Goal: Task Accomplishment & Management: Manage account settings

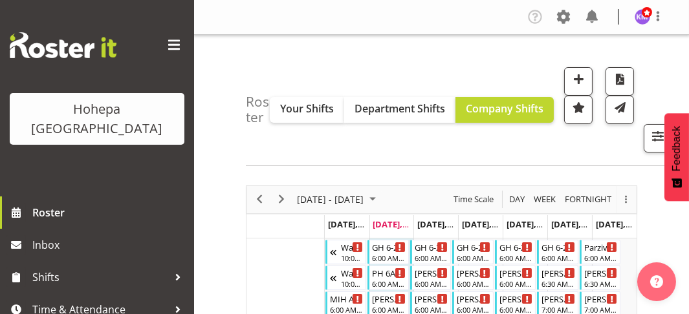
click at [164, 41] on span at bounding box center [174, 45] width 21 height 21
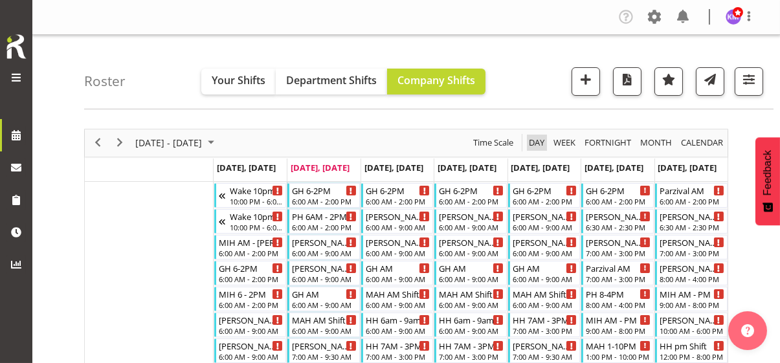
click at [539, 142] on span "Day" at bounding box center [536, 143] width 18 height 16
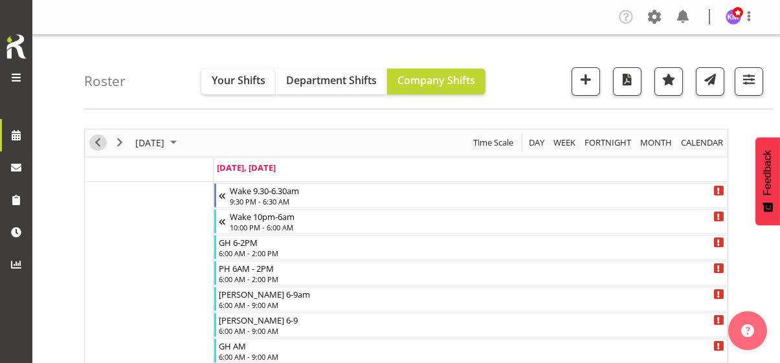
click at [100, 144] on span "Previous" at bounding box center [98, 143] width 16 height 16
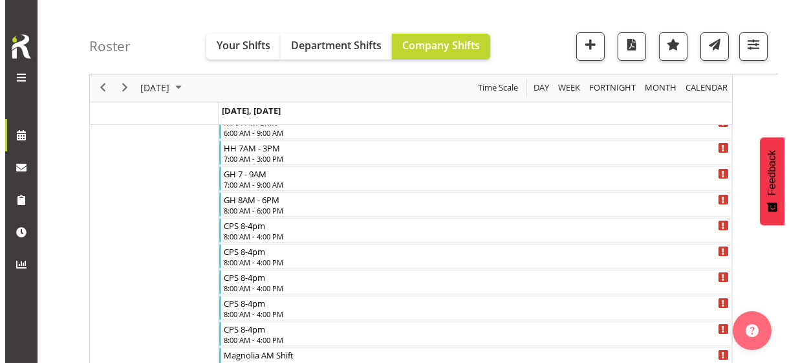
scroll to position [262, 0]
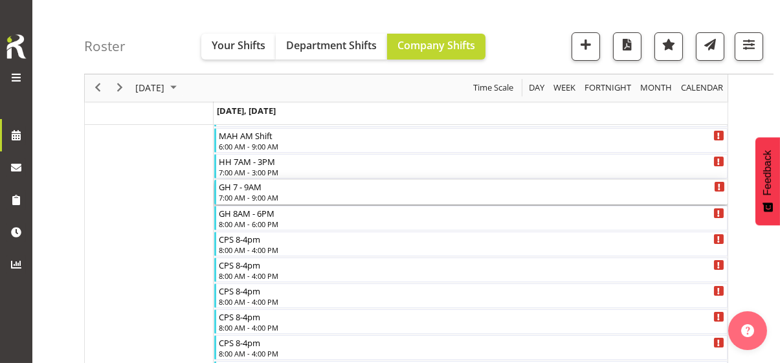
click at [252, 193] on div "7:00 AM - 9:00 AM" at bounding box center [472, 197] width 506 height 10
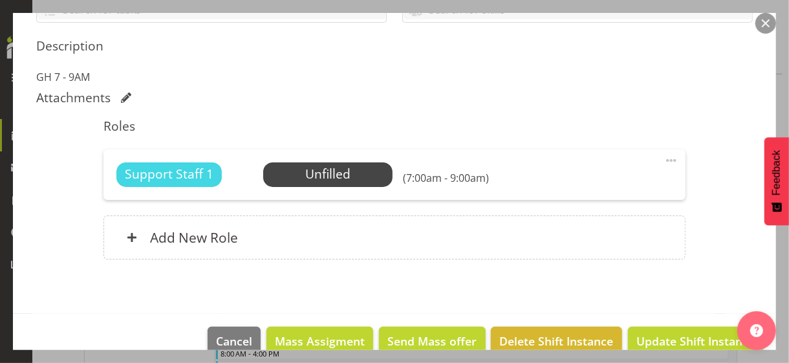
scroll to position [324, 0]
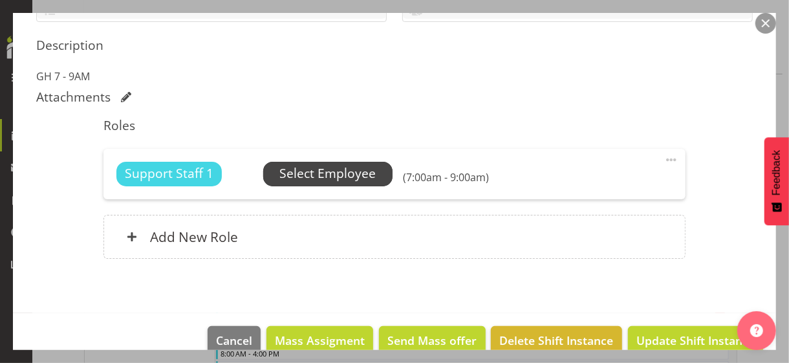
click at [292, 171] on span "Select Employee" at bounding box center [328, 173] width 96 height 19
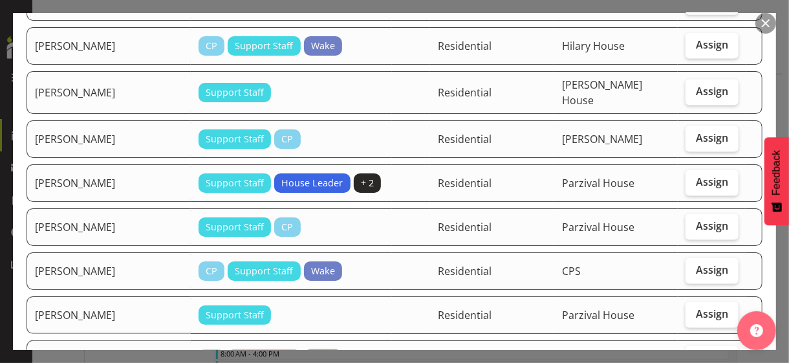
scroll to position [906, 0]
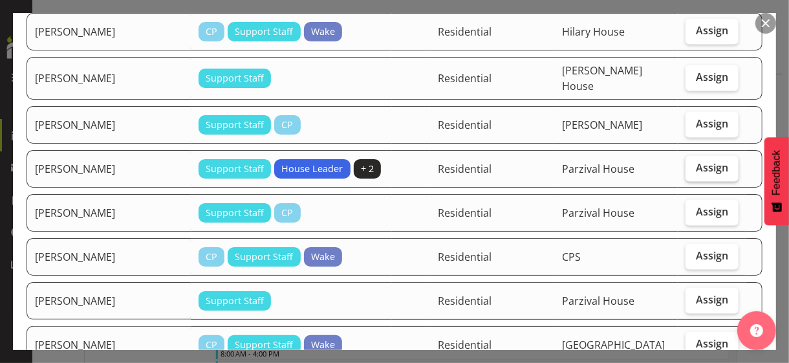
click at [688, 161] on span "Assign" at bounding box center [712, 167] width 32 height 13
click at [688, 164] on input "Assign" at bounding box center [690, 168] width 8 height 8
checkbox input "true"
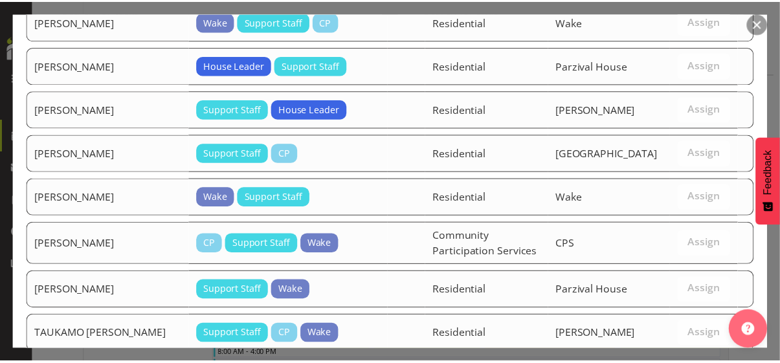
scroll to position [2161, 0]
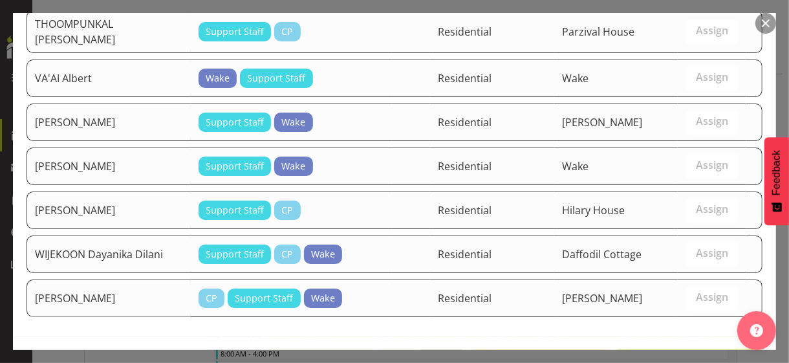
click at [678, 314] on span "Assign [PERSON_NAME]" at bounding box center [689, 365] width 131 height 16
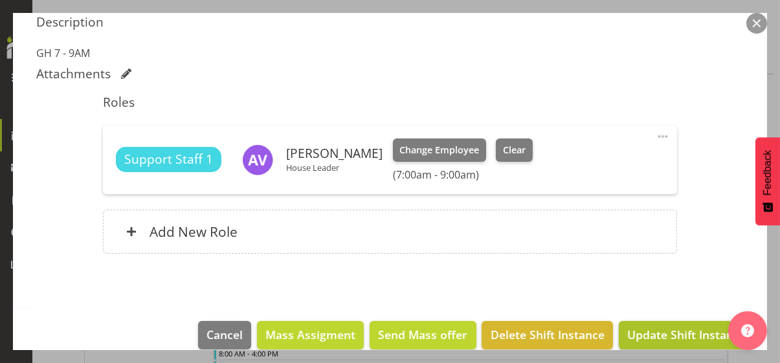
scroll to position [363, 0]
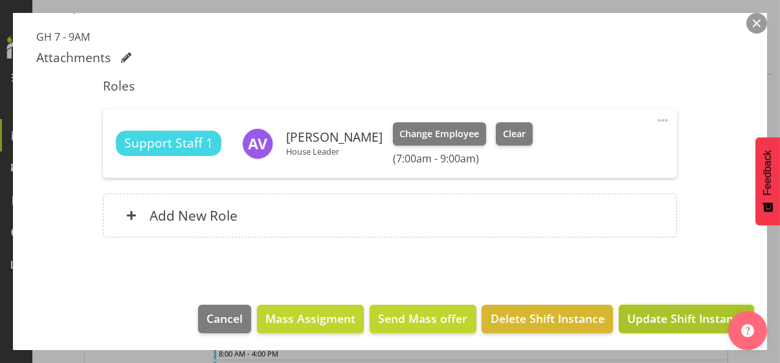
click at [667, 314] on span "Update Shift Instance" at bounding box center [686, 318] width 118 height 17
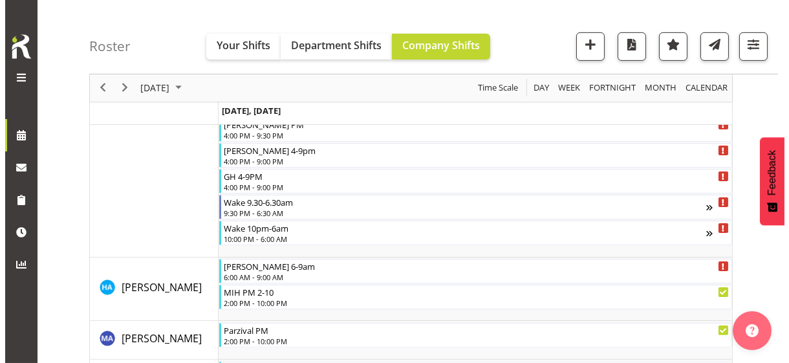
scroll to position [1024, 0]
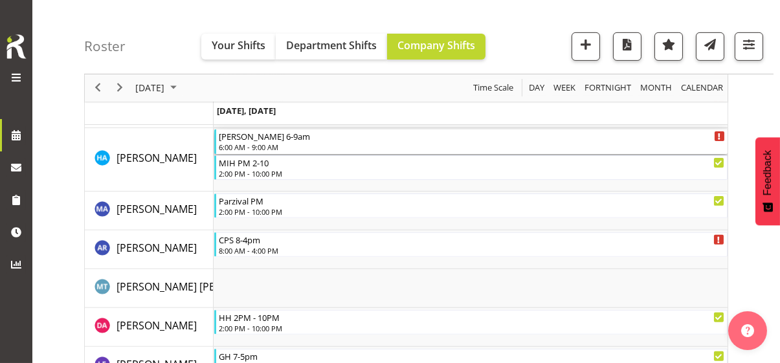
click at [258, 142] on div "6:00 AM - 9:00 AM" at bounding box center [472, 147] width 506 height 10
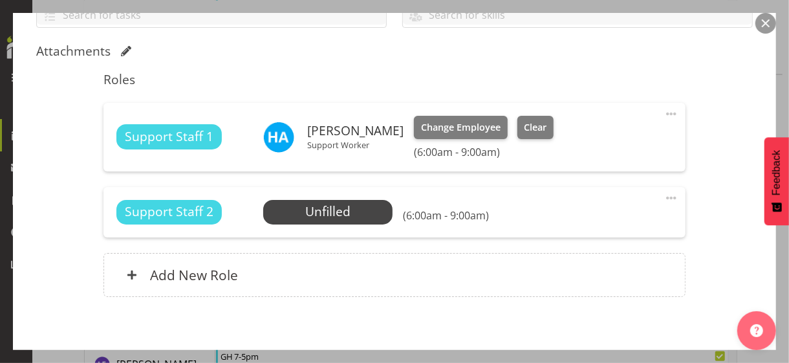
scroll to position [324, 0]
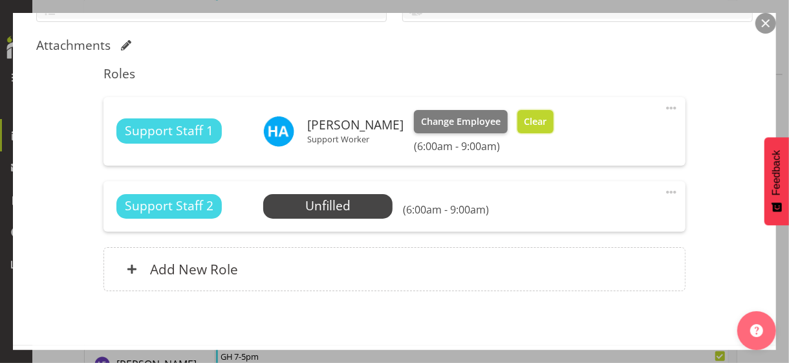
click at [527, 122] on span "Clear" at bounding box center [535, 122] width 23 height 14
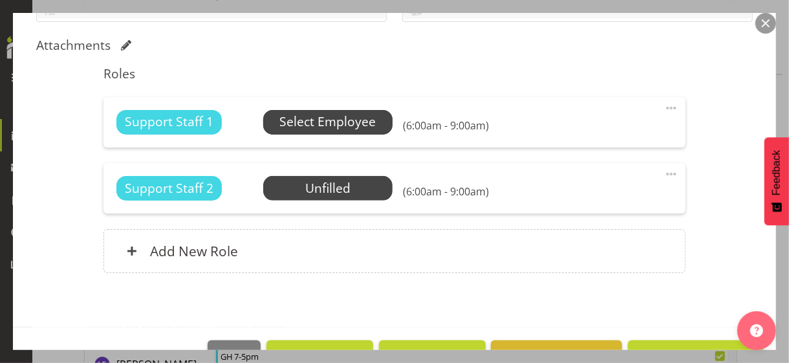
click at [315, 118] on span "Select Employee" at bounding box center [328, 122] width 96 height 19
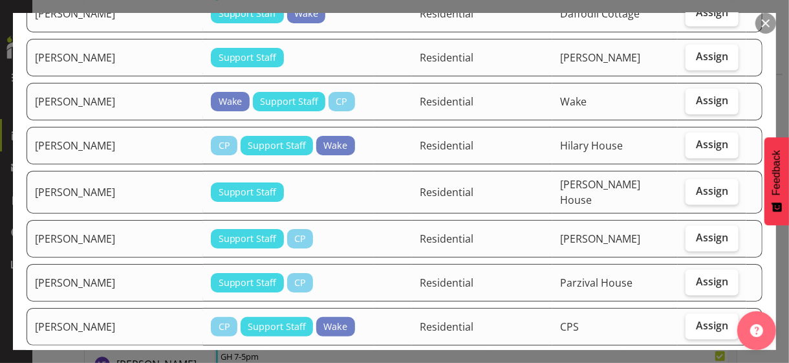
scroll to position [777, 0]
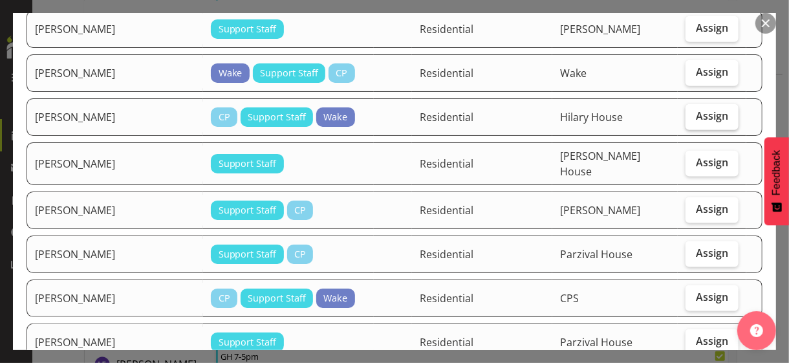
click at [688, 109] on span "Assign" at bounding box center [712, 115] width 32 height 13
click at [688, 112] on input "Assign" at bounding box center [690, 116] width 8 height 8
checkbox input "true"
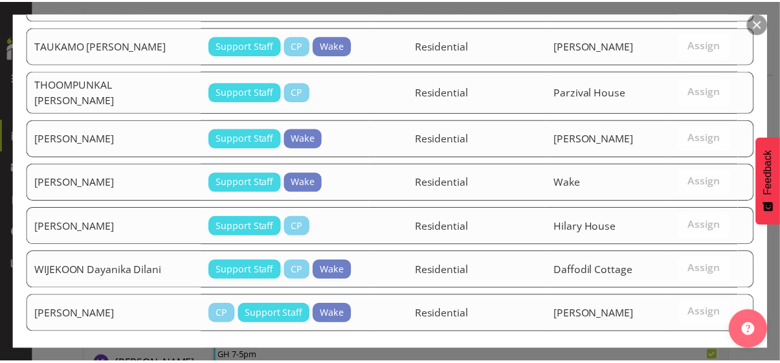
scroll to position [1853, 0]
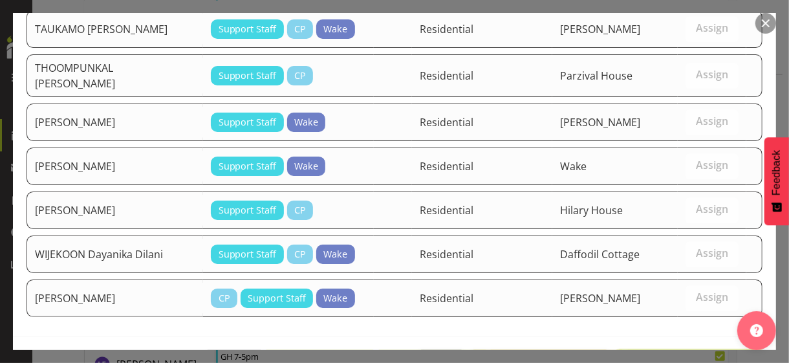
click at [681, 314] on span "Assign [PERSON_NAME]" at bounding box center [689, 365] width 131 height 16
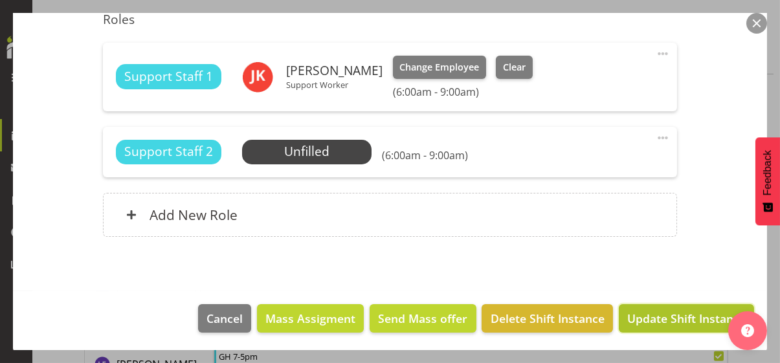
click at [677, 314] on span "Update Shift Instance" at bounding box center [686, 318] width 118 height 17
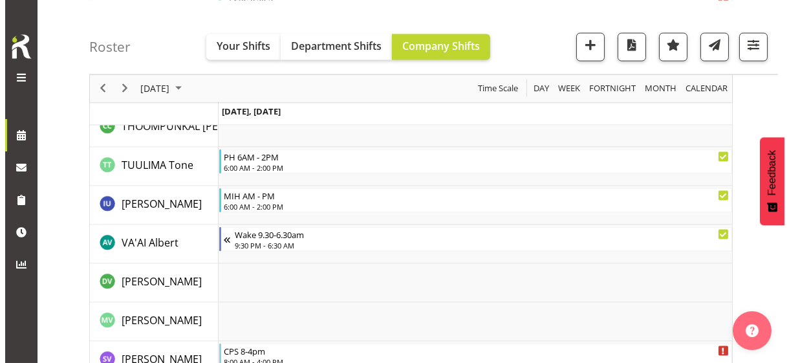
scroll to position [3899, 0]
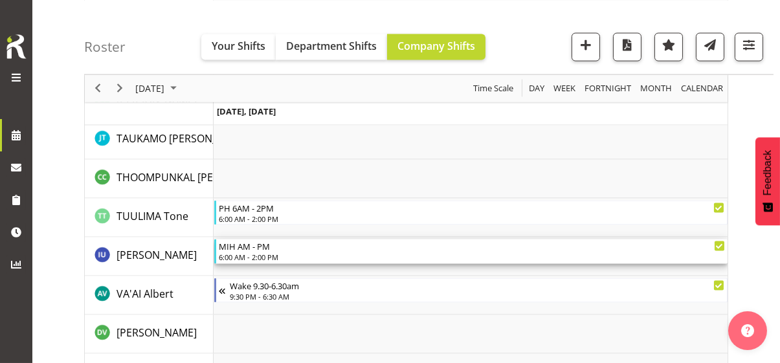
click at [269, 253] on div "6:00 AM - 2:00 PM" at bounding box center [472, 257] width 506 height 10
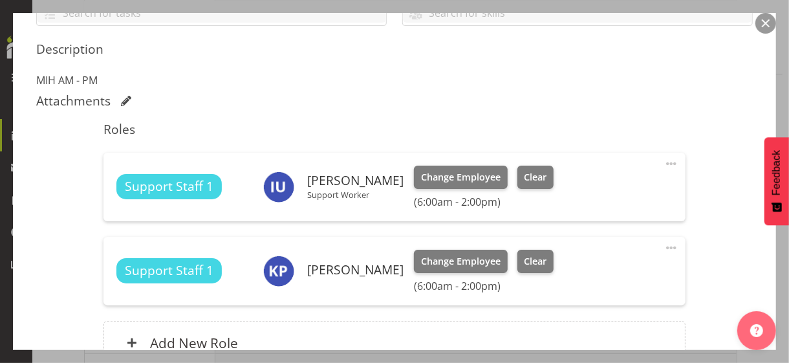
scroll to position [324, 0]
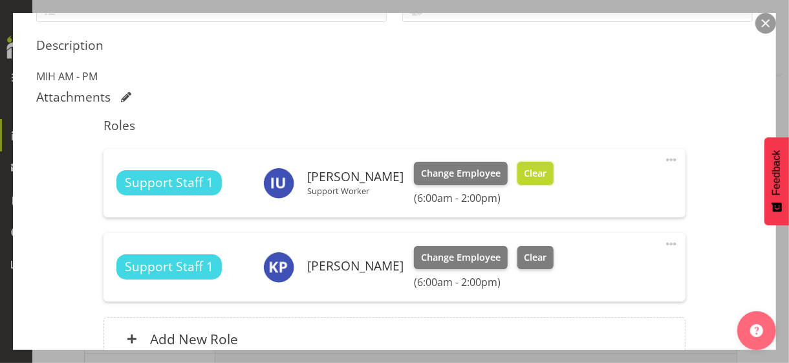
click at [530, 173] on span "Clear" at bounding box center [535, 173] width 23 height 14
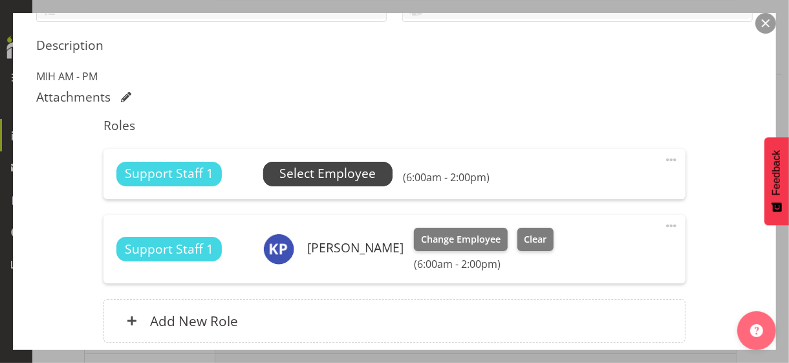
click at [342, 176] on span "Select Employee" at bounding box center [328, 173] width 96 height 19
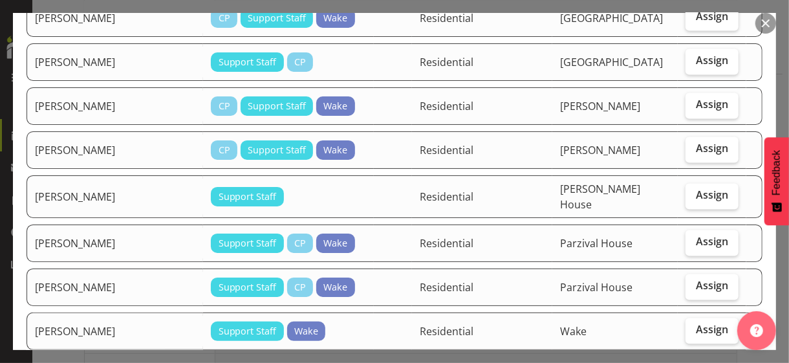
scroll to position [1294, 0]
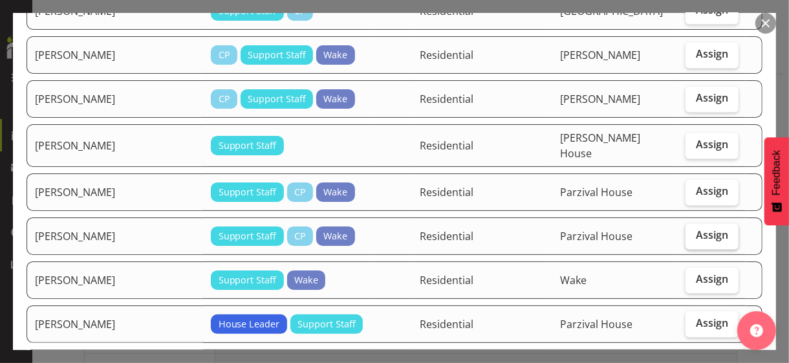
click at [688, 228] on span "Assign" at bounding box center [712, 234] width 32 height 13
click at [688, 231] on input "Assign" at bounding box center [690, 235] width 8 height 8
checkbox input "true"
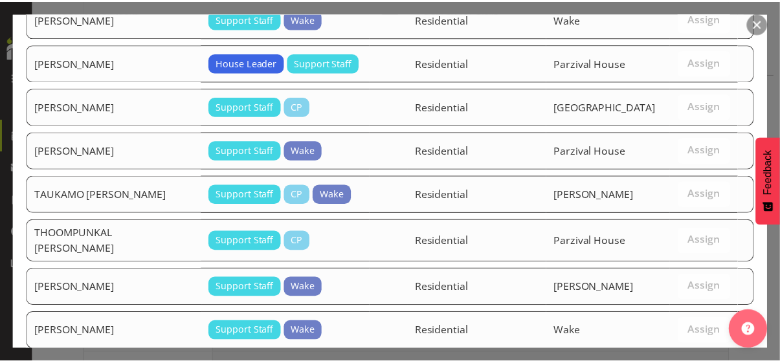
scroll to position [1719, 0]
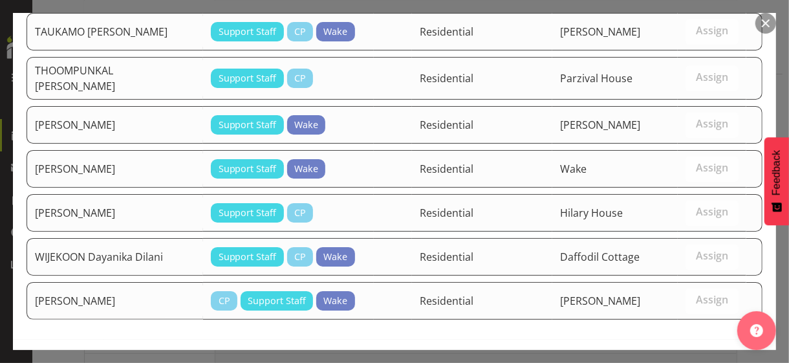
click at [666, 314] on span "Assign [PERSON_NAME]" at bounding box center [689, 367] width 131 height 16
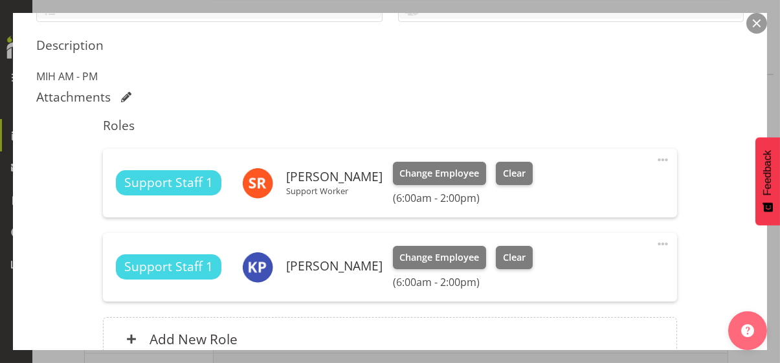
click at [688, 250] on div "Shift Instance Name MIH AM - PM Location [PERSON_NAME] Department Residential J…" at bounding box center [389, 97] width 707 height 559
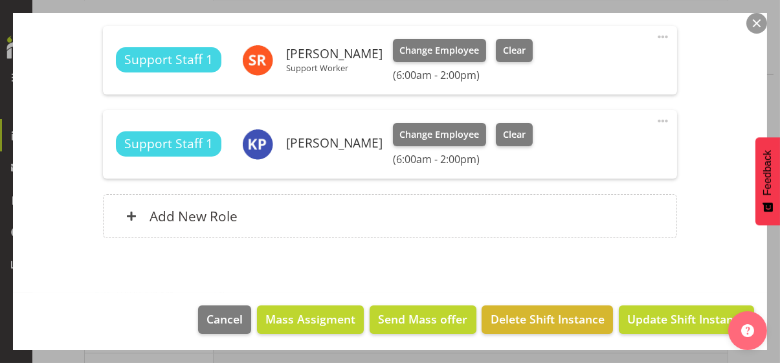
scroll to position [447, 0]
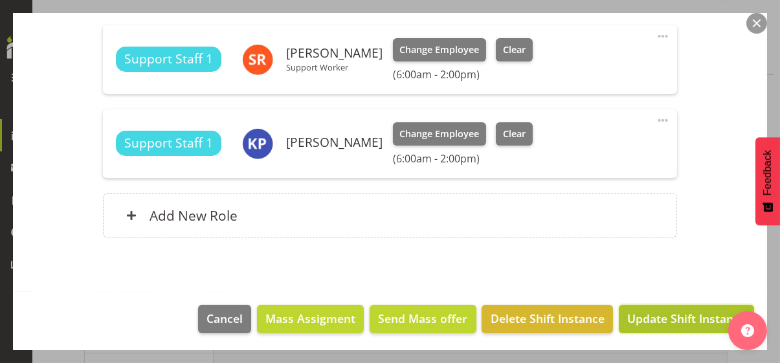
click at [674, 314] on span "Update Shift Instance" at bounding box center [686, 318] width 118 height 17
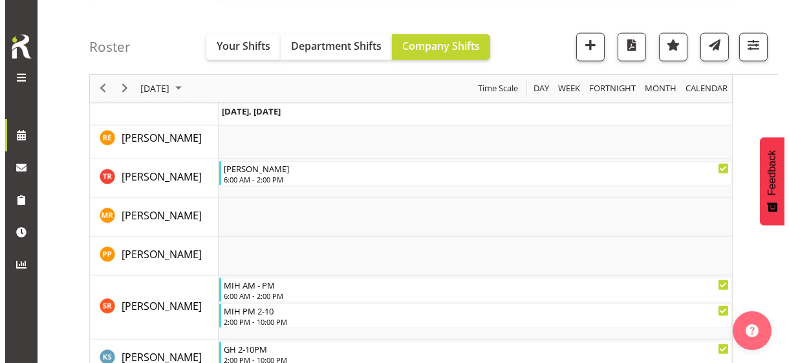
scroll to position [3188, 0]
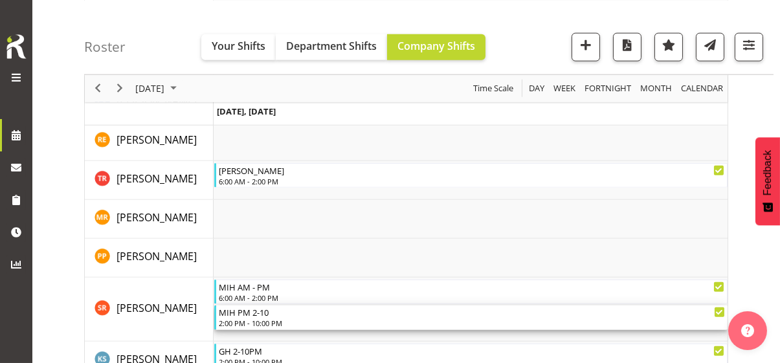
click at [253, 314] on div "2:00 PM - 10:00 PM" at bounding box center [472, 323] width 506 height 10
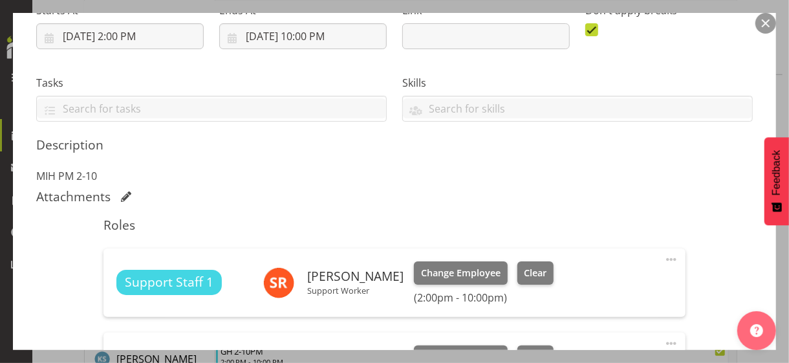
scroll to position [324, 0]
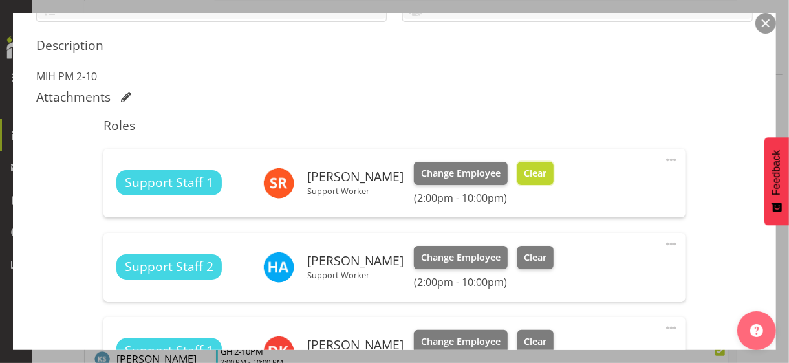
click at [524, 171] on span "Clear" at bounding box center [535, 173] width 23 height 14
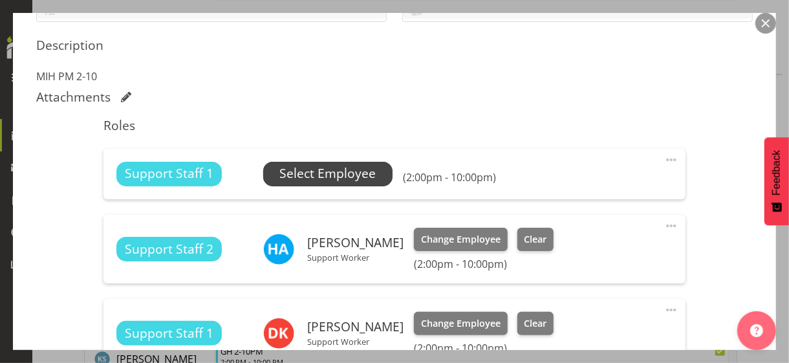
click at [342, 173] on span "Select Employee" at bounding box center [328, 173] width 96 height 19
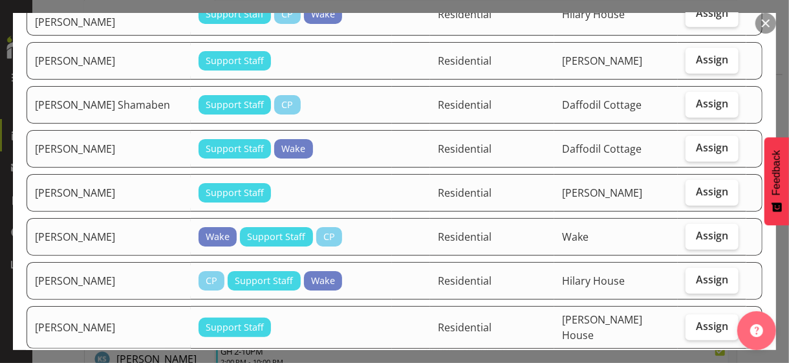
scroll to position [518, 0]
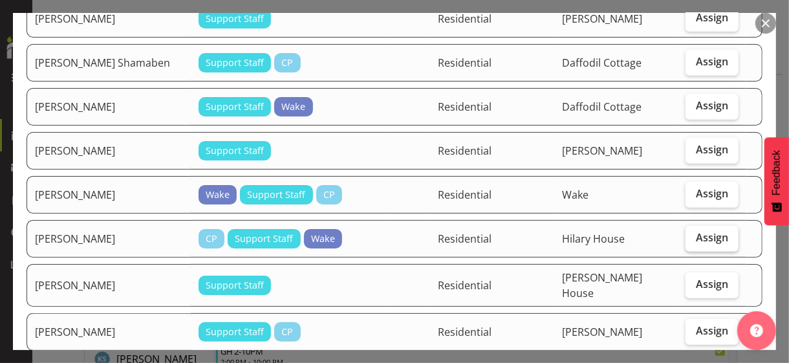
click at [688, 231] on span "Assign" at bounding box center [712, 237] width 32 height 13
click at [688, 234] on input "Assign" at bounding box center [690, 238] width 8 height 8
checkbox input "true"
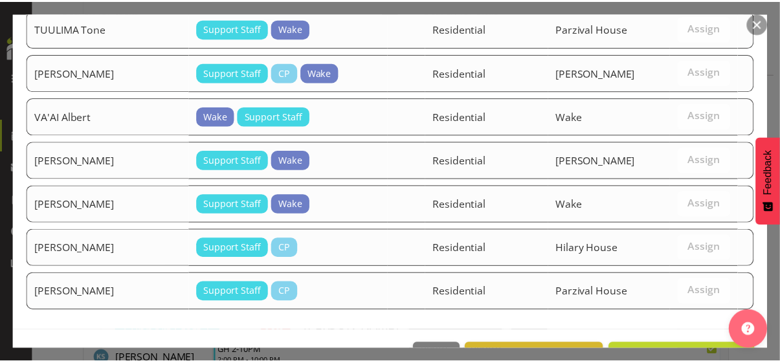
scroll to position [1675, 0]
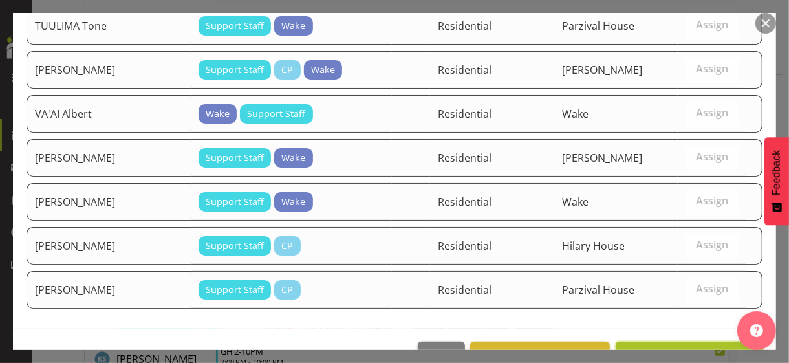
click at [676, 314] on span "Assign [PERSON_NAME]" at bounding box center [689, 356] width 131 height 16
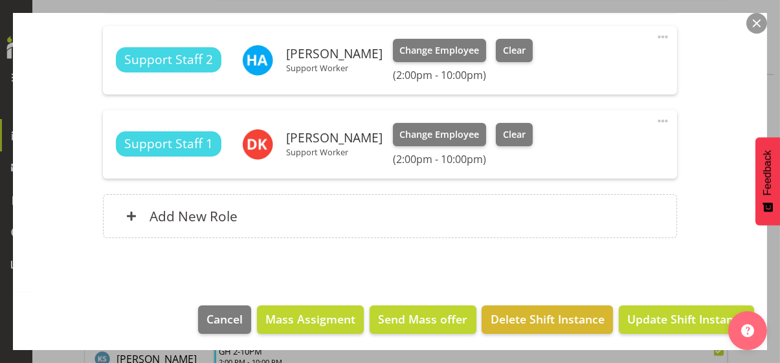
scroll to position [531, 0]
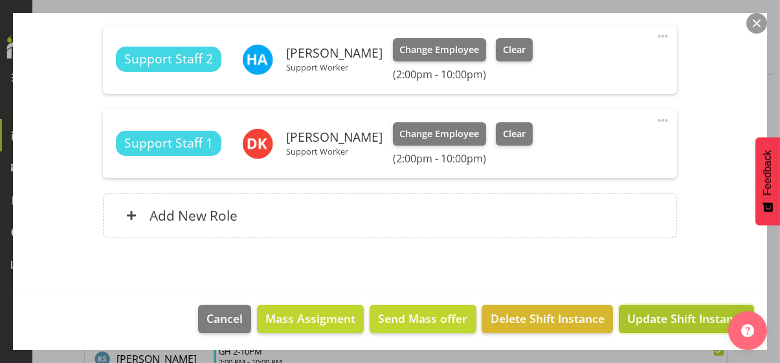
click at [674, 314] on span "Update Shift Instance" at bounding box center [686, 318] width 118 height 17
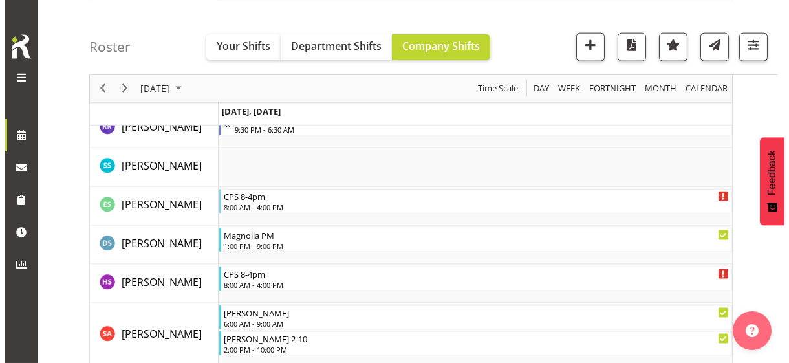
scroll to position [3536, 0]
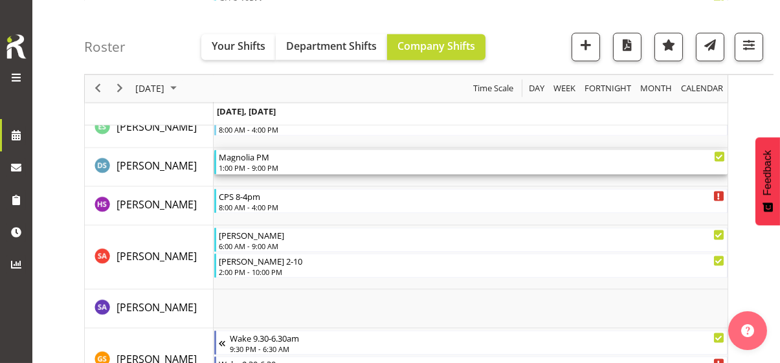
click at [262, 165] on div "1:00 PM - 9:00 PM" at bounding box center [472, 167] width 506 height 10
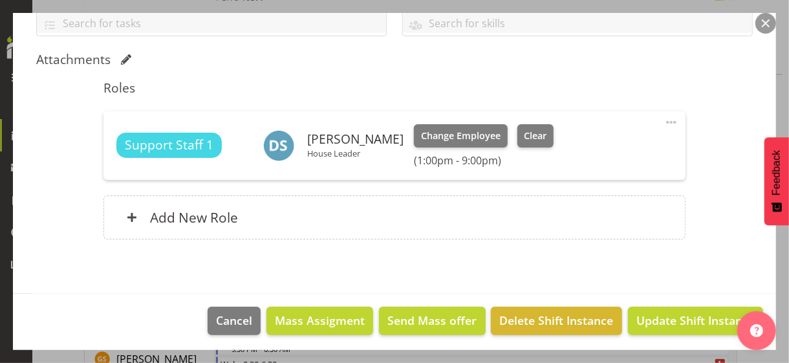
scroll to position [311, 0]
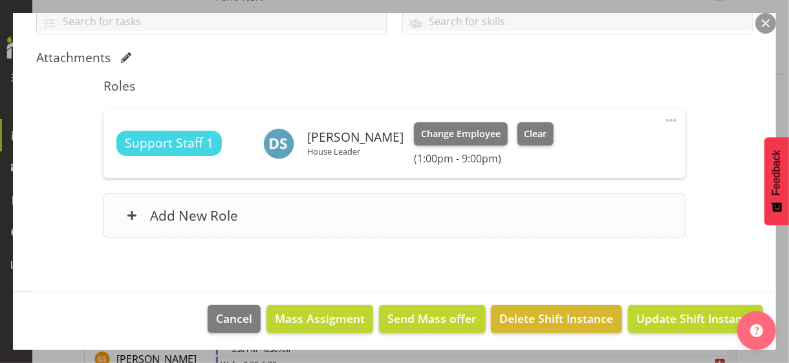
click at [290, 221] on div "Add New Role" at bounding box center [395, 215] width 582 height 44
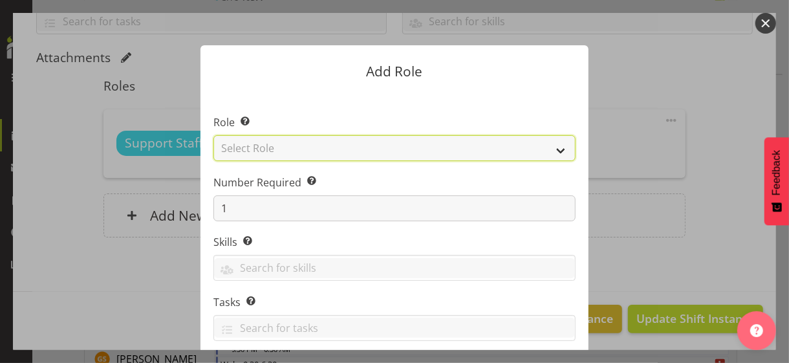
click at [279, 148] on select "Select Role CP House Leader Support Staff Wake" at bounding box center [395, 148] width 362 height 26
select select "1091"
click at [214, 135] on select "Select Role CP House Leader Support Staff Wake" at bounding box center [395, 148] width 362 height 26
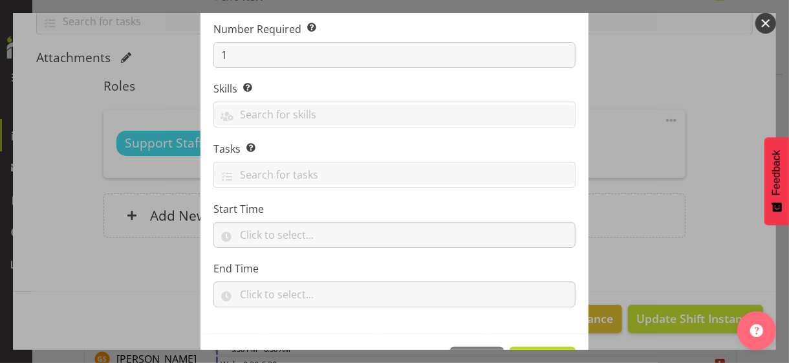
scroll to position [197, 0]
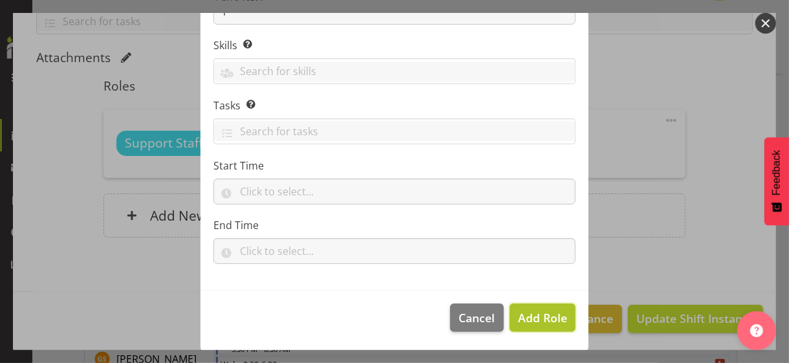
click at [530, 314] on span "Add Role" at bounding box center [542, 318] width 49 height 16
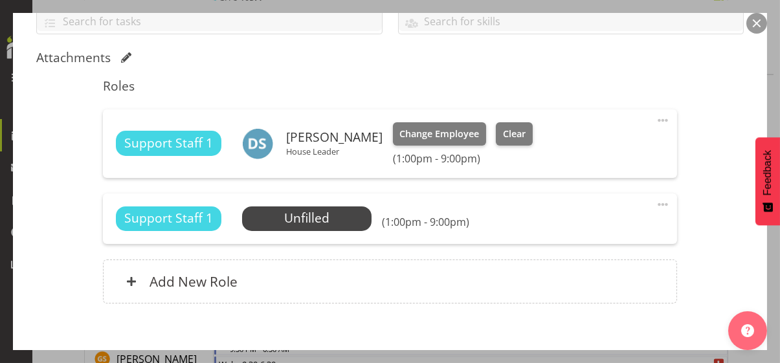
click at [655, 200] on span at bounding box center [663, 205] width 16 height 16
click at [584, 231] on link "Edit" at bounding box center [608, 232] width 124 height 23
select select "7"
select select "2025"
select select "13"
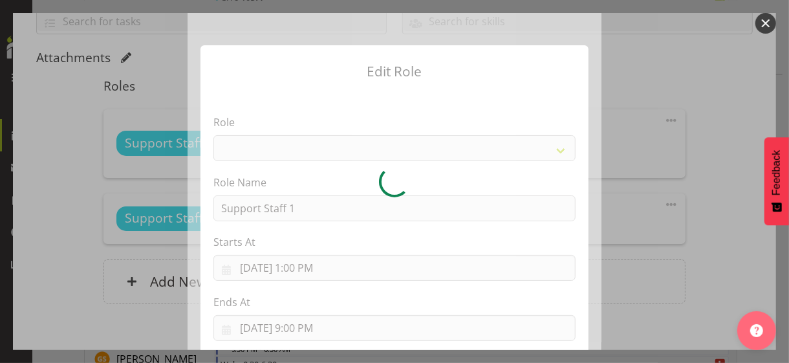
select select "1091"
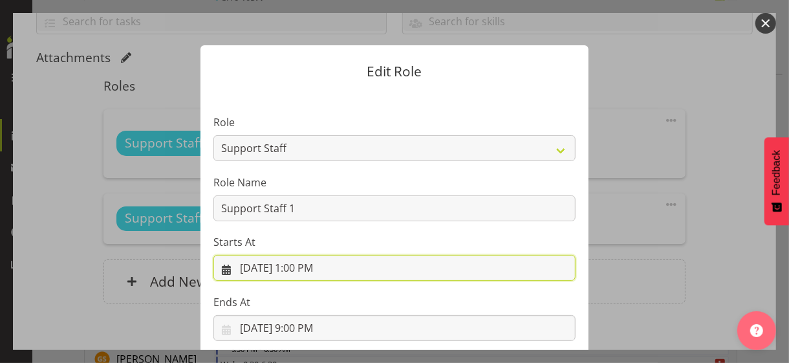
click at [303, 267] on input "[DATE] 1:00 PM" at bounding box center [395, 268] width 362 height 26
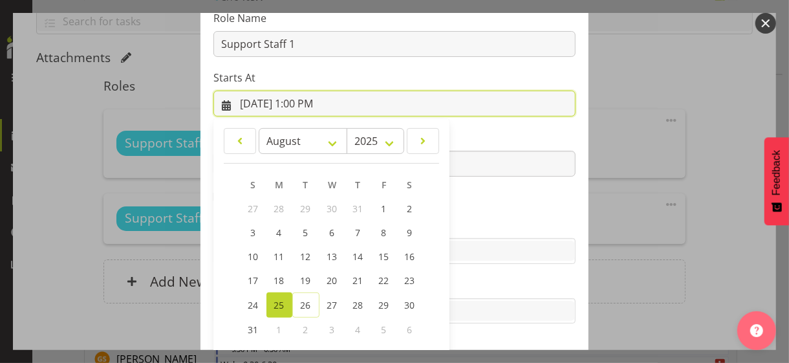
scroll to position [225, 0]
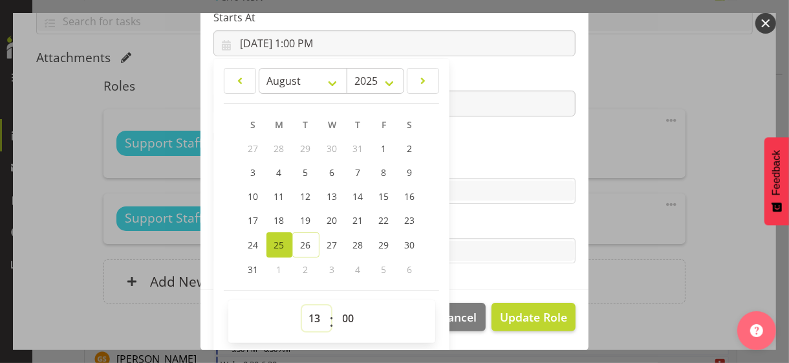
drag, startPoint x: 311, startPoint y: 317, endPoint x: 309, endPoint y: 305, distance: 11.7
click at [311, 314] on select "00 01 02 03 04 05 06 07 08 09 10 11 12 13 14 15 16 17 18 19 20 21 22 23" at bounding box center [316, 318] width 29 height 26
select select "10"
click at [302, 305] on select "00 01 02 03 04 05 06 07 08 09 10 11 12 13 14 15 16 17 18 19 20 21 22 23" at bounding box center [316, 318] width 29 height 26
type input "[DATE] 10:00 AM"
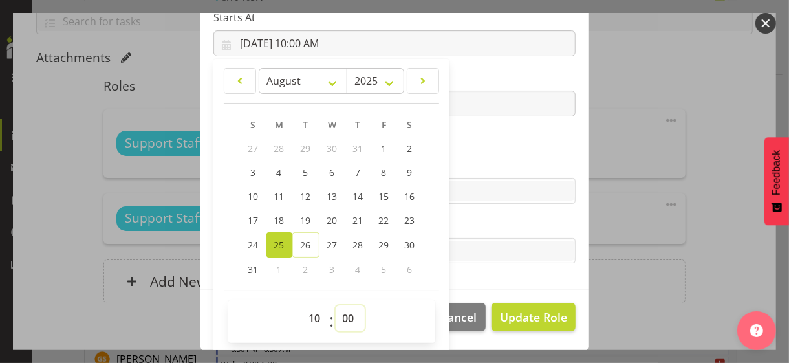
drag, startPoint x: 346, startPoint y: 318, endPoint x: 340, endPoint y: 306, distance: 13.0
click at [344, 314] on select "00 01 02 03 04 05 06 07 08 09 10 11 12 13 14 15 16 17 18 19 20 21 22 23 24 25 2…" at bounding box center [350, 318] width 29 height 26
select select "30"
click at [336, 305] on select "00 01 02 03 04 05 06 07 08 09 10 11 12 13 14 15 16 17 18 19 20 21 22 23 24 25 2…" at bounding box center [350, 318] width 29 height 26
type input "[DATE] 10:30 AM"
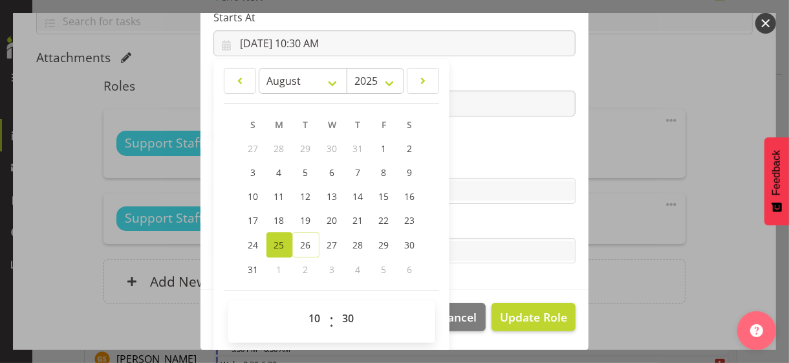
click at [469, 159] on label "Skills" at bounding box center [395, 165] width 362 height 16
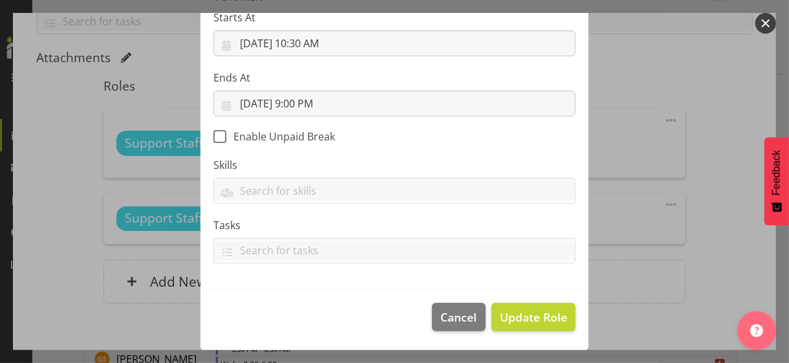
scroll to position [224, 0]
click at [533, 313] on span "Update Role" at bounding box center [533, 317] width 67 height 17
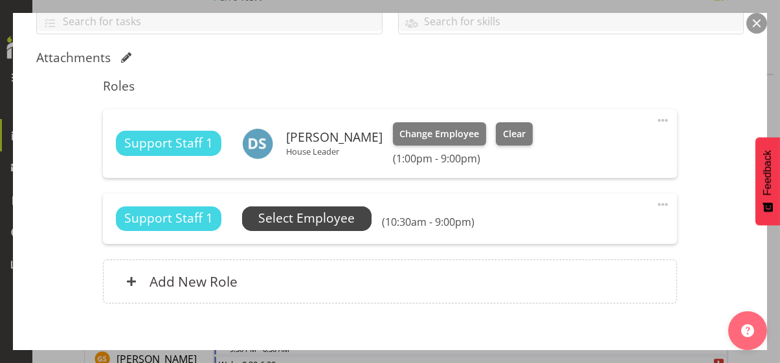
click at [319, 218] on span "Select Employee" at bounding box center [306, 218] width 96 height 19
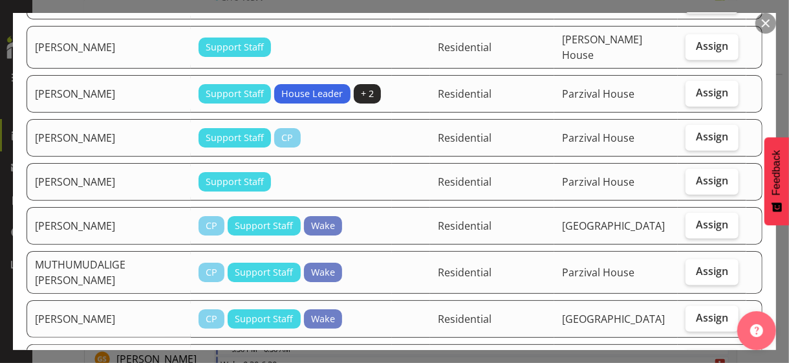
scroll to position [777, 0]
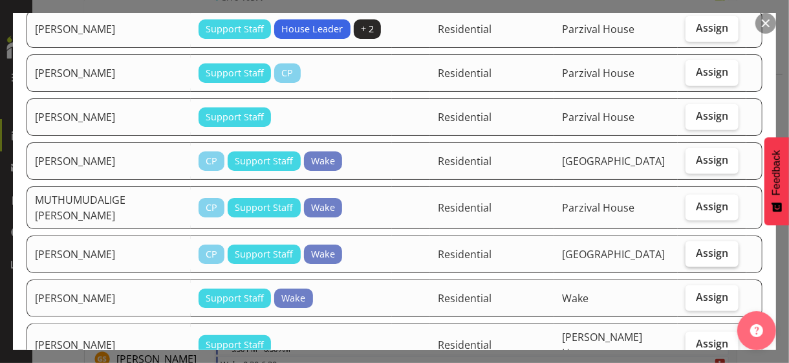
click at [688, 247] on span "Assign" at bounding box center [712, 253] width 32 height 13
click at [688, 249] on input "Assign" at bounding box center [690, 253] width 8 height 8
checkbox input "true"
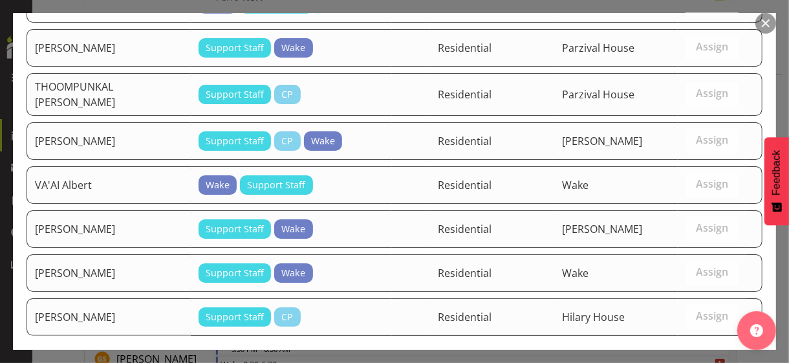
scroll to position [1405, 0]
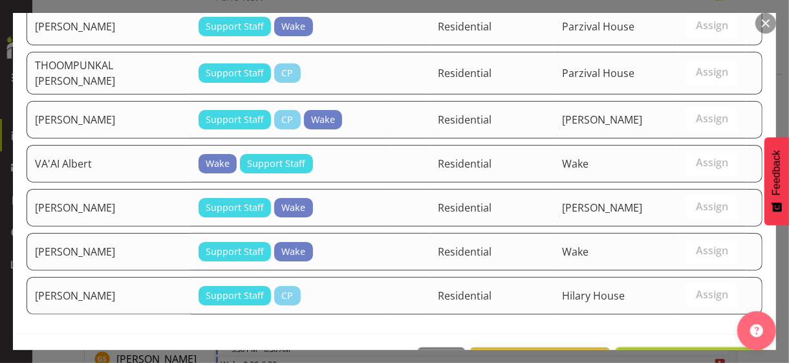
click at [686, 314] on span "Assign [PERSON_NAME]" at bounding box center [689, 362] width 131 height 16
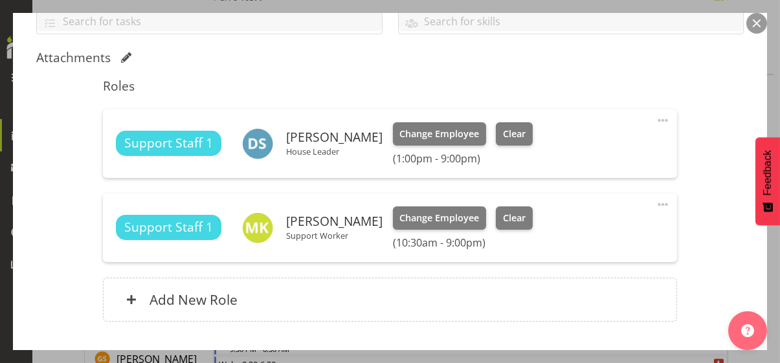
drag, startPoint x: 649, startPoint y: 116, endPoint x: 641, endPoint y: 120, distance: 9.0
click at [655, 116] on span at bounding box center [663, 121] width 16 height 16
click at [571, 140] on link "Edit" at bounding box center [608, 148] width 124 height 23
select select "7"
select select "2025"
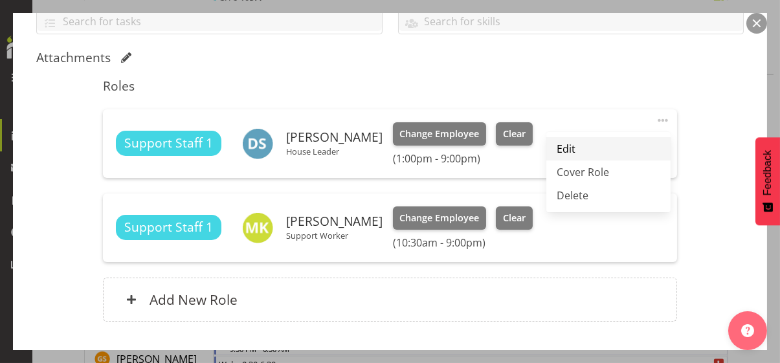
select select "13"
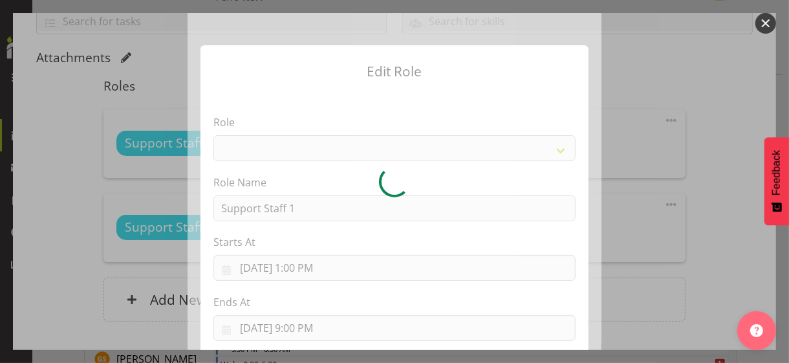
select select "1091"
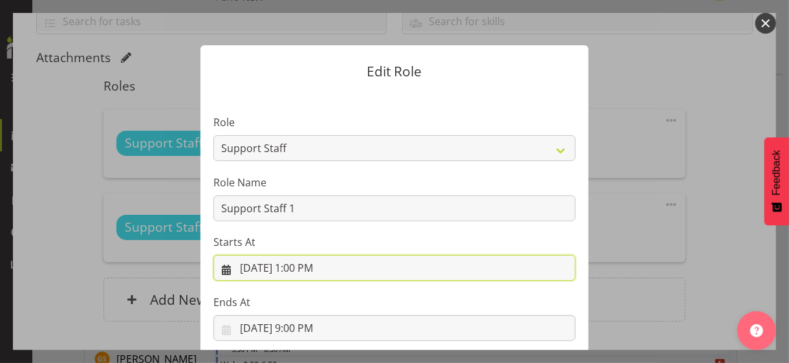
click at [310, 267] on input "[DATE] 1:00 PM" at bounding box center [395, 268] width 362 height 26
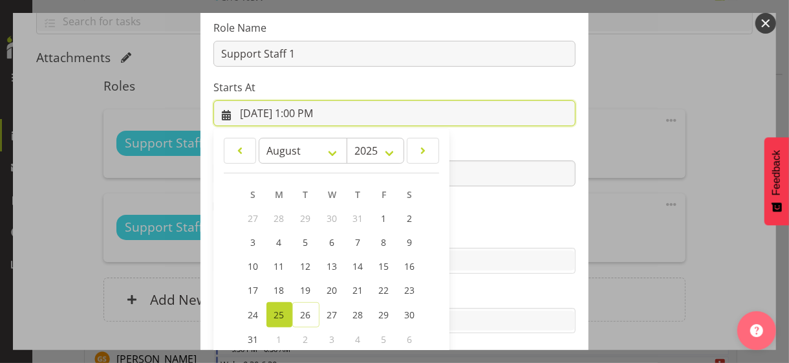
scroll to position [225, 0]
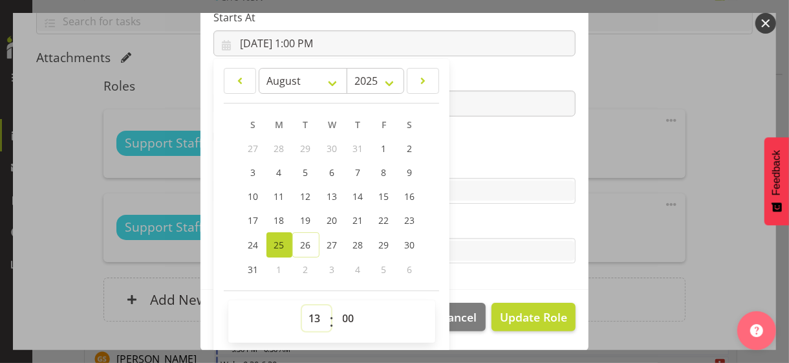
drag, startPoint x: 309, startPoint y: 315, endPoint x: 309, endPoint y: 308, distance: 7.1
click at [309, 308] on select "00 01 02 03 04 05 06 07 08 09 10 11 12 13 14 15 16 17 18 19 20 21 22 23" at bounding box center [316, 318] width 29 height 26
select select "11"
click at [302, 305] on select "00 01 02 03 04 05 06 07 08 09 10 11 12 13 14 15 16 17 18 19 20 21 22 23" at bounding box center [316, 318] width 29 height 26
type input "[DATE] 11:00 AM"
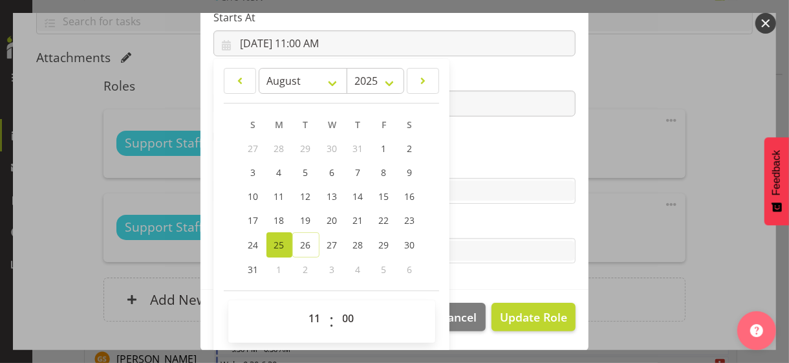
click at [459, 146] on section "Role CP House Leader Support Staff Wake Role Name Support Staff 1 Starts At [DA…" at bounding box center [395, 78] width 388 height 423
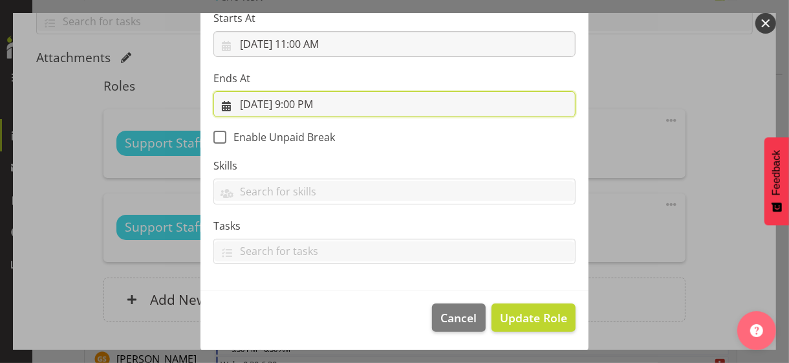
click at [300, 102] on input "[DATE] 9:00 PM" at bounding box center [395, 104] width 362 height 26
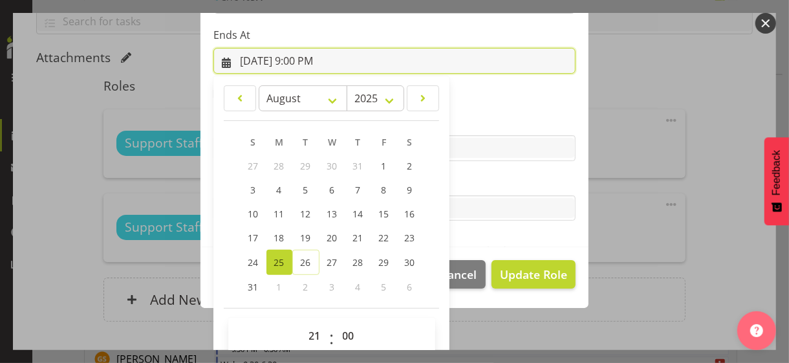
scroll to position [285, 0]
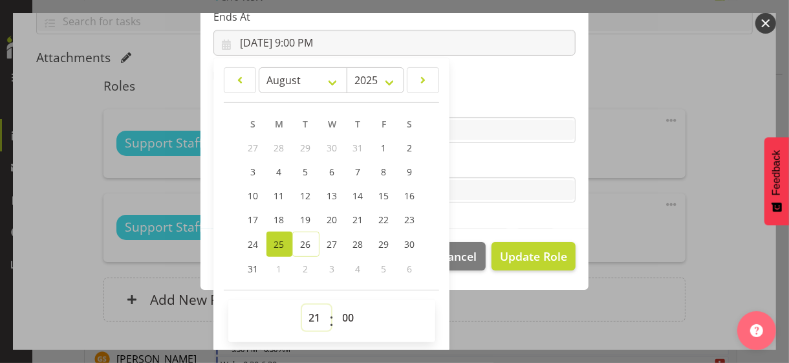
drag, startPoint x: 307, startPoint y: 314, endPoint x: 306, endPoint y: 306, distance: 7.8
click at [307, 314] on select "00 01 02 03 04 05 06 07 08 09 10 11 12 13 14 15 16 17 18 19 20 21 22 23" at bounding box center [316, 318] width 29 height 26
select select "18"
click at [302, 305] on select "00 01 02 03 04 05 06 07 08 09 10 11 12 13 14 15 16 17 18 19 20 21 22 23" at bounding box center [316, 318] width 29 height 26
type input "[DATE] 6:00 PM"
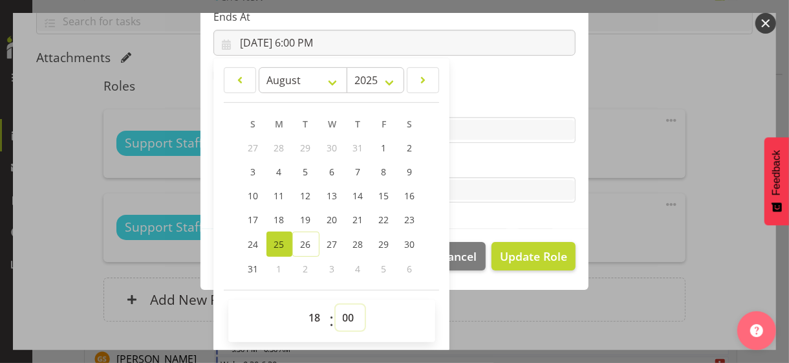
drag, startPoint x: 340, startPoint y: 321, endPoint x: 342, endPoint y: 304, distance: 17.0
click at [340, 314] on select "00 01 02 03 04 05 06 07 08 09 10 11 12 13 14 15 16 17 18 19 20 21 22 23 24 25 2…" at bounding box center [350, 318] width 29 height 26
select select "30"
click at [336, 305] on select "00 01 02 03 04 05 06 07 08 09 10 11 12 13 14 15 16 17 18 19 20 21 22 23 24 25 2…" at bounding box center [350, 318] width 29 height 26
type input "[DATE] 6:30 PM"
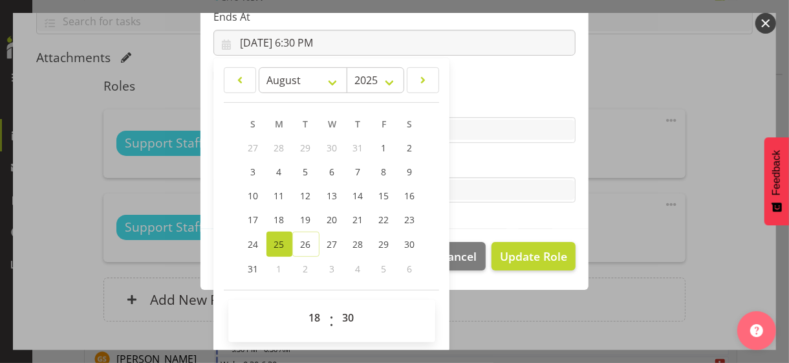
click at [470, 159] on label "Tasks" at bounding box center [395, 165] width 362 height 16
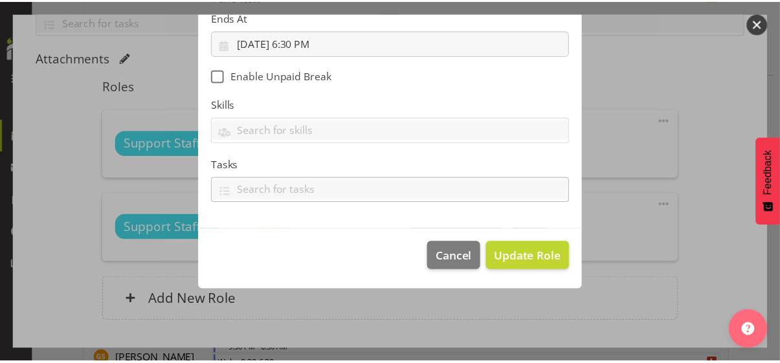
scroll to position [224, 0]
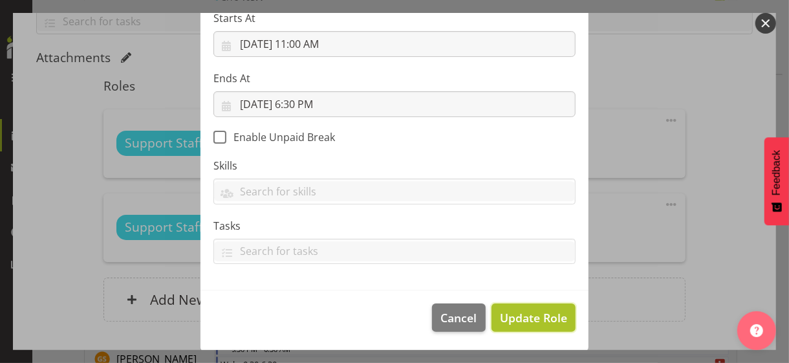
click at [514, 314] on span "Update Role" at bounding box center [533, 317] width 67 height 17
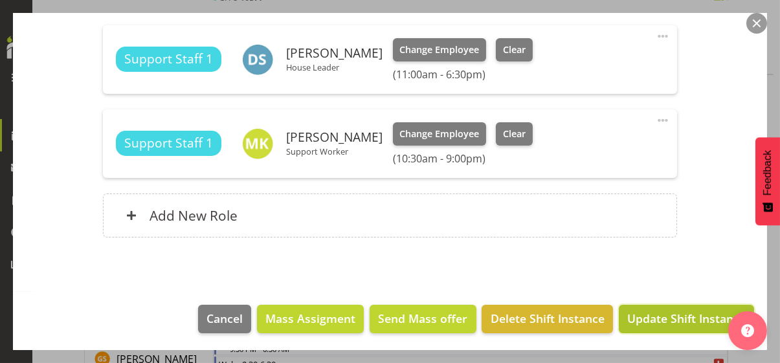
click at [674, 314] on span "Update Shift Instance" at bounding box center [686, 318] width 118 height 17
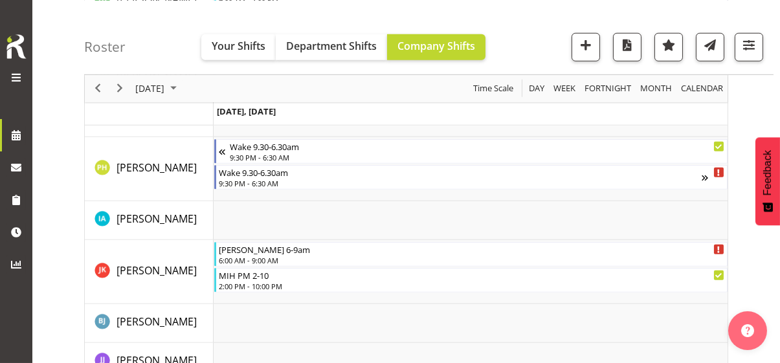
scroll to position [1983, 0]
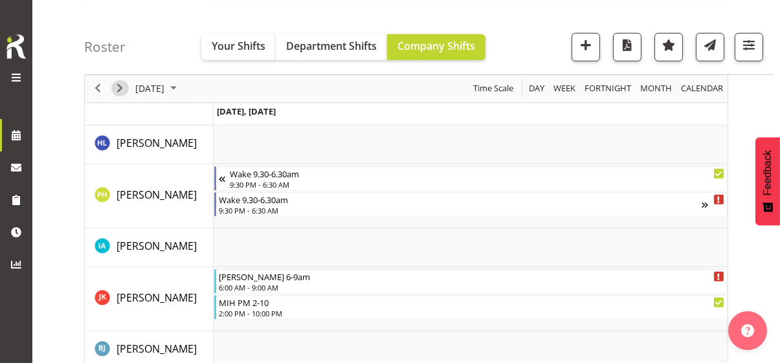
drag, startPoint x: 120, startPoint y: 87, endPoint x: 243, endPoint y: 221, distance: 181.4
click at [120, 87] on span "Next" at bounding box center [120, 88] width 16 height 16
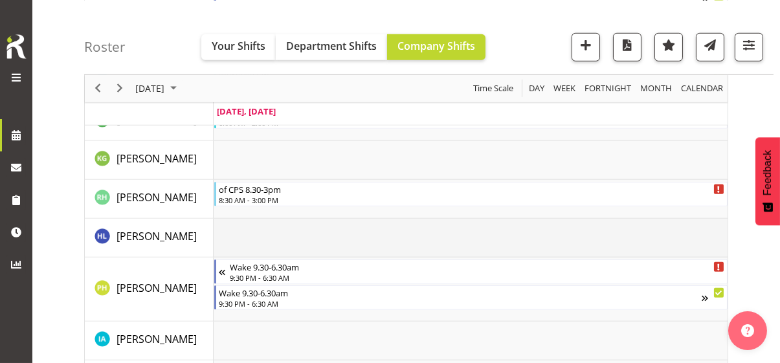
scroll to position [1941, 0]
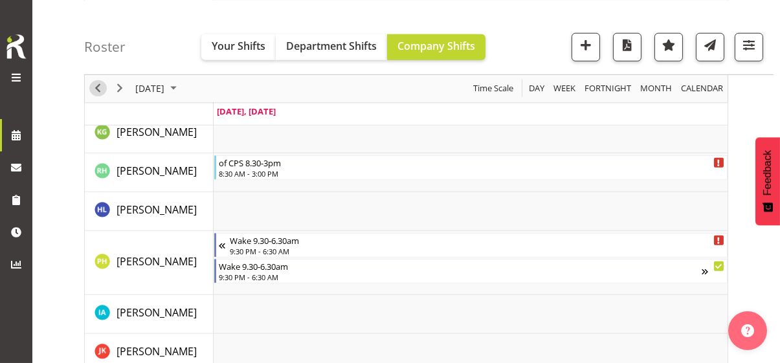
drag, startPoint x: 97, startPoint y: 88, endPoint x: 256, endPoint y: 194, distance: 191.3
click at [96, 89] on span "Previous" at bounding box center [98, 88] width 16 height 16
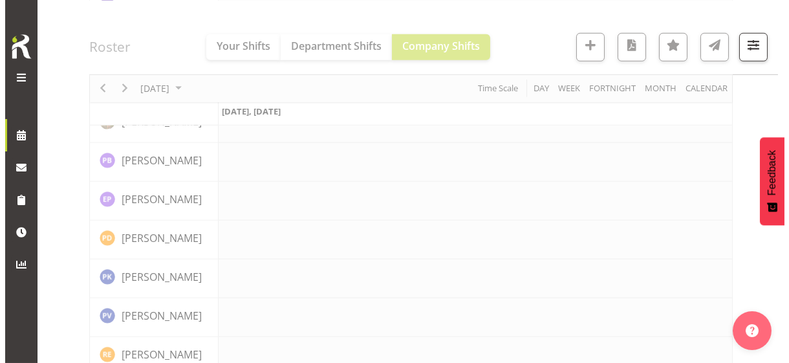
scroll to position [2948, 0]
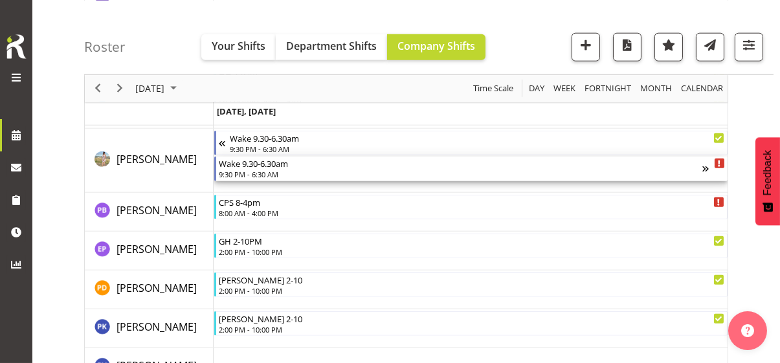
click at [252, 175] on div "9:30 PM - 6:30 AM" at bounding box center [460, 174] width 483 height 10
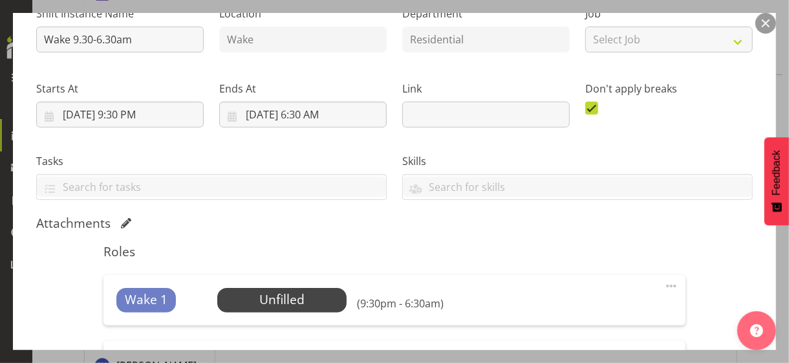
scroll to position [259, 0]
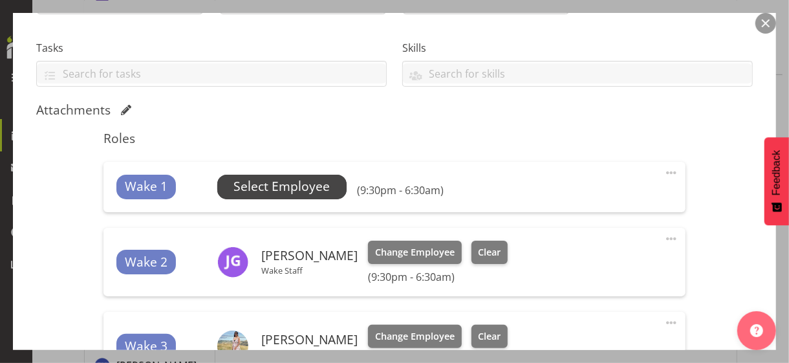
click at [278, 192] on span "Select Employee" at bounding box center [282, 186] width 96 height 19
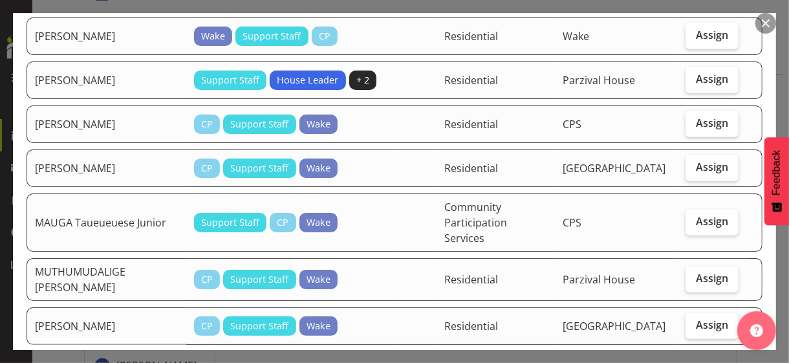
scroll to position [388, 0]
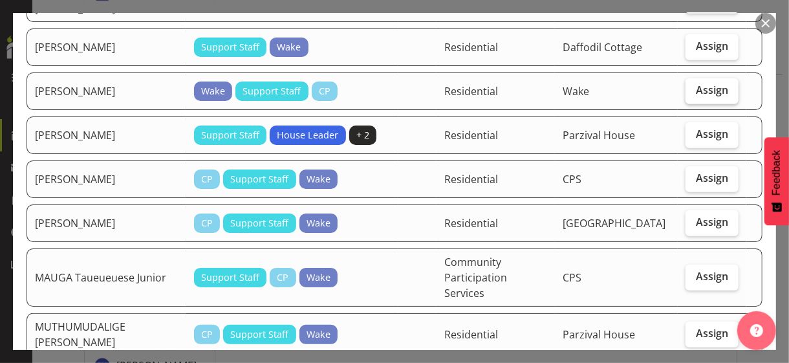
click at [688, 83] on span "Assign" at bounding box center [712, 89] width 32 height 13
click at [688, 86] on input "Assign" at bounding box center [690, 90] width 8 height 8
checkbox input "true"
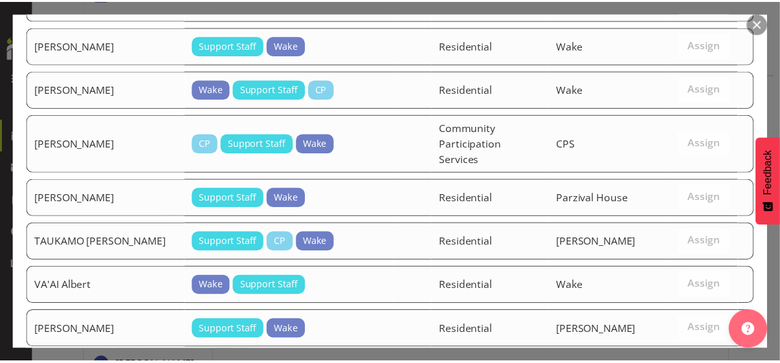
scroll to position [984, 0]
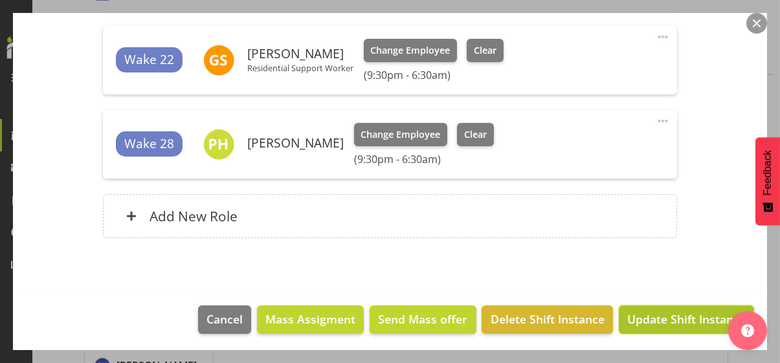
click at [670, 314] on span "Update Shift Instance" at bounding box center [686, 319] width 118 height 17
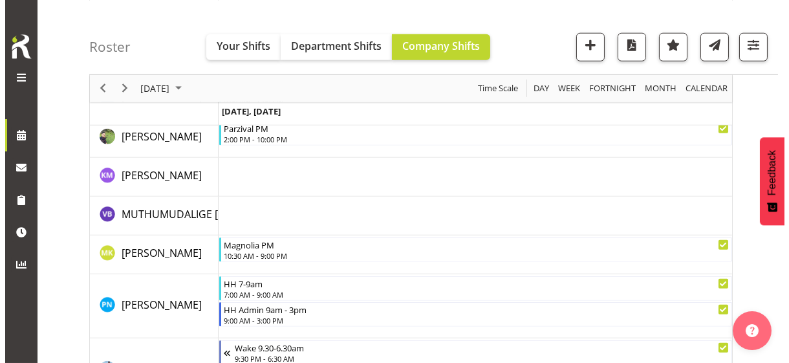
scroll to position [2728, 0]
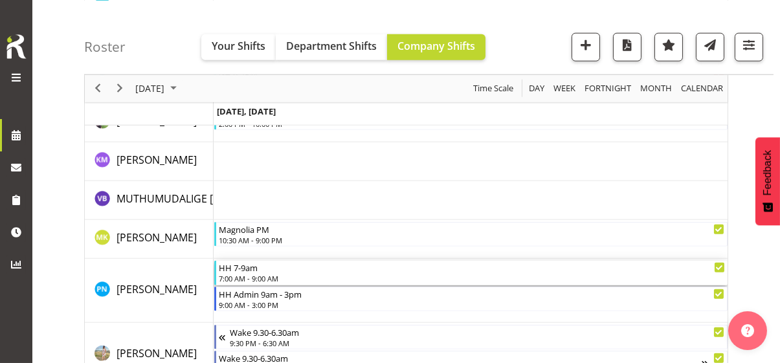
click at [258, 274] on div "7:00 AM - 9:00 AM" at bounding box center [472, 278] width 506 height 10
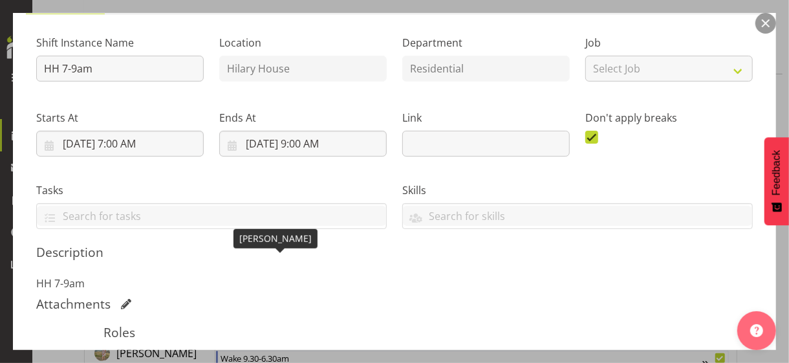
scroll to position [259, 0]
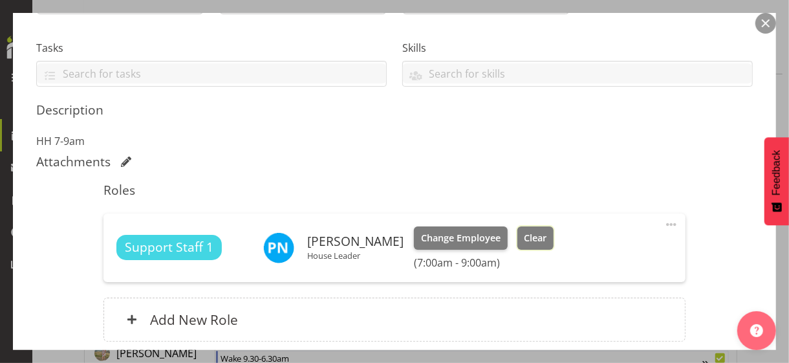
click at [547, 238] on span "Clear" at bounding box center [535, 238] width 23 height 14
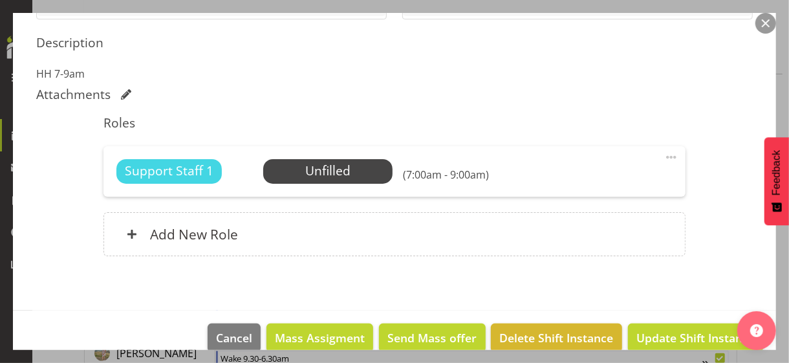
scroll to position [345, 0]
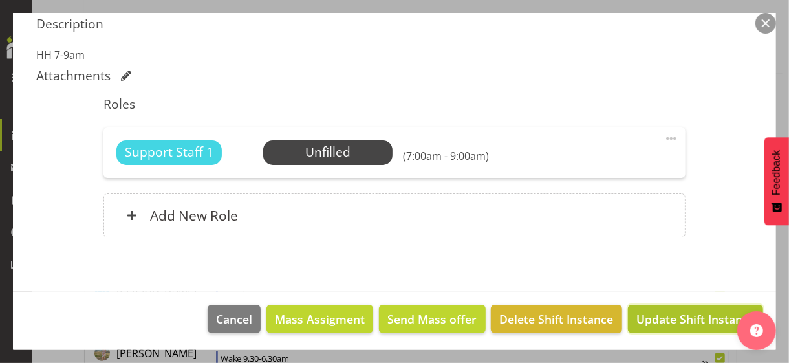
click at [658, 313] on span "Update Shift Instance" at bounding box center [696, 319] width 118 height 17
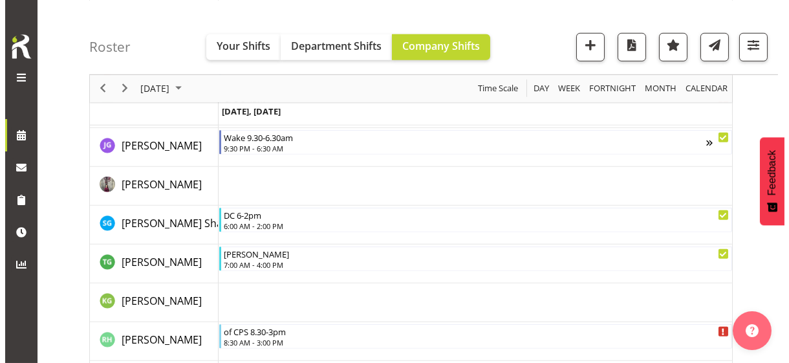
scroll to position [2754, 0]
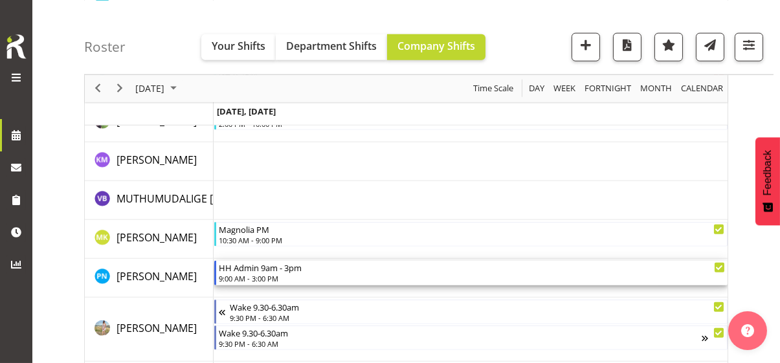
click at [253, 276] on div "9:00 AM - 3:00 PM" at bounding box center [472, 278] width 506 height 10
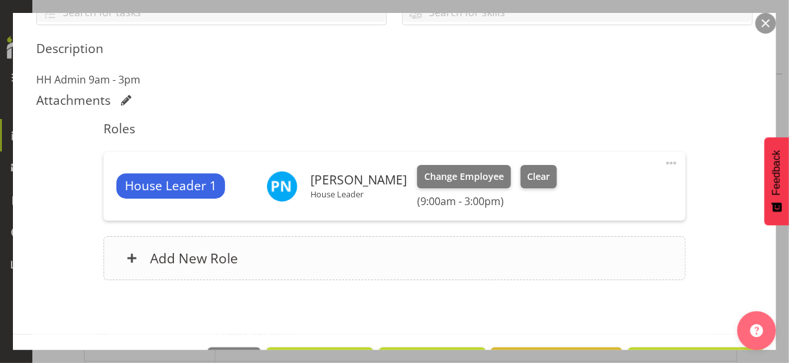
scroll to position [324, 0]
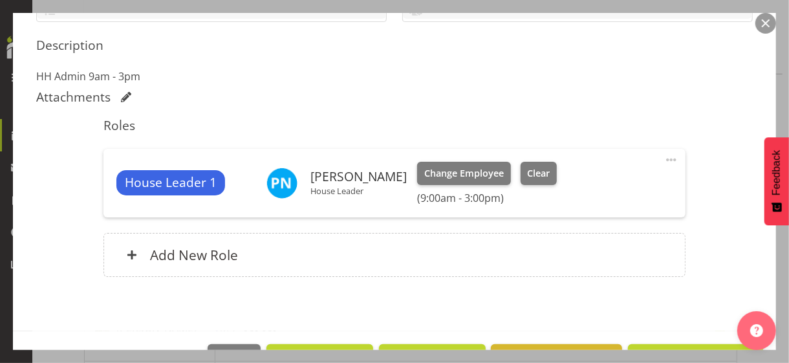
drag, startPoint x: 661, startPoint y: 157, endPoint x: 646, endPoint y: 162, distance: 15.8
click at [664, 156] on span at bounding box center [672, 160] width 16 height 16
click at [579, 186] on link "Edit" at bounding box center [617, 188] width 124 height 23
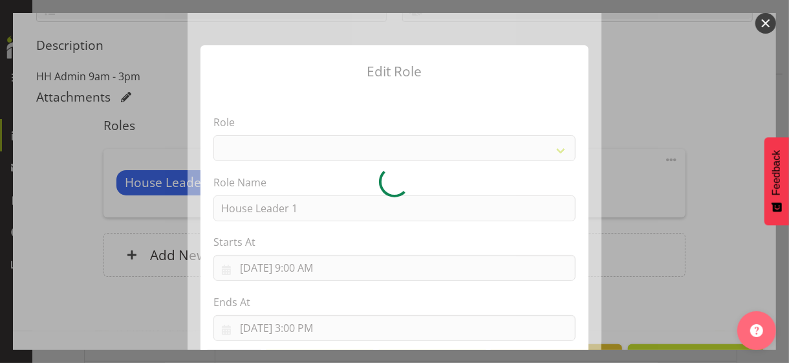
select select "1092"
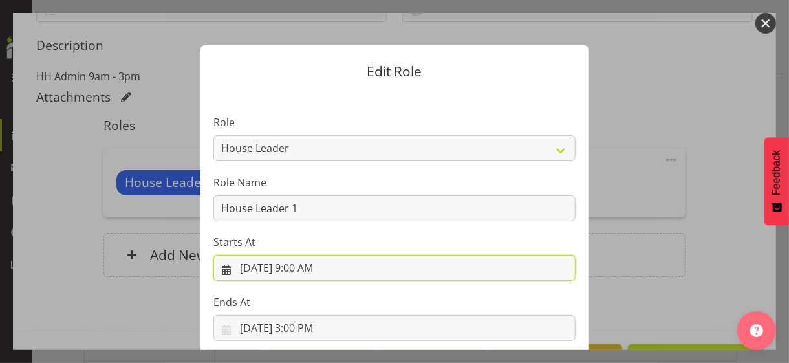
click at [298, 267] on input "[DATE] 9:00 AM" at bounding box center [395, 268] width 362 height 26
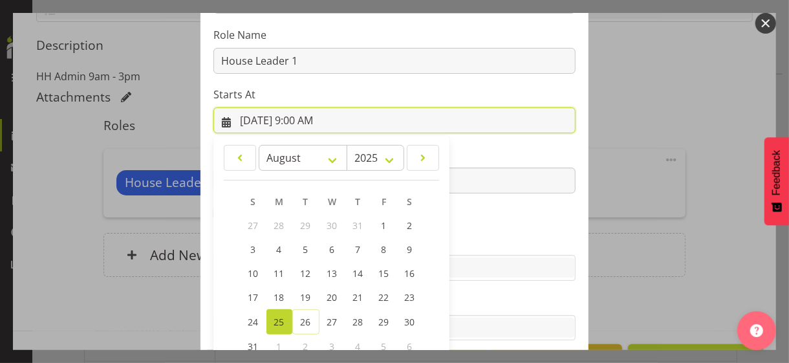
scroll to position [225, 0]
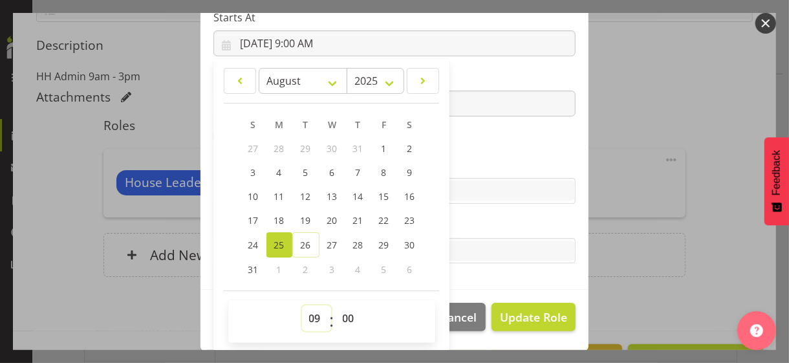
drag, startPoint x: 308, startPoint y: 317, endPoint x: 311, endPoint y: 307, distance: 10.7
click at [309, 314] on select "00 01 02 03 04 05 06 07 08 09 10 11 12 13 14 15 16 17 18 19 20 21 22 23" at bounding box center [316, 318] width 29 height 26
select select "8"
click at [302, 305] on select "00 01 02 03 04 05 06 07 08 09 10 11 12 13 14 15 16 17 18 19 20 21 22 23" at bounding box center [316, 318] width 29 height 26
type input "[DATE] 8:00 AM"
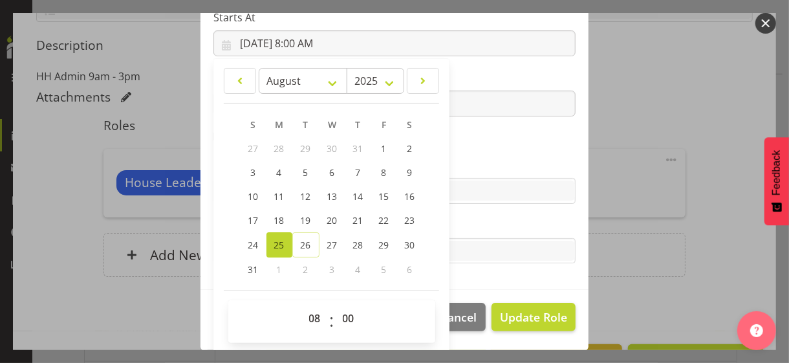
click at [462, 148] on section "Role CP House Leader Support Staff Wake Role Name House Leader 1 Starts At [DAT…" at bounding box center [395, 78] width 388 height 423
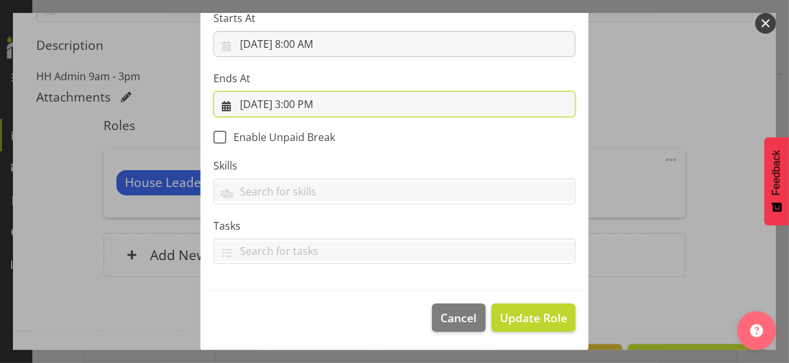
click at [300, 102] on input "[DATE] 3:00 PM" at bounding box center [395, 104] width 362 height 26
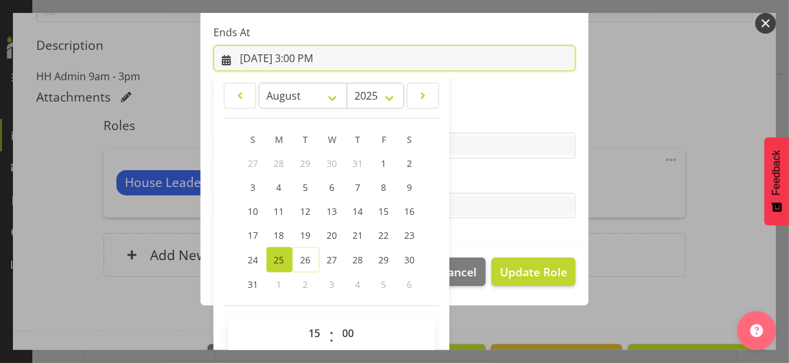
scroll to position [285, 0]
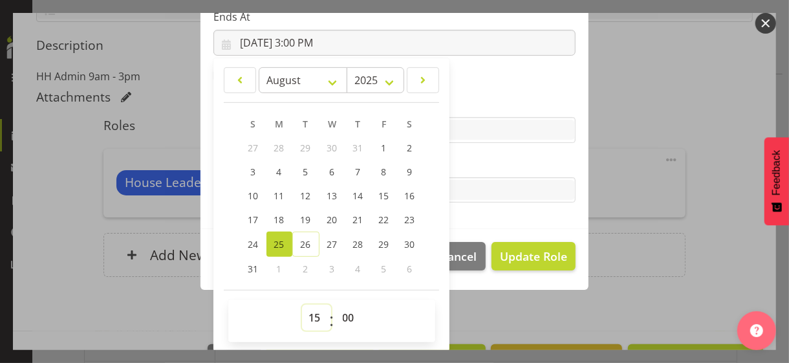
click at [309, 313] on select "00 01 02 03 04 05 06 07 08 09 10 11 12 13 14 15 16 17 18 19 20 21 22 23" at bounding box center [316, 318] width 29 height 26
select select "19"
click at [302, 305] on select "00 01 02 03 04 05 06 07 08 09 10 11 12 13 14 15 16 17 18 19 20 21 22 23" at bounding box center [316, 318] width 29 height 26
type input "[DATE] 7:00 PM"
drag, startPoint x: 467, startPoint y: 162, endPoint x: 474, endPoint y: 173, distance: 13.1
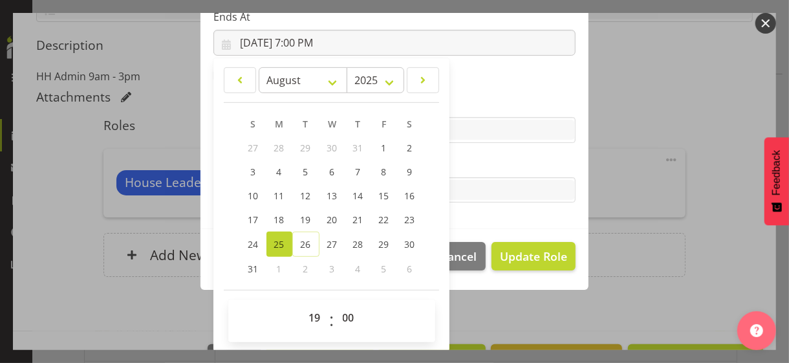
click at [468, 162] on label "Tasks" at bounding box center [395, 165] width 362 height 16
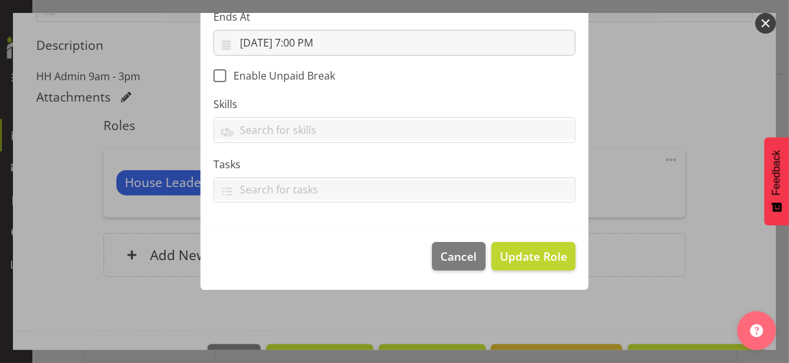
scroll to position [224, 0]
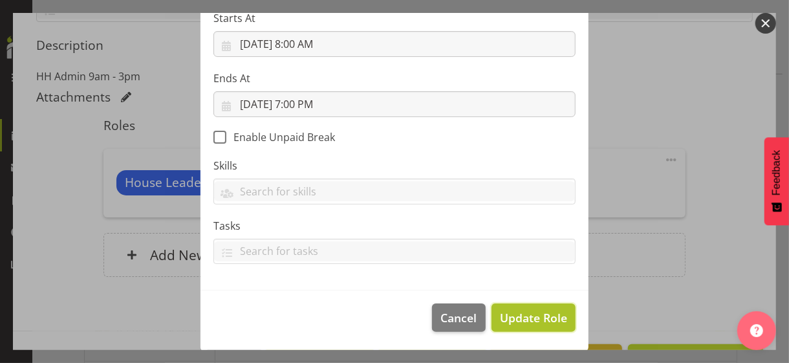
click at [520, 313] on span "Update Role" at bounding box center [533, 317] width 67 height 17
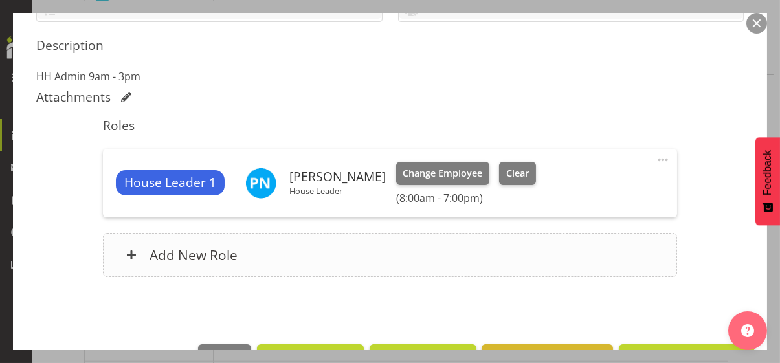
click at [386, 251] on div "Add New Role" at bounding box center [390, 255] width 574 height 44
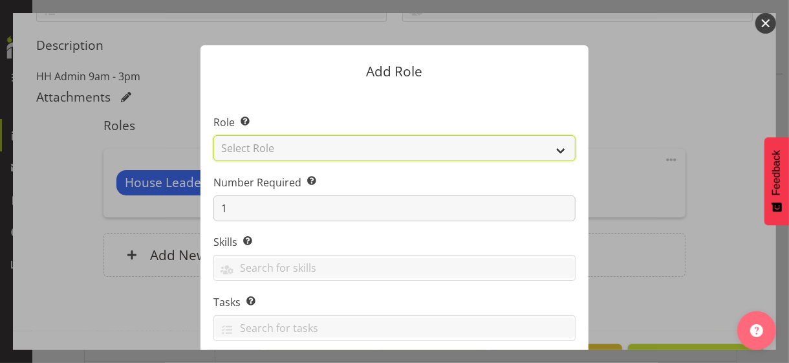
click at [269, 146] on select "Select Role CP House Leader Support Staff Wake" at bounding box center [395, 148] width 362 height 26
select select "1091"
click at [214, 135] on select "Select Role CP House Leader Support Staff Wake" at bounding box center [395, 148] width 362 height 26
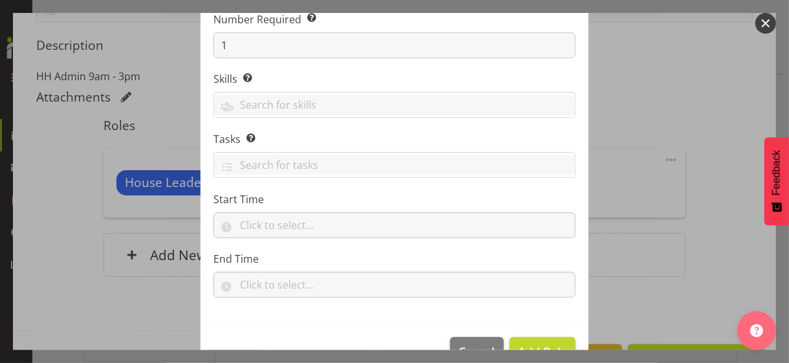
scroll to position [197, 0]
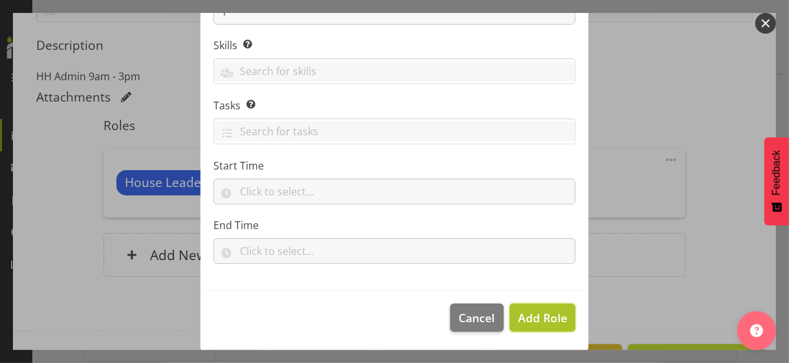
click at [529, 310] on span "Add Role" at bounding box center [542, 318] width 49 height 16
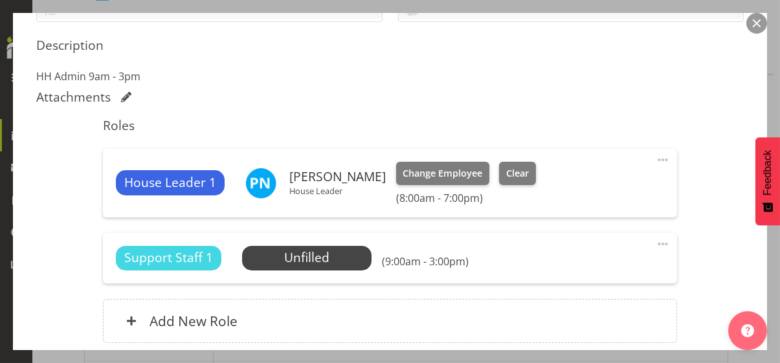
click at [655, 243] on span at bounding box center [663, 244] width 16 height 16
click at [560, 270] on link "Edit" at bounding box center [608, 272] width 124 height 23
select select "7"
select select "2025"
select select "9"
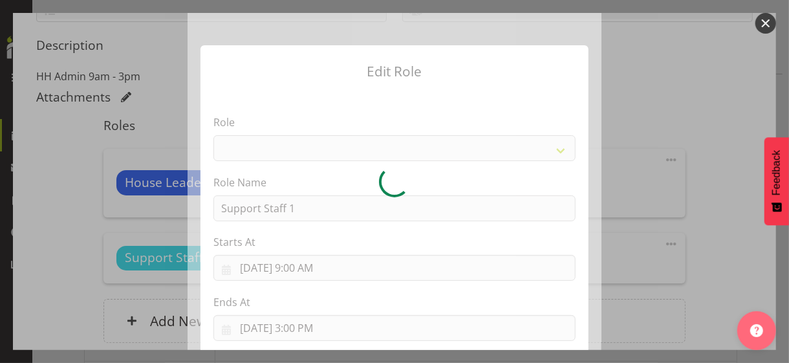
select select "1091"
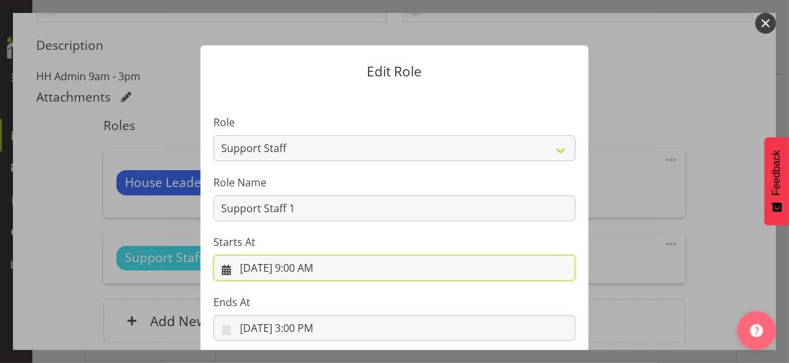
click at [299, 267] on input "[DATE] 9:00 AM" at bounding box center [395, 268] width 362 height 26
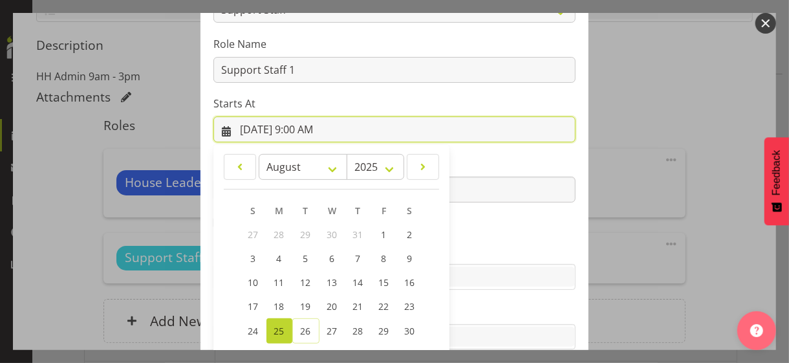
scroll to position [225, 0]
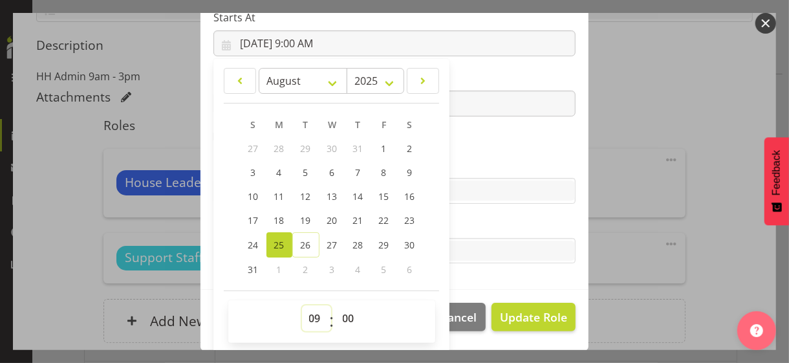
drag, startPoint x: 303, startPoint y: 314, endPoint x: 309, endPoint y: 307, distance: 8.3
click at [303, 314] on select "00 01 02 03 04 05 06 07 08 09 10 11 12 13 14 15 16 17 18 19 20 21 22 23" at bounding box center [316, 318] width 29 height 26
select select "16"
click at [302, 305] on select "00 01 02 03 04 05 06 07 08 09 10 11 12 13 14 15 16 17 18 19 20 21 22 23" at bounding box center [316, 318] width 29 height 26
type input "[DATE] 4:00 PM"
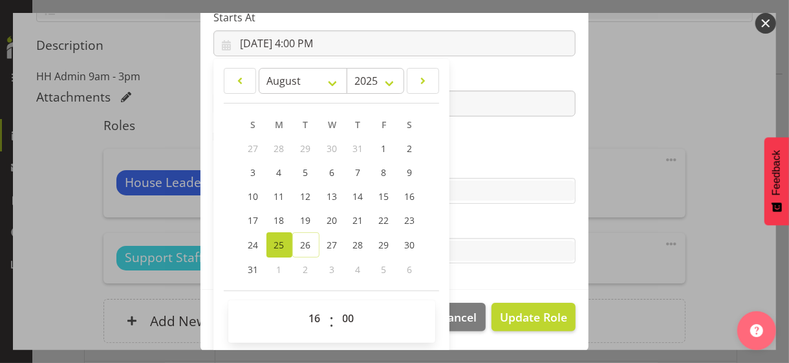
click at [460, 148] on section "Role CP House Leader Support Staff Wake Role Name Support Staff 1 Starts At [DA…" at bounding box center [395, 78] width 388 height 423
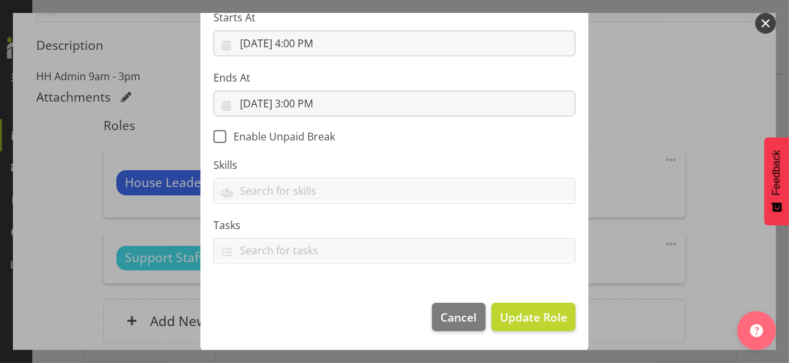
scroll to position [224, 0]
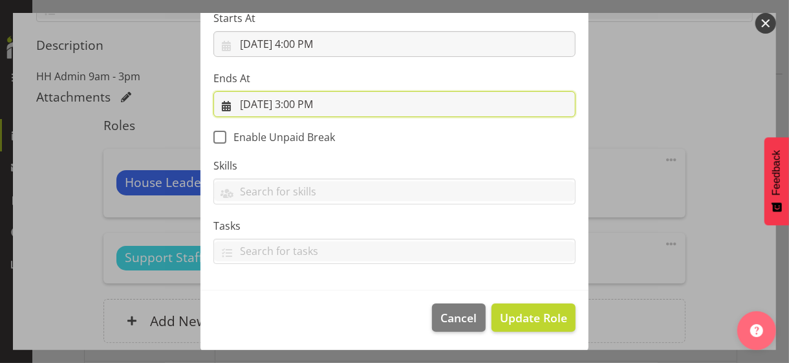
click at [302, 103] on input "[DATE] 3:00 PM" at bounding box center [395, 104] width 362 height 26
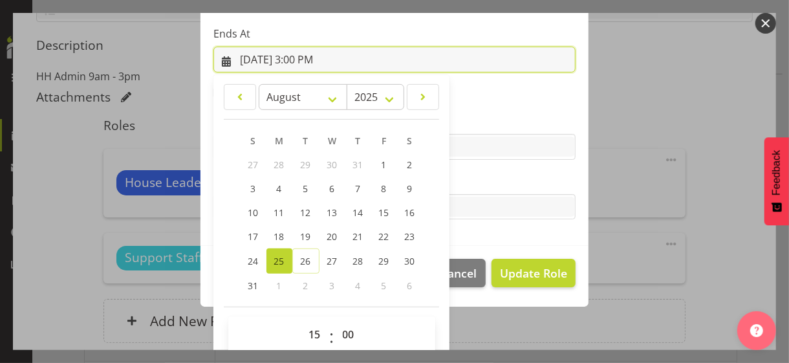
scroll to position [285, 0]
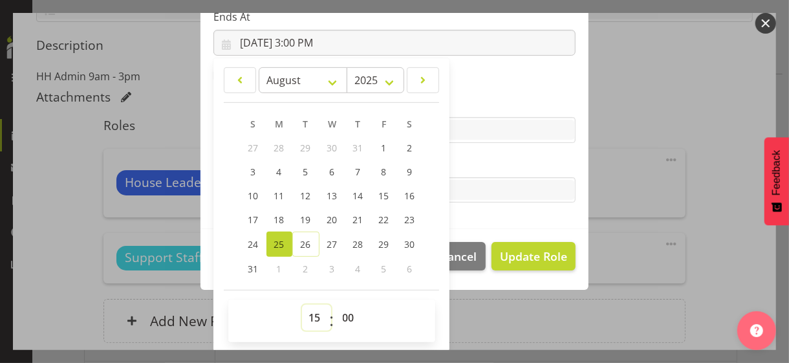
click at [307, 310] on select "00 01 02 03 04 05 06 07 08 09 10 11 12 13 14 15 16 17 18 19 20 21 22 23" at bounding box center [316, 318] width 29 height 26
select select "21"
click at [302, 305] on select "00 01 02 03 04 05 06 07 08 09 10 11 12 13 14 15 16 17 18 19 20 21 22 23" at bounding box center [316, 318] width 29 height 26
type input "[DATE] 9:00 PM"
click at [474, 163] on label "Tasks" at bounding box center [395, 165] width 362 height 16
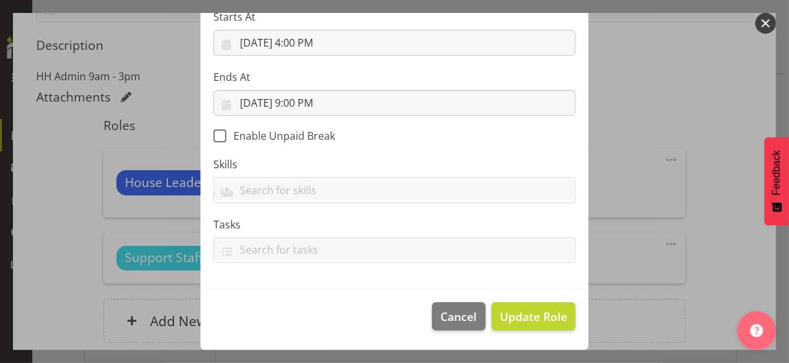
scroll to position [224, 0]
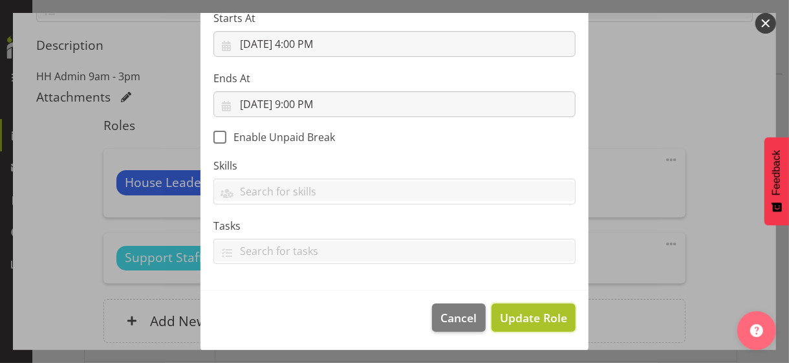
click at [533, 314] on span "Update Role" at bounding box center [533, 317] width 67 height 17
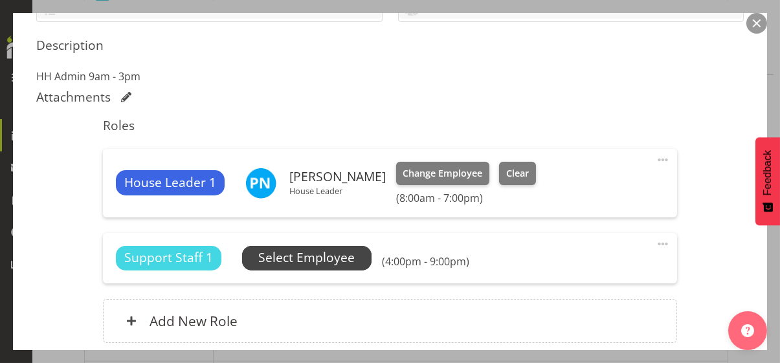
click at [349, 259] on span "Select Employee" at bounding box center [306, 257] width 96 height 19
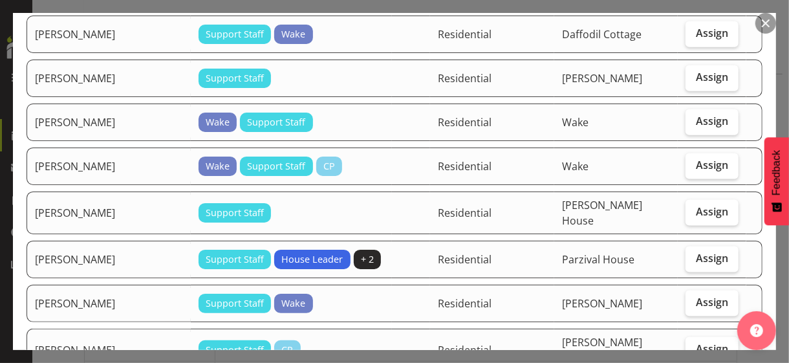
scroll to position [906, 0]
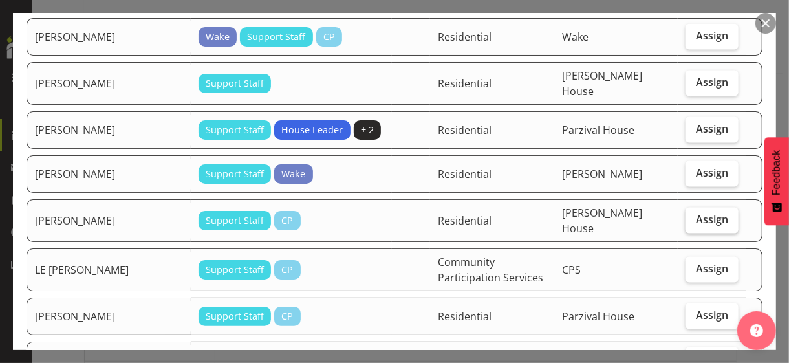
click at [688, 213] on span "Assign" at bounding box center [712, 219] width 32 height 13
click at [688, 215] on input "Assign" at bounding box center [690, 219] width 8 height 8
checkbox input "true"
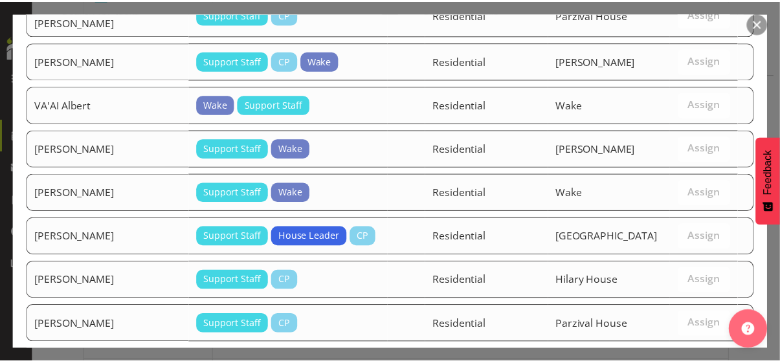
scroll to position [2187, 0]
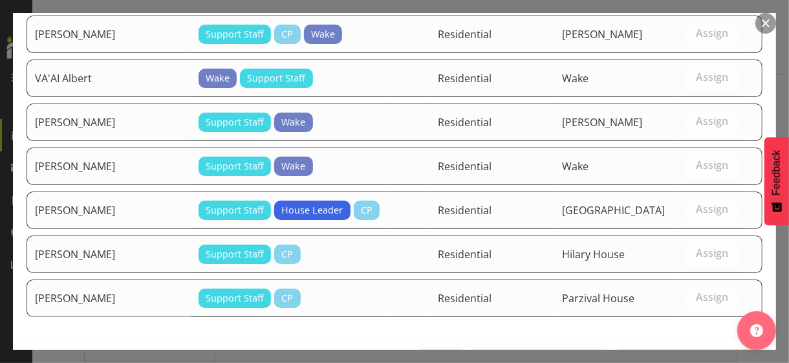
click at [679, 314] on span "Assign [PERSON_NAME]" at bounding box center [689, 365] width 131 height 16
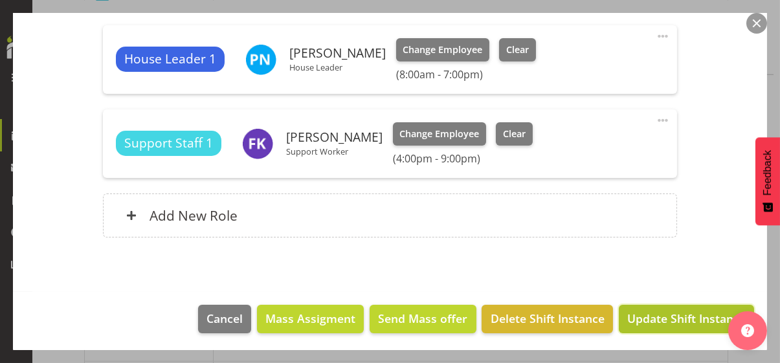
click at [677, 314] on span "Update Shift Instance" at bounding box center [686, 318] width 118 height 17
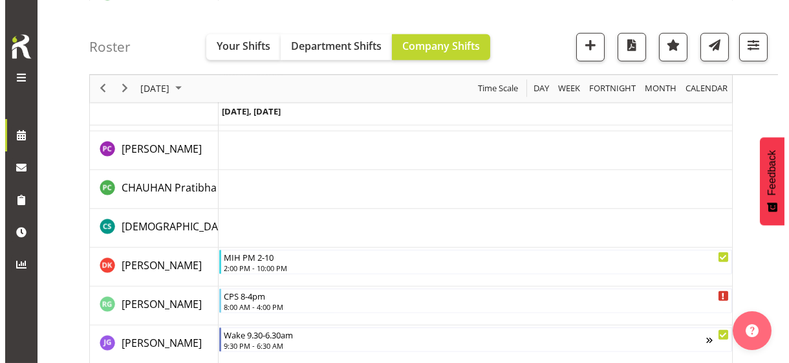
scroll to position [1420, 0]
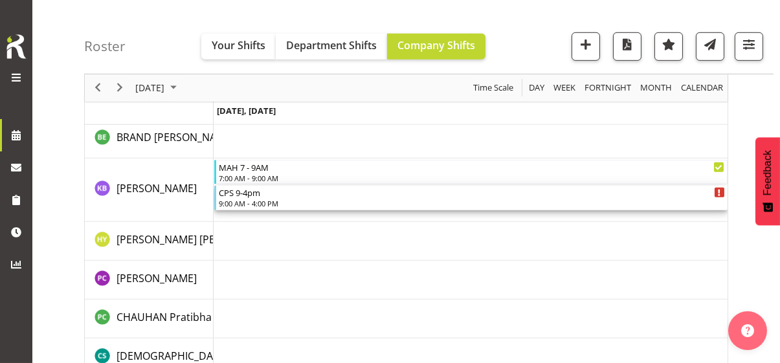
click at [255, 201] on div "9:00 AM - 4:00 PM" at bounding box center [472, 203] width 506 height 10
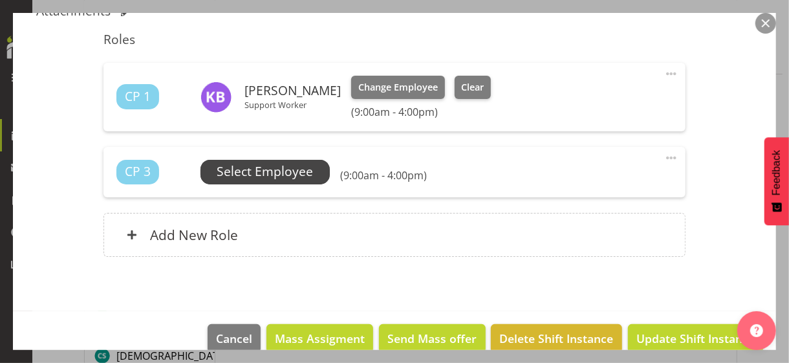
scroll to position [378, 0]
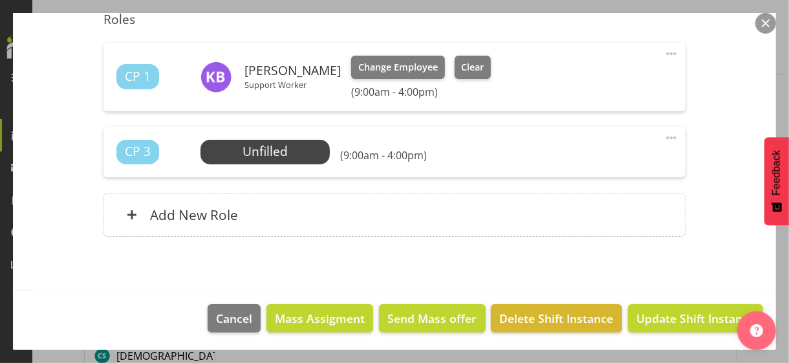
click at [664, 135] on span at bounding box center [672, 138] width 16 height 16
click at [575, 159] on link "Edit" at bounding box center [617, 166] width 124 height 23
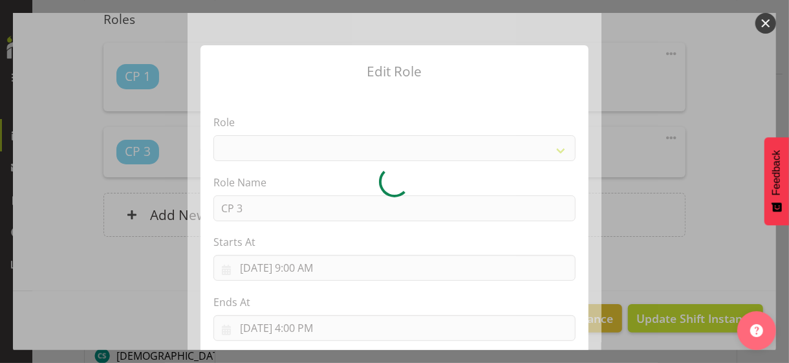
select select
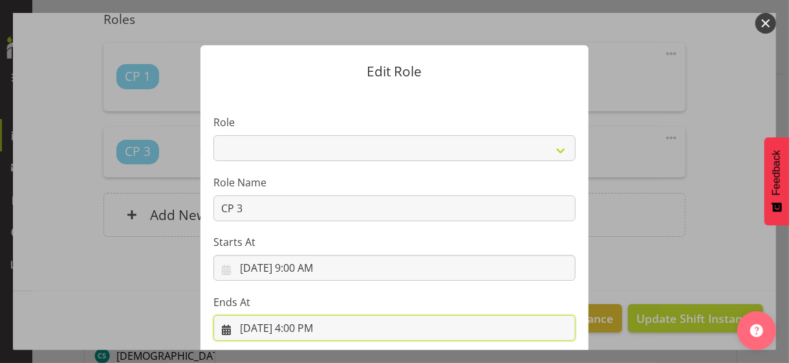
click at [299, 314] on input "[DATE] 4:00 PM" at bounding box center [395, 328] width 362 height 26
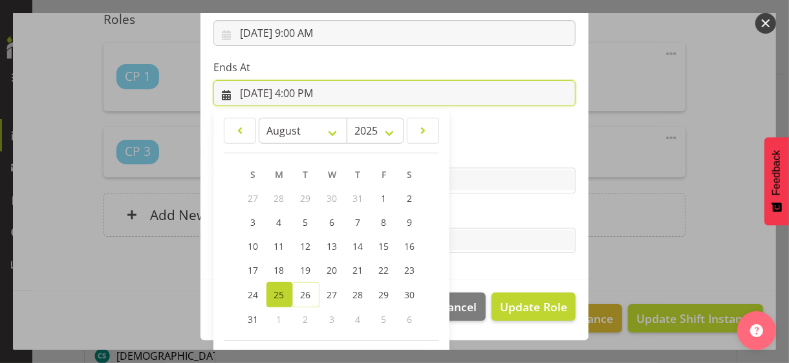
scroll to position [285, 0]
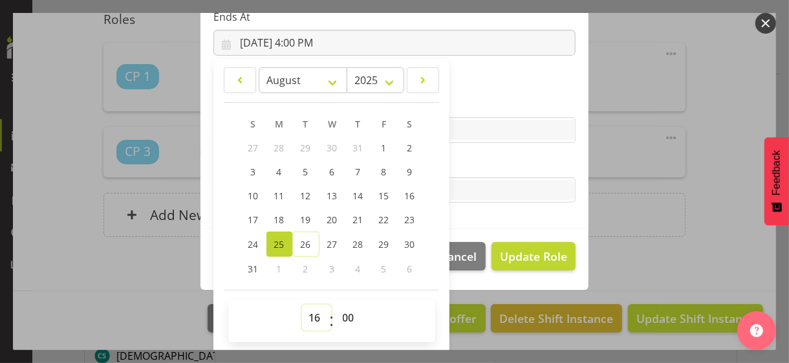
click at [309, 313] on select "00 01 02 03 04 05 06 07 08 09 10 11 12 13 14 15 16 17 18 19 20 21 22 23" at bounding box center [316, 318] width 29 height 26
drag, startPoint x: 303, startPoint y: 314, endPoint x: 308, endPoint y: 305, distance: 9.6
click at [303, 314] on select "00 01 02 03 04 05 06 07 08 09 10 11 12 13 14 15 16 17 18 19 20 21 22 23" at bounding box center [316, 318] width 29 height 26
select select "15"
click at [302, 305] on select "00 01 02 03 04 05 06 07 08 09 10 11 12 13 14 15 16 17 18 19 20 21 22 23" at bounding box center [316, 318] width 29 height 26
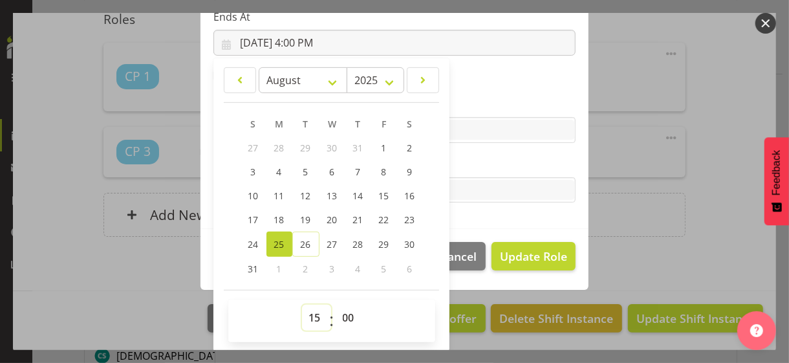
type input "[DATE] 3:00 PM"
click at [471, 161] on label "Tasks" at bounding box center [395, 165] width 362 height 16
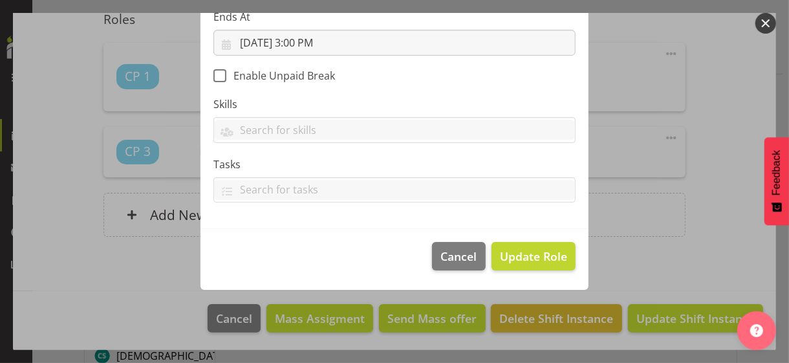
scroll to position [224, 0]
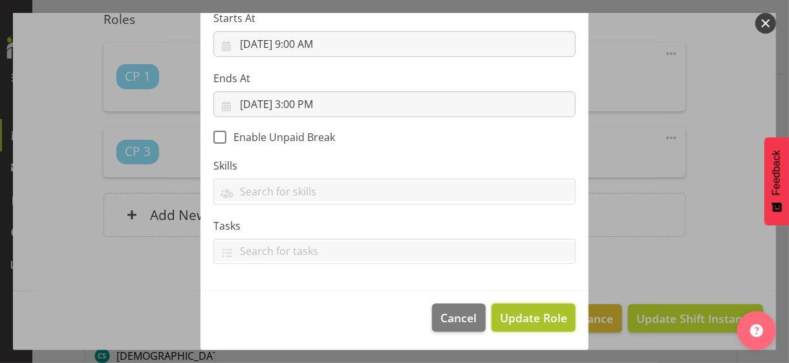
click at [532, 314] on span "Update Role" at bounding box center [533, 317] width 67 height 17
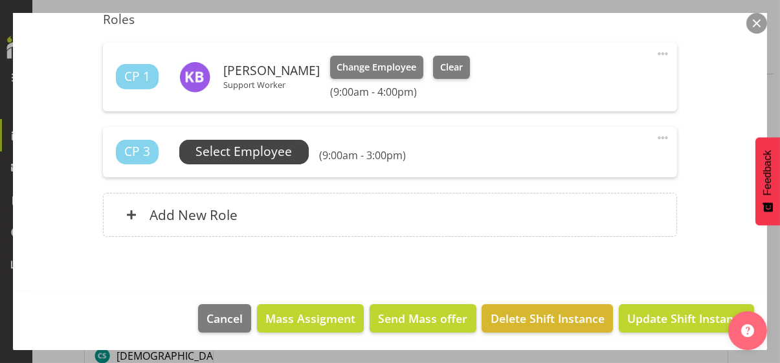
click at [271, 150] on span "Select Employee" at bounding box center [243, 151] width 96 height 19
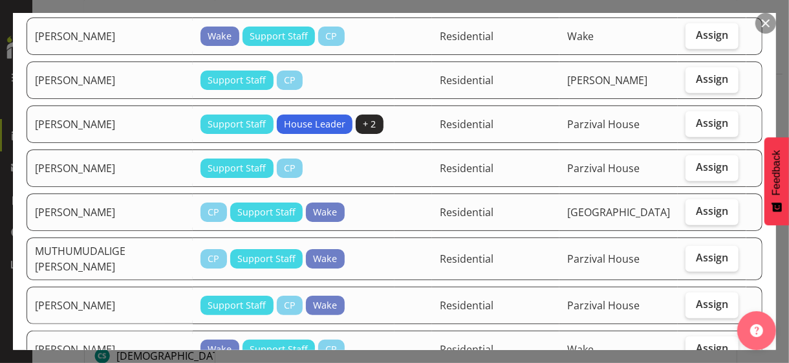
scroll to position [300, 0]
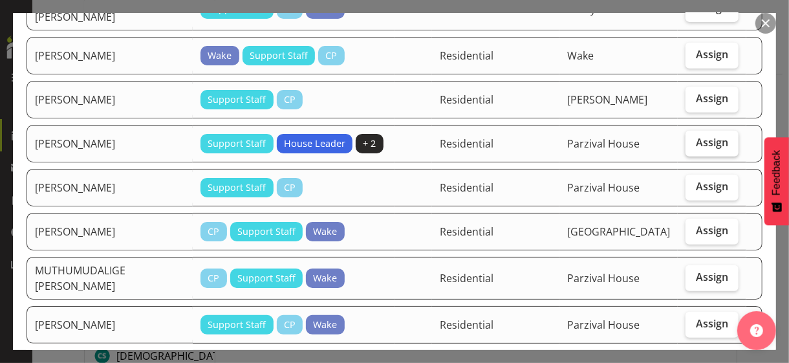
click at [688, 136] on span "Assign" at bounding box center [712, 142] width 32 height 13
click at [688, 138] on input "Assign" at bounding box center [690, 142] width 8 height 8
checkbox input "true"
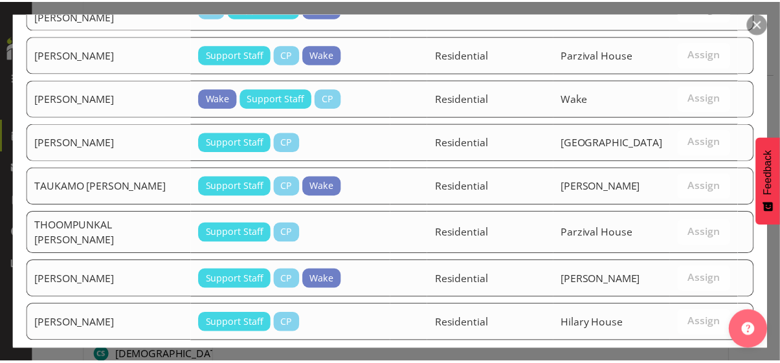
scroll to position [623, 0]
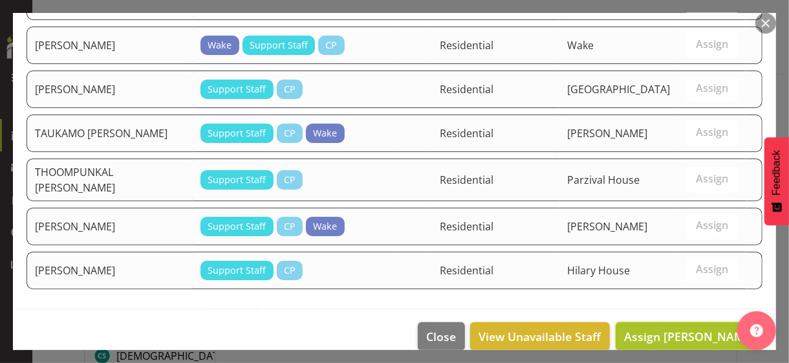
click at [683, 314] on span "Assign [PERSON_NAME]" at bounding box center [689, 337] width 131 height 16
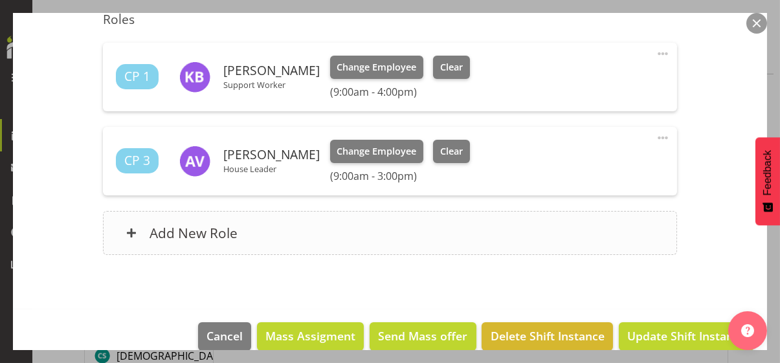
scroll to position [248, 0]
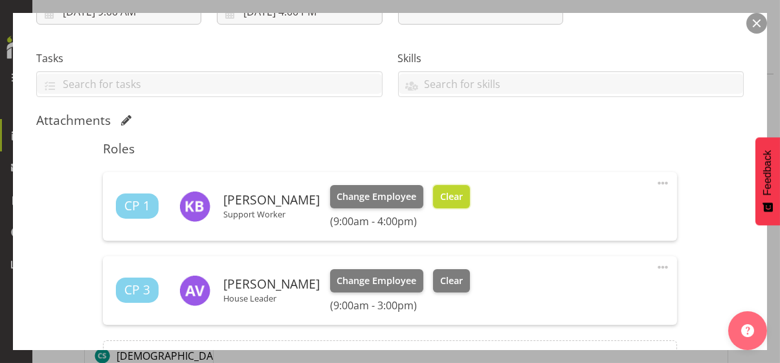
click at [463, 200] on span "Clear" at bounding box center [451, 197] width 23 height 14
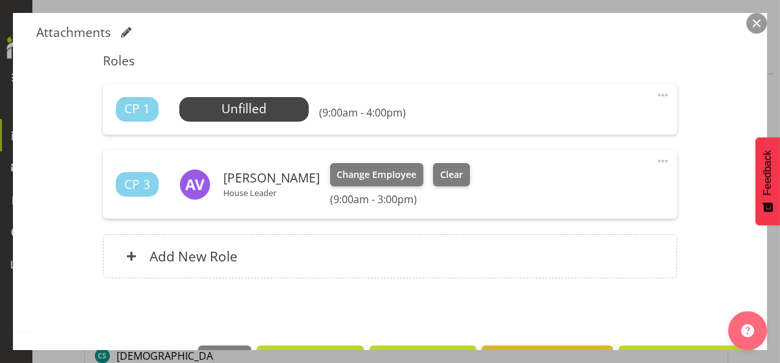
scroll to position [378, 0]
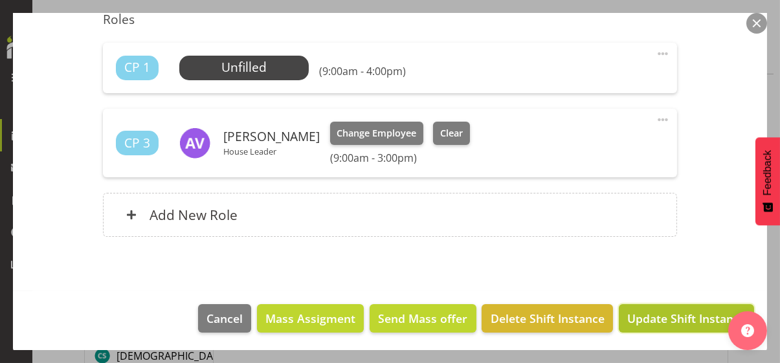
click at [686, 314] on span "Update Shift Instance" at bounding box center [686, 318] width 118 height 17
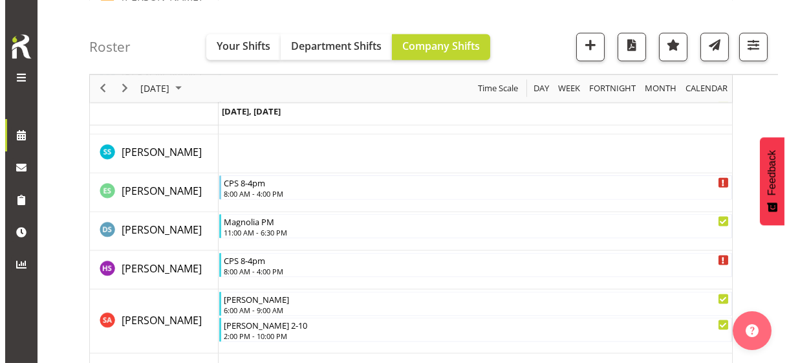
scroll to position [3491, 0]
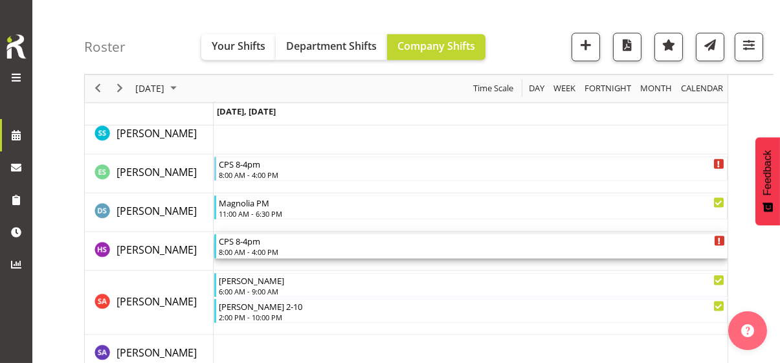
click at [253, 246] on div "CPS 8-4pm 8:00 AM - 4:00 PM" at bounding box center [472, 246] width 506 height 25
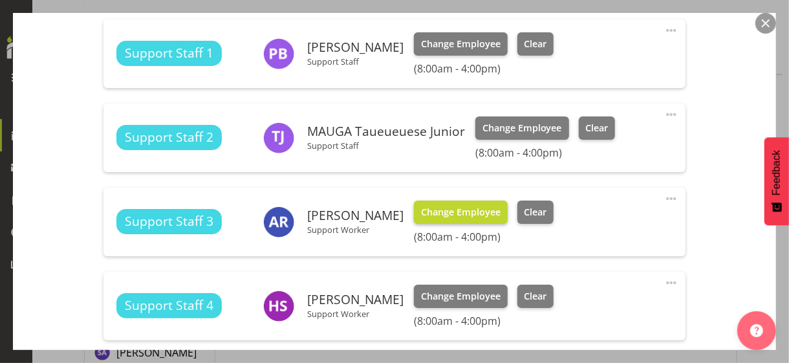
scroll to position [1035, 0]
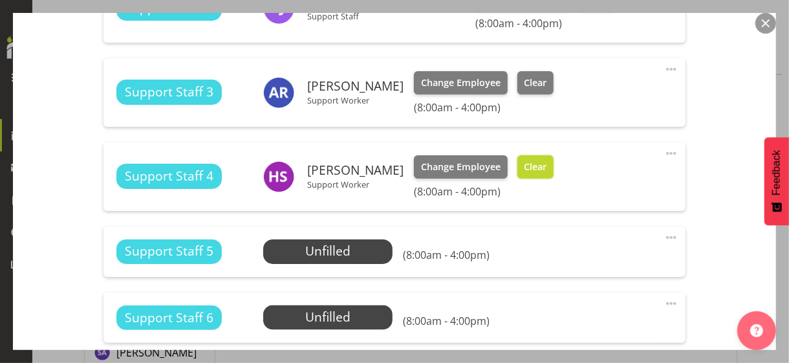
click at [527, 168] on span "Clear" at bounding box center [535, 167] width 23 height 14
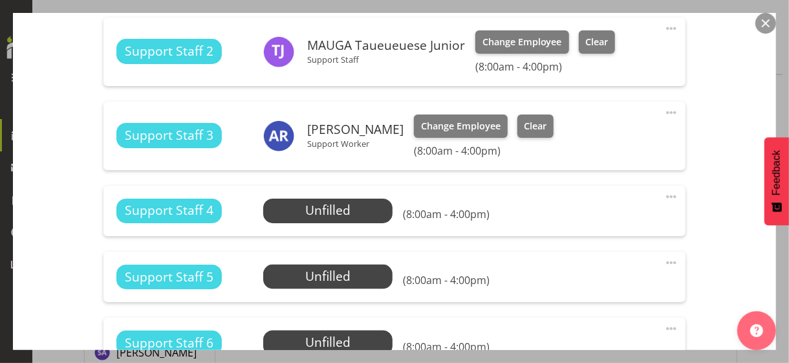
scroll to position [906, 0]
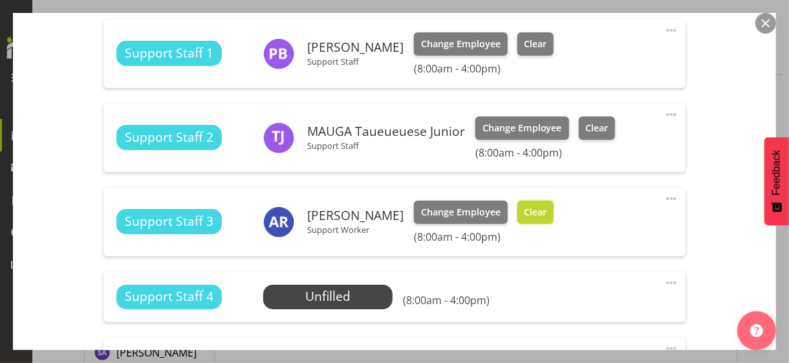
click at [547, 216] on span "Clear" at bounding box center [535, 212] width 23 height 14
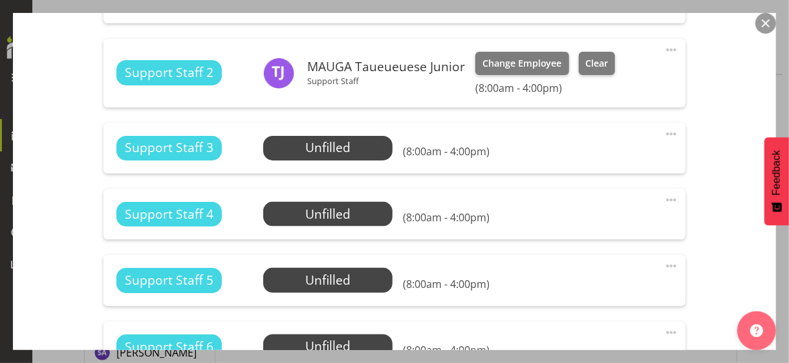
scroll to position [1229, 0]
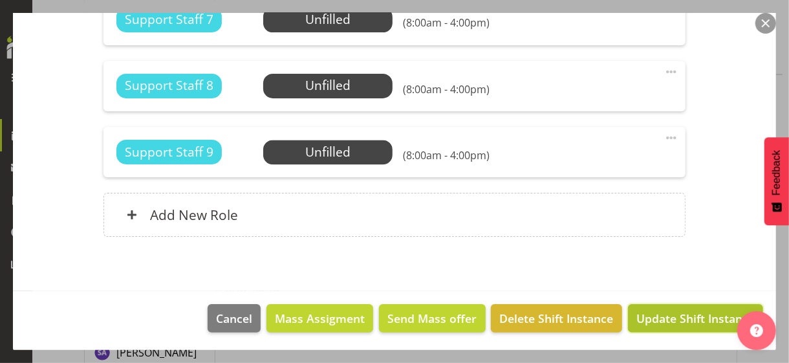
click at [674, 312] on span "Update Shift Instance" at bounding box center [696, 318] width 118 height 17
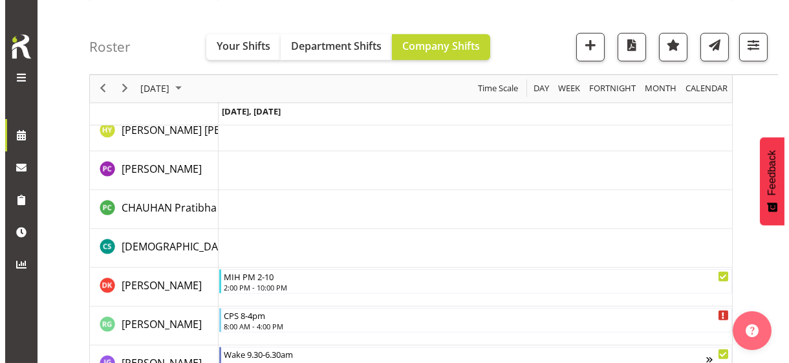
scroll to position [1407, 0]
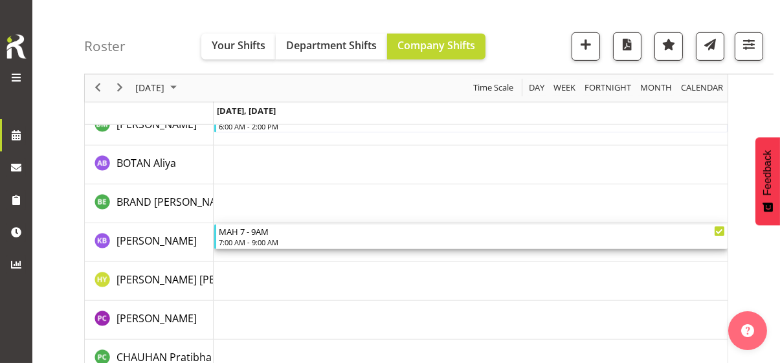
click at [267, 239] on div "7:00 AM - 9:00 AM" at bounding box center [472, 242] width 506 height 10
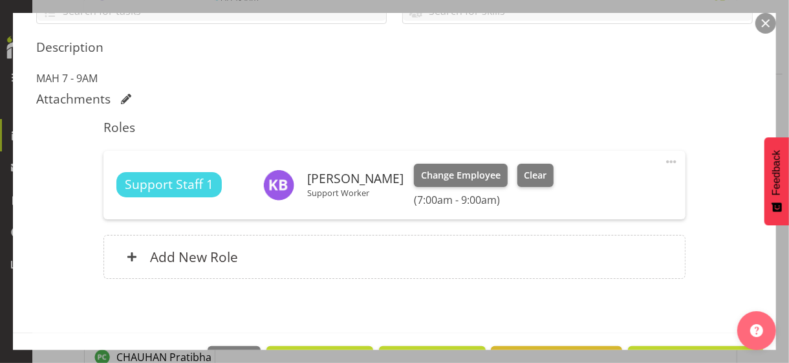
scroll to position [324, 0]
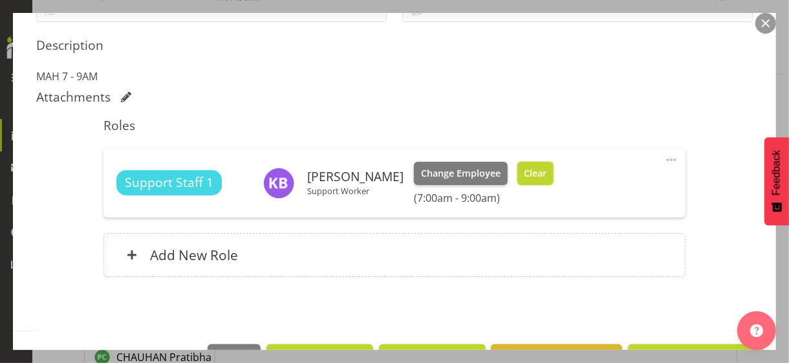
click at [547, 170] on span "Clear" at bounding box center [535, 173] width 23 height 14
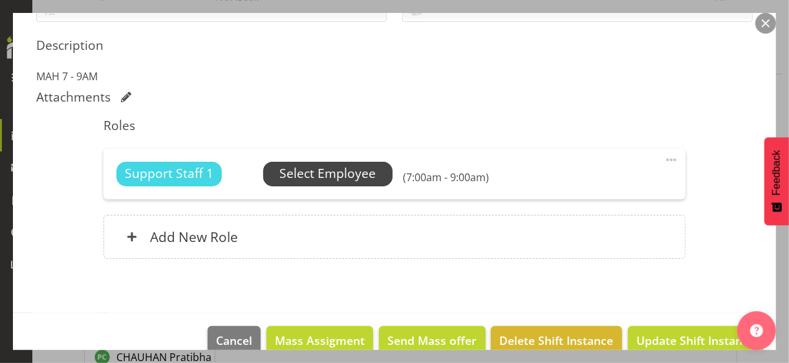
click at [307, 170] on span "Select Employee" at bounding box center [328, 173] width 96 height 19
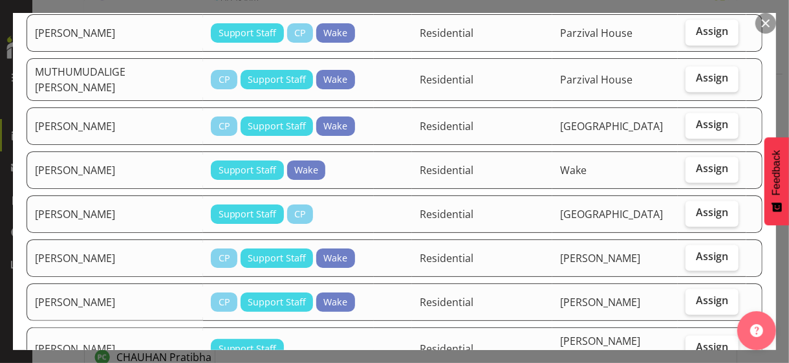
scroll to position [1229, 0]
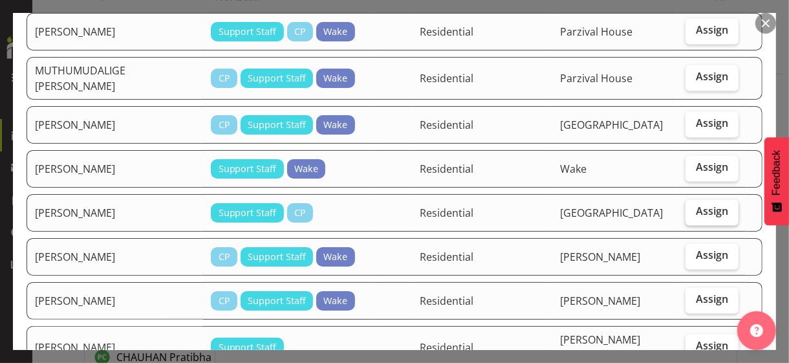
click at [688, 205] on span "Assign" at bounding box center [712, 211] width 32 height 13
click at [688, 208] on input "Assign" at bounding box center [690, 212] width 8 height 8
checkbox input "true"
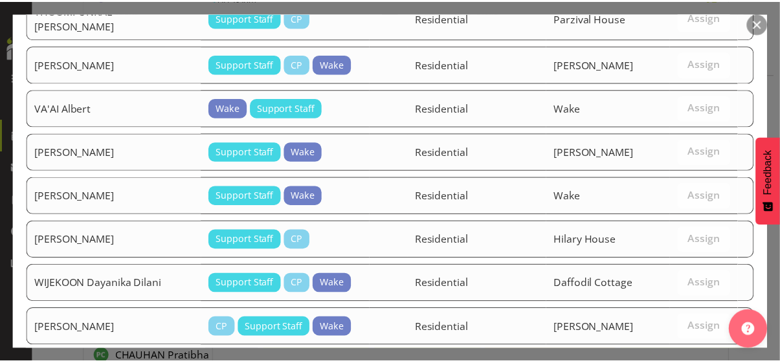
scroll to position [2069, 0]
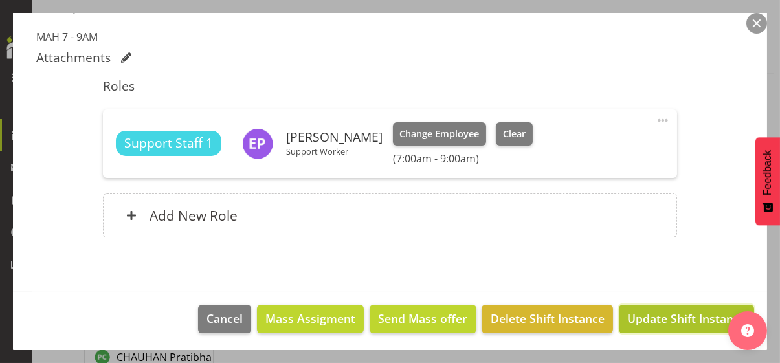
click at [673, 314] on span "Update Shift Instance" at bounding box center [686, 318] width 118 height 17
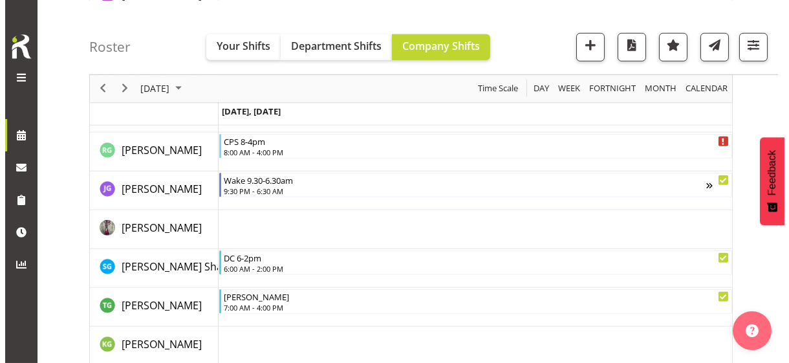
scroll to position [1796, 0]
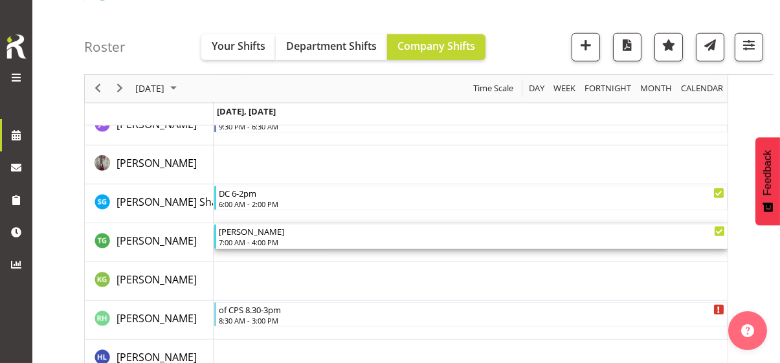
click at [260, 243] on div "7:00 AM - 4:00 PM" at bounding box center [472, 242] width 506 height 10
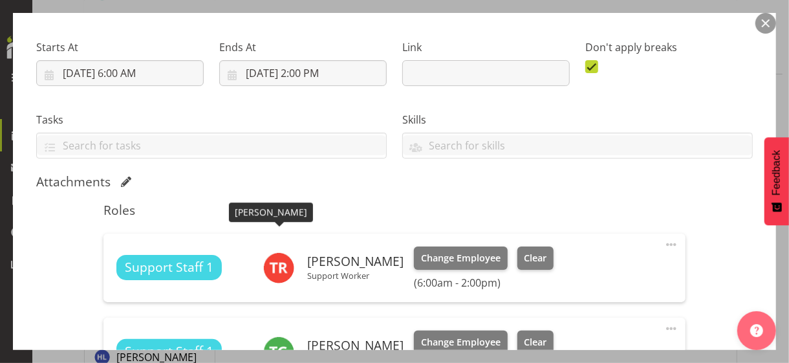
scroll to position [324, 0]
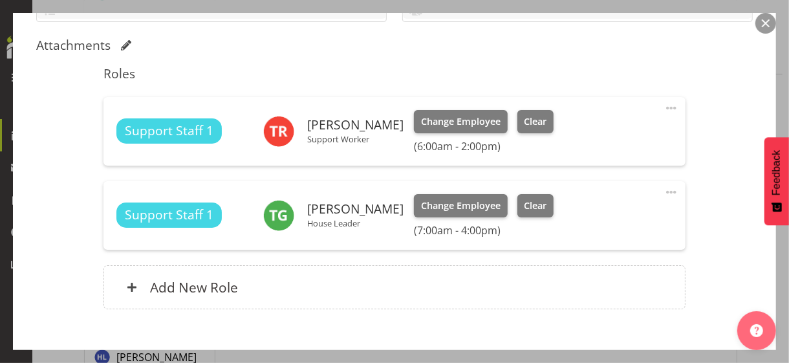
drag, startPoint x: 663, startPoint y: 189, endPoint x: 626, endPoint y: 204, distance: 40.0
click at [664, 190] on span at bounding box center [672, 192] width 16 height 16
click at [584, 220] on link "Edit" at bounding box center [617, 220] width 124 height 23
select select "7"
select select "2025"
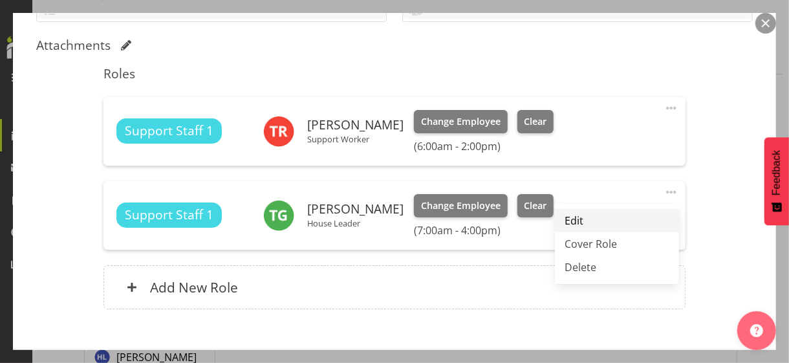
select select "16"
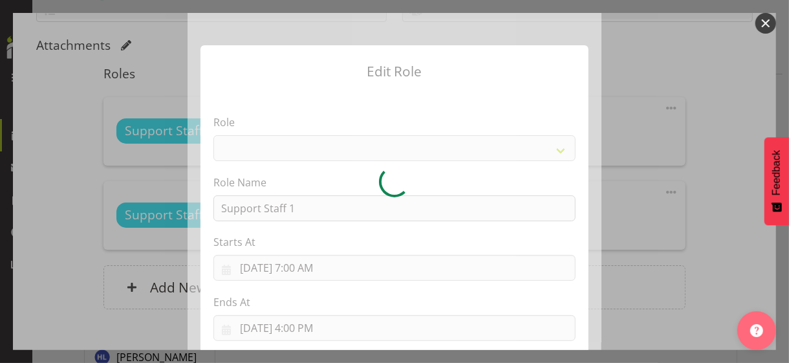
select select "1091"
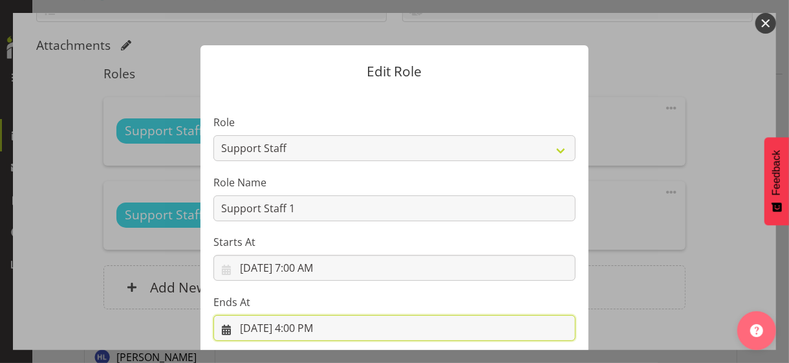
click at [302, 314] on input "[DATE] 4:00 PM" at bounding box center [395, 328] width 362 height 26
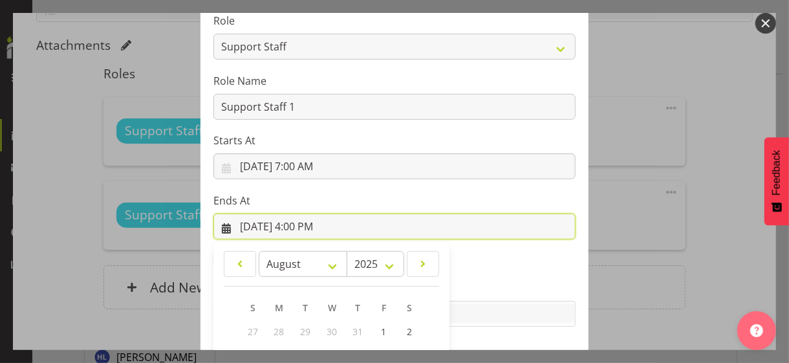
scroll to position [285, 0]
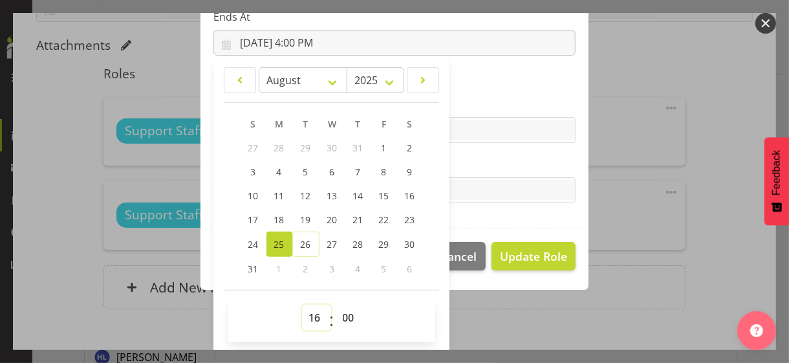
click at [306, 314] on select "00 01 02 03 04 05 06 07 08 09 10 11 12 13 14 15 16 17 18 19 20 21 22 23" at bounding box center [316, 318] width 29 height 26
select select "17"
click at [302, 305] on select "00 01 02 03 04 05 06 07 08 09 10 11 12 13 14 15 16 17 18 19 20 21 22 23" at bounding box center [316, 318] width 29 height 26
type input "[DATE] 5:00 PM"
drag, startPoint x: 347, startPoint y: 313, endPoint x: 345, endPoint y: 305, distance: 8.2
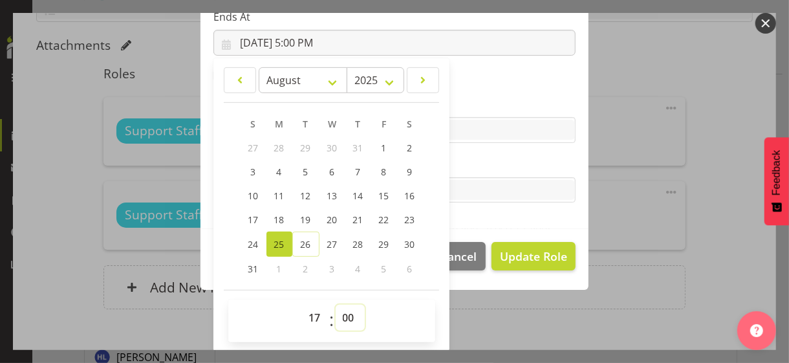
click at [346, 310] on select "00 01 02 03 04 05 06 07 08 09 10 11 12 13 14 15 16 17 18 19 20 21 22 23 24 25 2…" at bounding box center [350, 318] width 29 height 26
select select "15"
click at [336, 305] on select "00 01 02 03 04 05 06 07 08 09 10 11 12 13 14 15 16 17 18 19 20 21 22 23 24 25 2…" at bounding box center [350, 318] width 29 height 26
type input "[DATE] 5:15 PM"
click at [474, 168] on label "Tasks" at bounding box center [395, 165] width 362 height 16
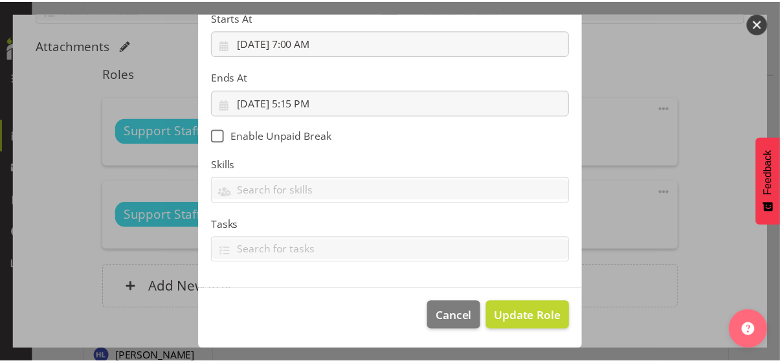
scroll to position [224, 0]
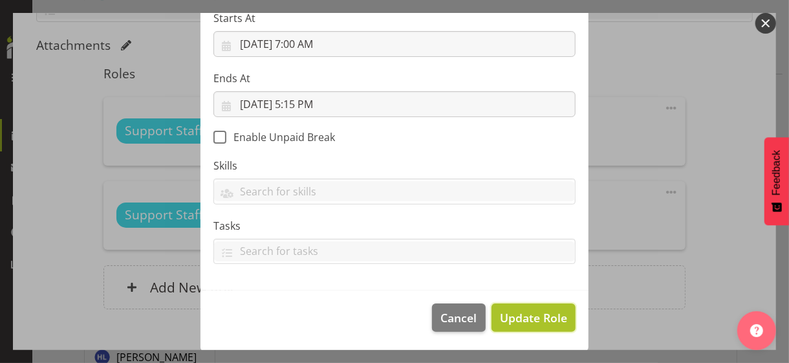
click at [523, 314] on span "Update Role" at bounding box center [533, 317] width 67 height 17
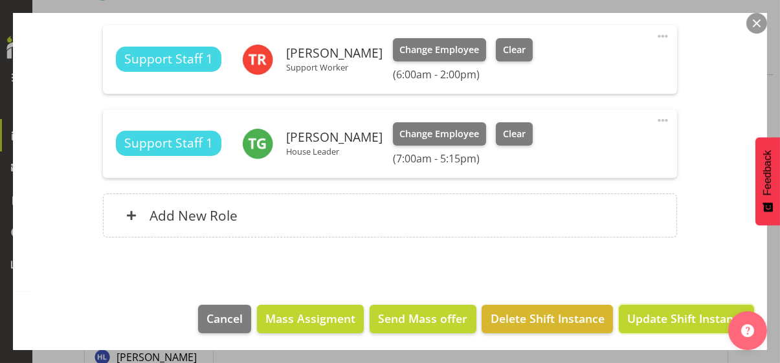
drag, startPoint x: 665, startPoint y: 313, endPoint x: 658, endPoint y: 313, distance: 6.5
click at [664, 313] on span "Update Shift Instance" at bounding box center [686, 318] width 118 height 17
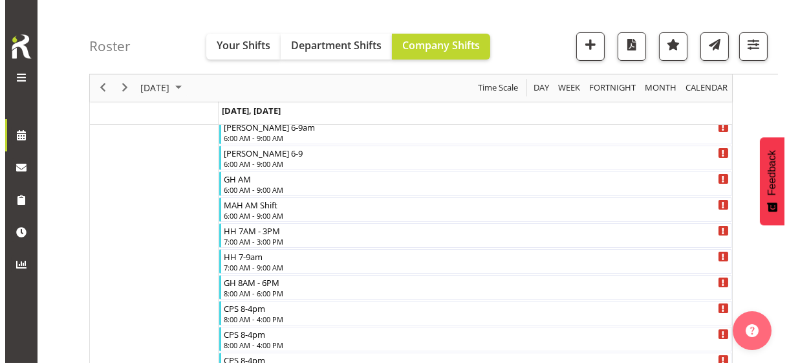
scroll to position [178, 0]
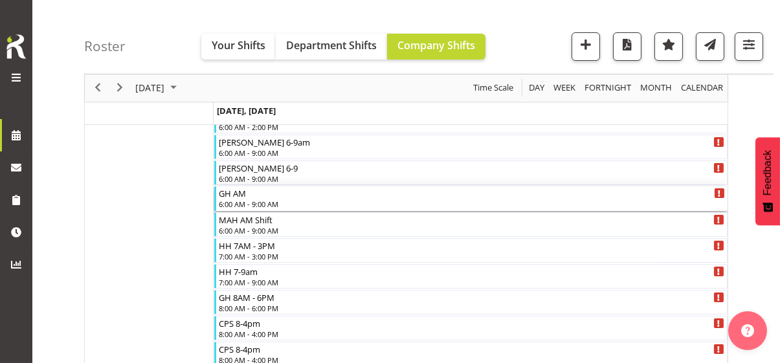
click at [248, 199] on div "6:00 AM - 9:00 AM" at bounding box center [472, 204] width 506 height 10
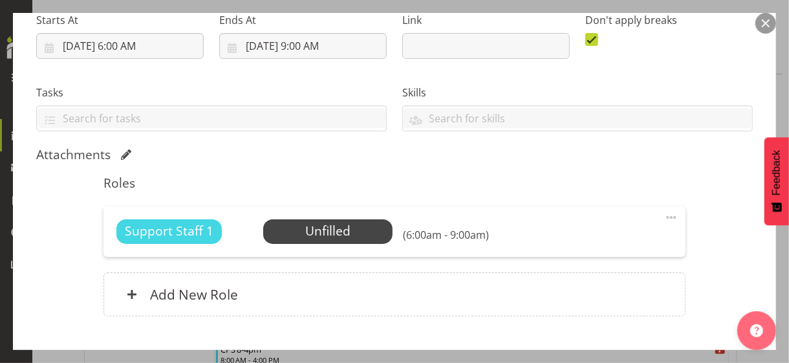
scroll to position [293, 0]
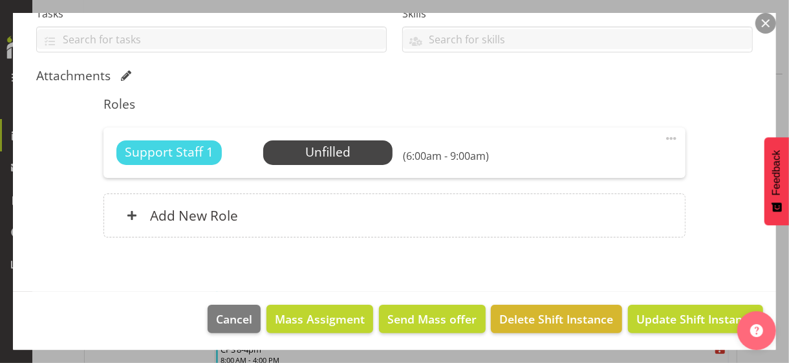
click at [664, 131] on span at bounding box center [672, 139] width 16 height 16
click at [569, 160] on link "Edit" at bounding box center [617, 166] width 124 height 23
select select "7"
select select "2025"
select select "6"
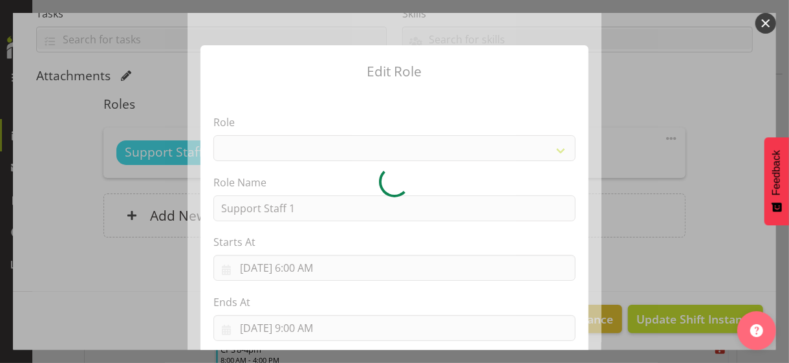
select select "1091"
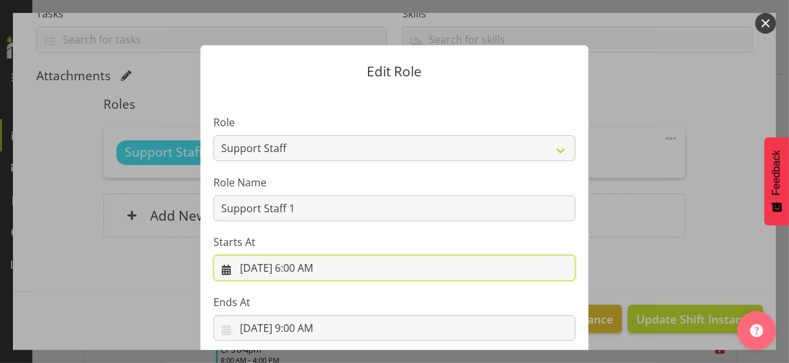
click at [298, 269] on input "[DATE] 6:00 AM" at bounding box center [395, 268] width 362 height 26
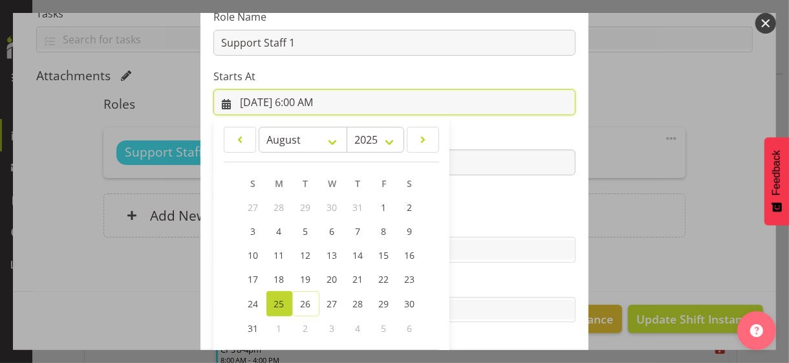
scroll to position [225, 0]
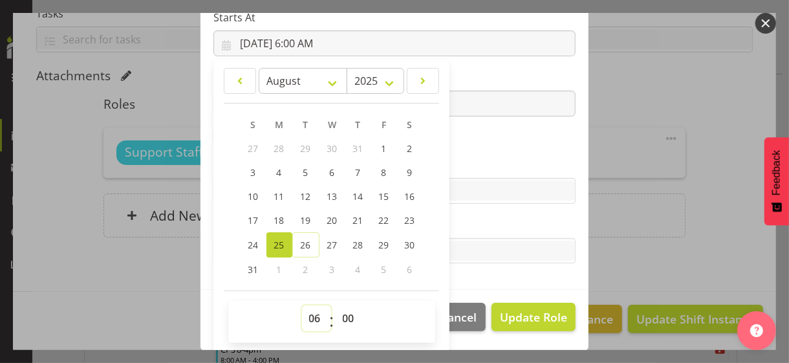
drag, startPoint x: 305, startPoint y: 322, endPoint x: 310, endPoint y: 307, distance: 15.8
click at [307, 314] on select "00 01 02 03 04 05 06 07 08 09 10 11 12 13 14 15 16 17 18 19 20 21 22 23" at bounding box center [316, 318] width 29 height 26
select select "10"
click at [302, 305] on select "00 01 02 03 04 05 06 07 08 09 10 11 12 13 14 15 16 17 18 19 20 21 22 23" at bounding box center [316, 318] width 29 height 26
type input "[DATE] 10:00 AM"
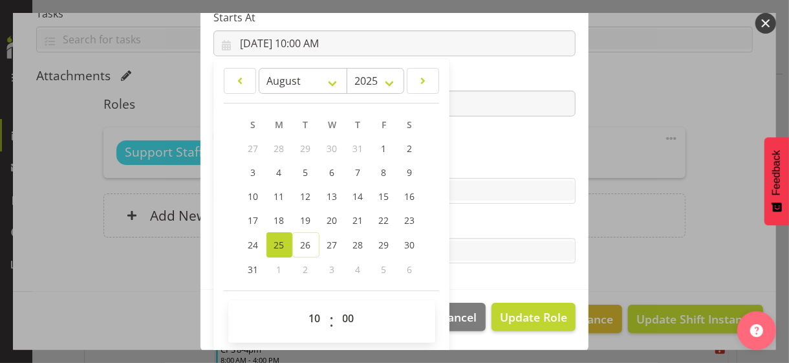
click at [469, 148] on section "Role CP House Leader Support Staff Wake Role Name Support Staff 1 Starts At [DA…" at bounding box center [395, 78] width 388 height 423
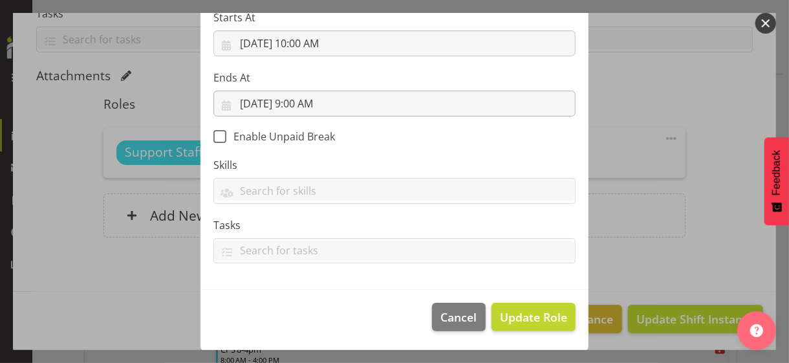
scroll to position [224, 0]
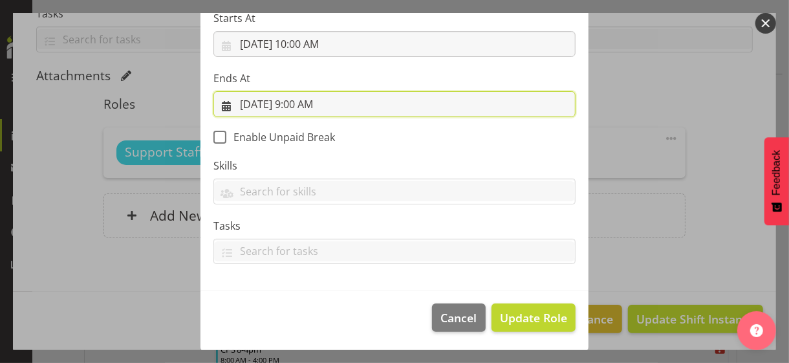
click at [317, 105] on input "[DATE] 9:00 AM" at bounding box center [395, 104] width 362 height 26
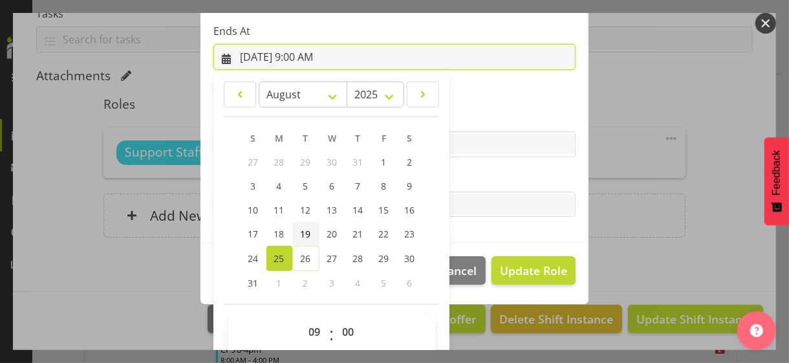
scroll to position [285, 0]
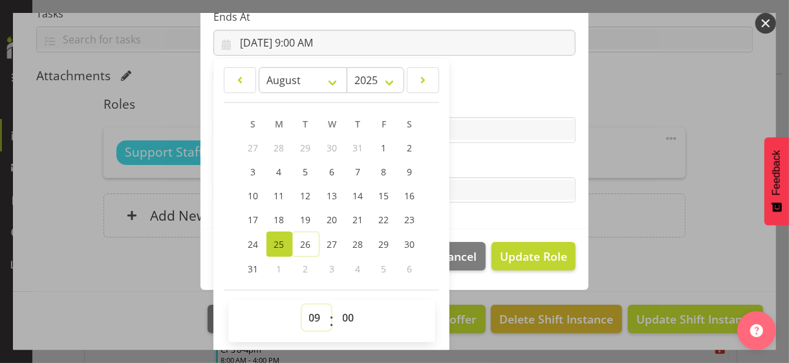
drag, startPoint x: 310, startPoint y: 316, endPoint x: 311, endPoint y: 305, distance: 10.4
click at [310, 314] on select "00 01 02 03 04 05 06 07 08 09 10 11 12 13 14 15 16 17 18 19 20 21 22 23" at bounding box center [316, 318] width 29 height 26
select select "11"
click at [302, 305] on select "00 01 02 03 04 05 06 07 08 09 10 11 12 13 14 15 16 17 18 19 20 21 22 23" at bounding box center [316, 318] width 29 height 26
type input "[DATE] 11:00 AM"
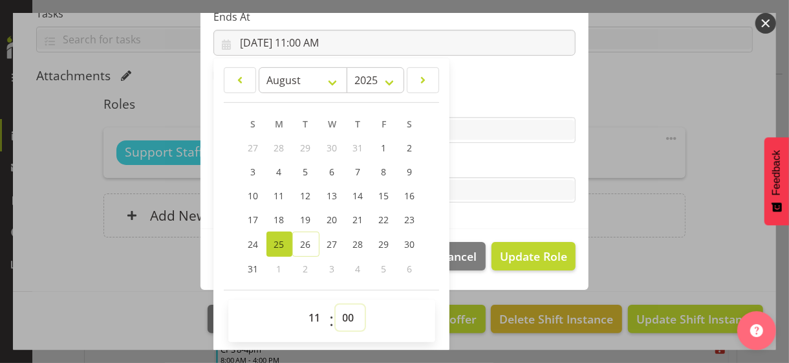
drag, startPoint x: 342, startPoint y: 322, endPoint x: 346, endPoint y: 305, distance: 17.4
click at [342, 314] on select "00 01 02 03 04 05 06 07 08 09 10 11 12 13 14 15 16 17 18 19 20 21 22 23 24 25 2…" at bounding box center [350, 318] width 29 height 26
select select "30"
click at [336, 305] on select "00 01 02 03 04 05 06 07 08 09 10 11 12 13 14 15 16 17 18 19 20 21 22 23 24 25 2…" at bounding box center [350, 318] width 29 height 26
type input "[DATE] 11:30 AM"
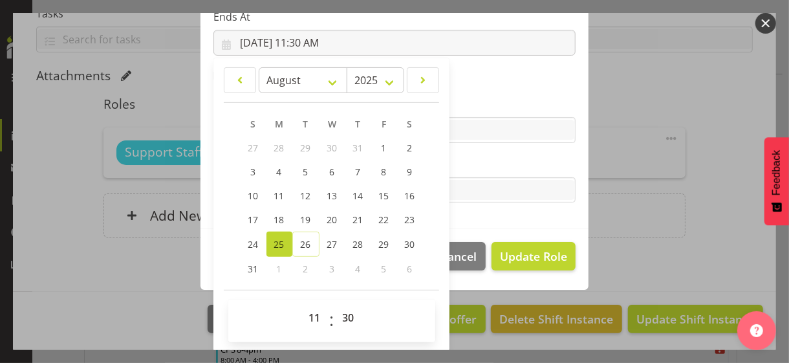
click at [477, 164] on label "Tasks" at bounding box center [395, 165] width 362 height 16
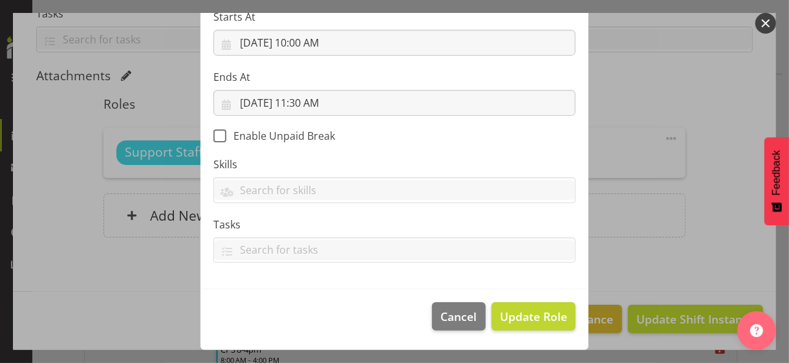
scroll to position [224, 0]
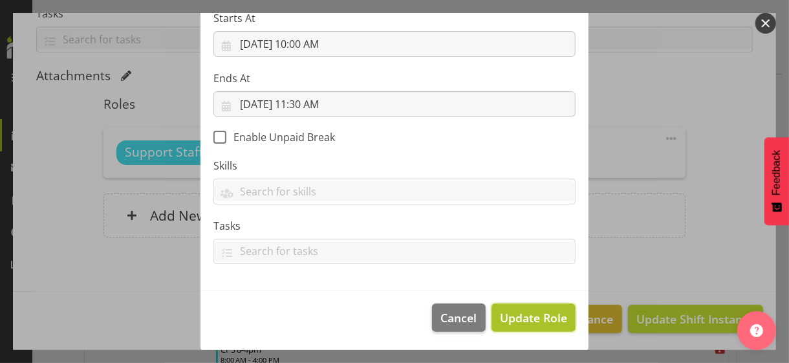
drag, startPoint x: 524, startPoint y: 313, endPoint x: 500, endPoint y: 300, distance: 26.9
click at [524, 313] on span "Update Role" at bounding box center [533, 317] width 67 height 17
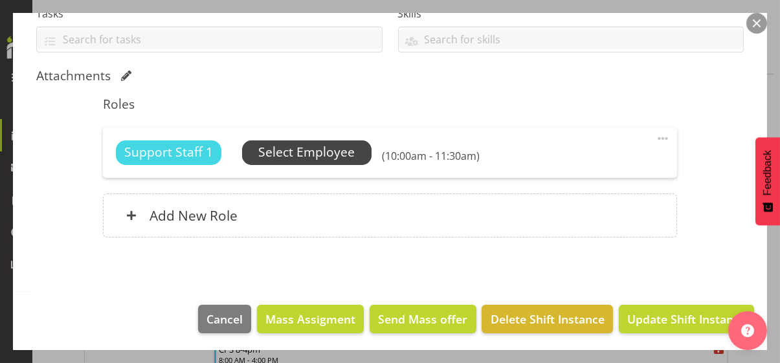
click at [322, 154] on span "Select Employee" at bounding box center [306, 152] width 96 height 19
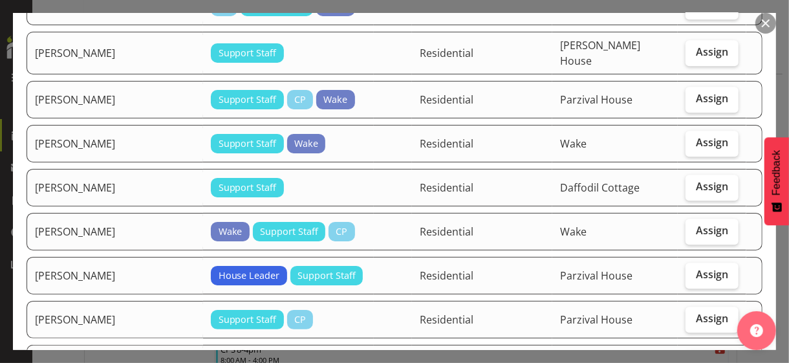
scroll to position [1618, 0]
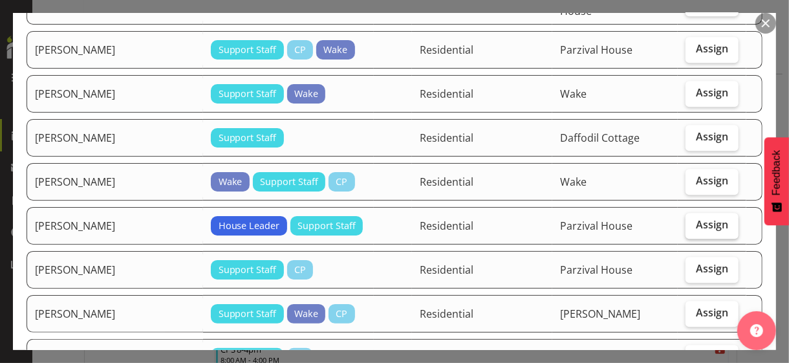
click at [688, 218] on span "Assign" at bounding box center [712, 224] width 32 height 13
click at [688, 221] on input "Assign" at bounding box center [690, 225] width 8 height 8
checkbox input "true"
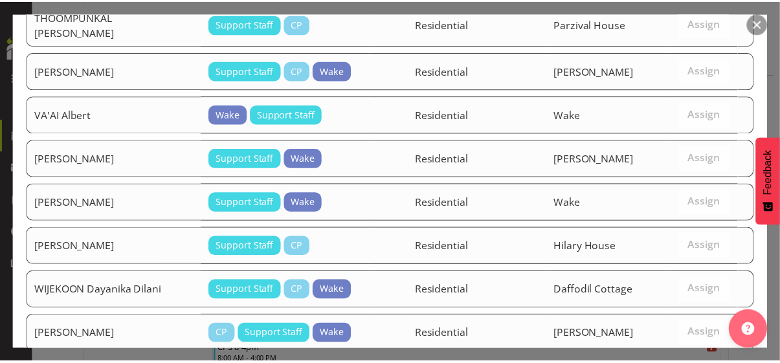
scroll to position [2210, 0]
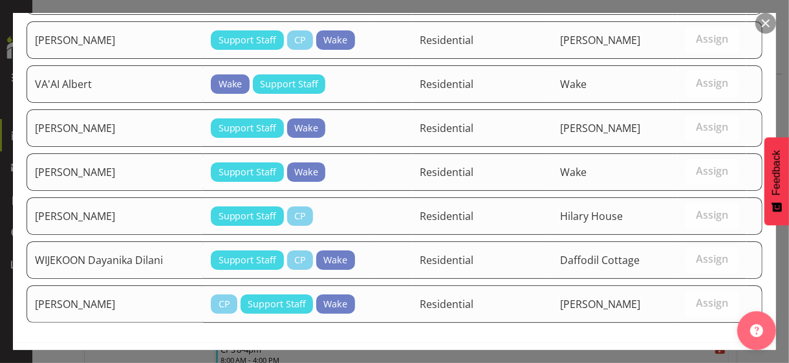
click at [677, 314] on span "Assign [PERSON_NAME]" at bounding box center [689, 370] width 131 height 16
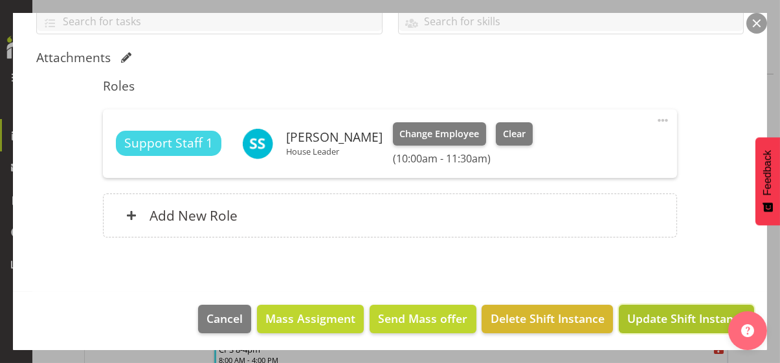
click at [676, 314] on span "Update Shift Instance" at bounding box center [686, 318] width 118 height 17
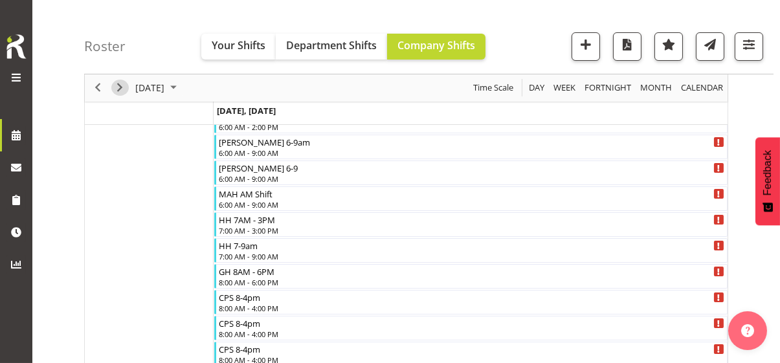
click at [118, 86] on span "Next" at bounding box center [120, 88] width 16 height 16
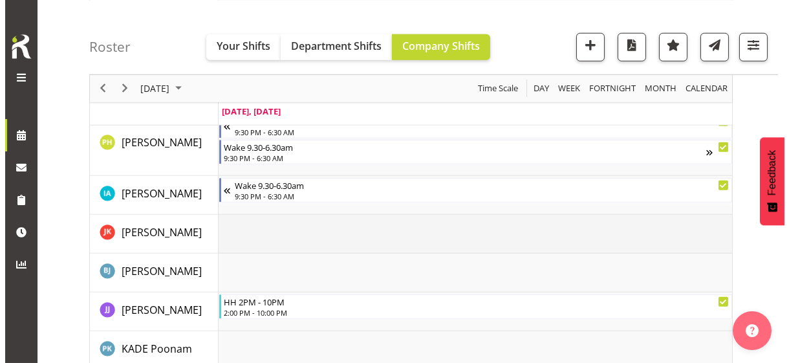
scroll to position [1906, 0]
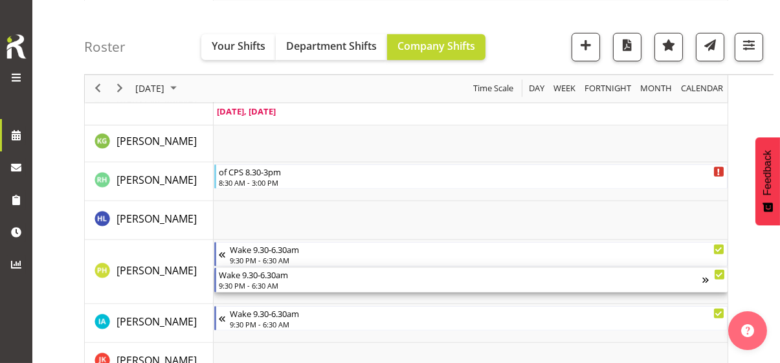
click at [262, 281] on div "9:30 PM - 6:30 AM" at bounding box center [460, 285] width 483 height 10
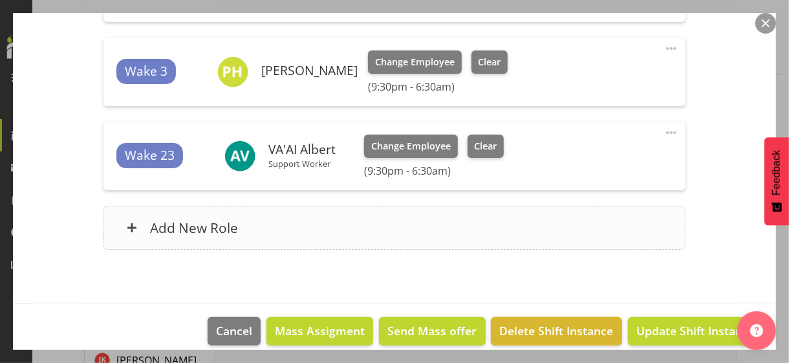
scroll to position [564, 0]
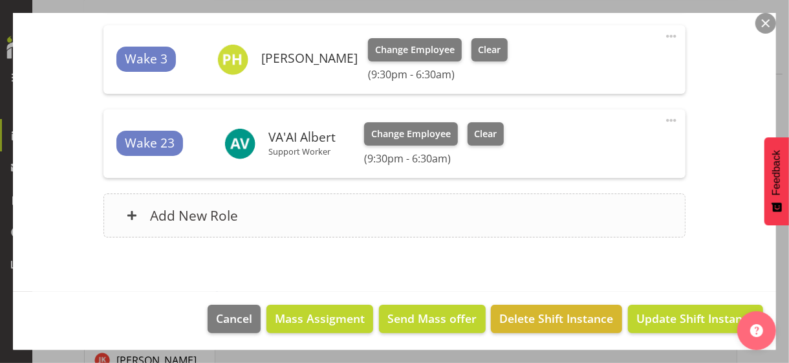
click at [322, 211] on div "Add New Role" at bounding box center [395, 215] width 582 height 44
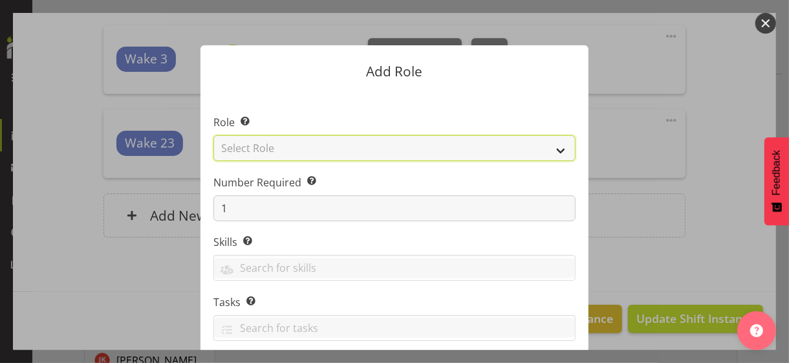
click at [293, 154] on select "Select Role CP House Leader Support Staff Wake" at bounding box center [395, 148] width 362 height 26
select select "1091"
click at [214, 135] on select "Select Role CP House Leader Support Staff Wake" at bounding box center [395, 148] width 362 height 26
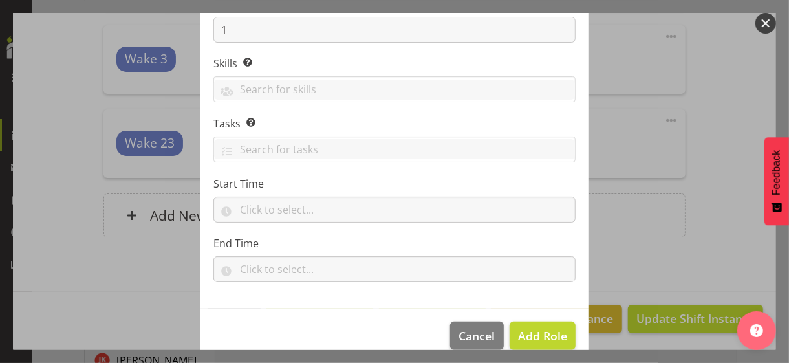
scroll to position [197, 0]
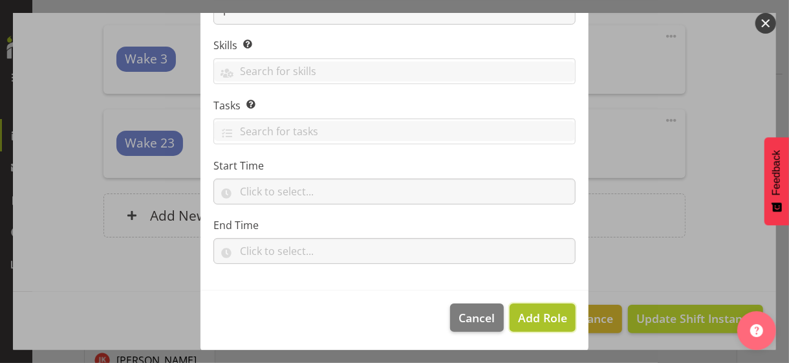
click at [523, 313] on span "Add Role" at bounding box center [542, 318] width 49 height 16
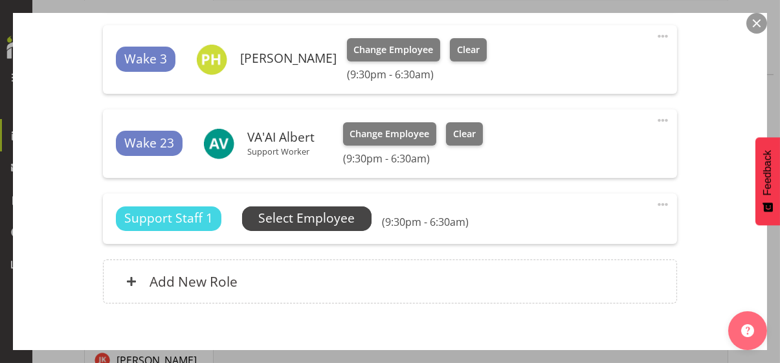
click at [333, 215] on span "Select Employee" at bounding box center [306, 218] width 96 height 19
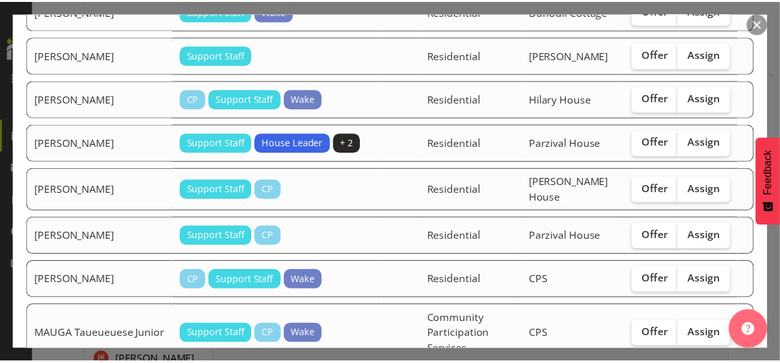
scroll to position [582, 0]
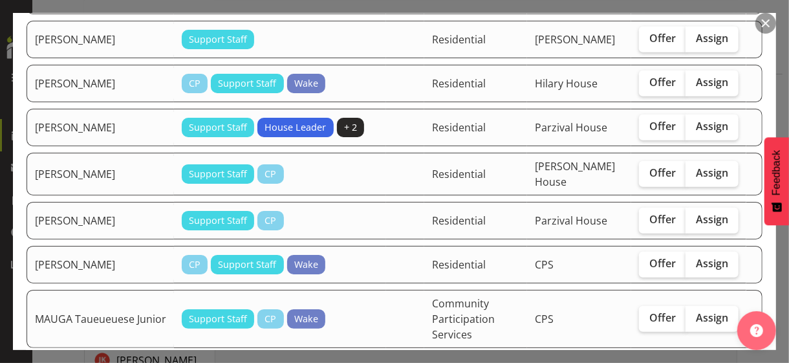
click at [688, 25] on button "button" at bounding box center [766, 23] width 21 height 21
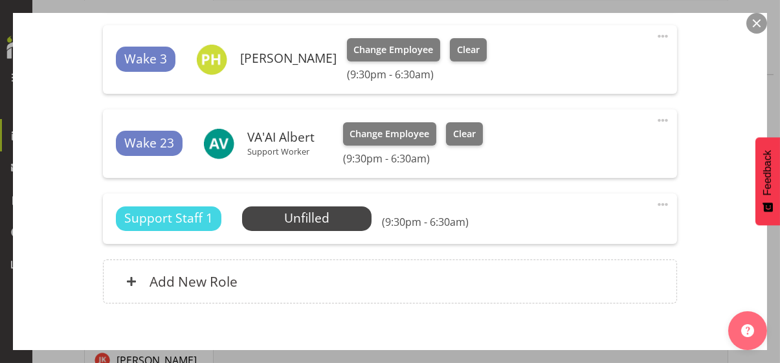
click at [688, 25] on button "button" at bounding box center [756, 23] width 21 height 21
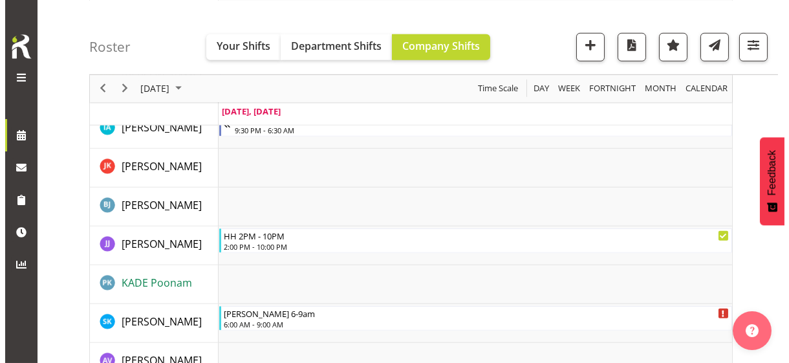
scroll to position [2100, 0]
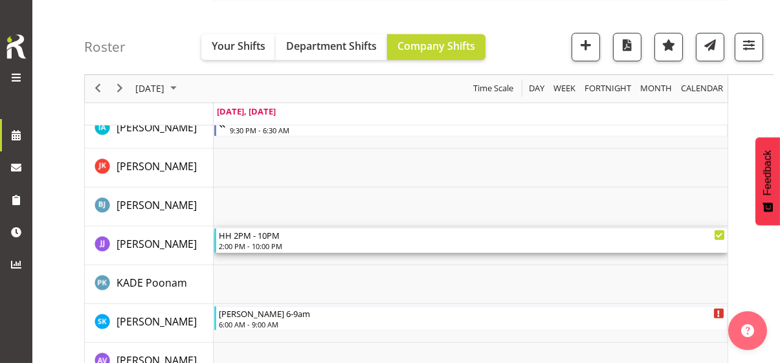
click at [258, 245] on div "2:00 PM - 10:00 PM" at bounding box center [472, 246] width 506 height 10
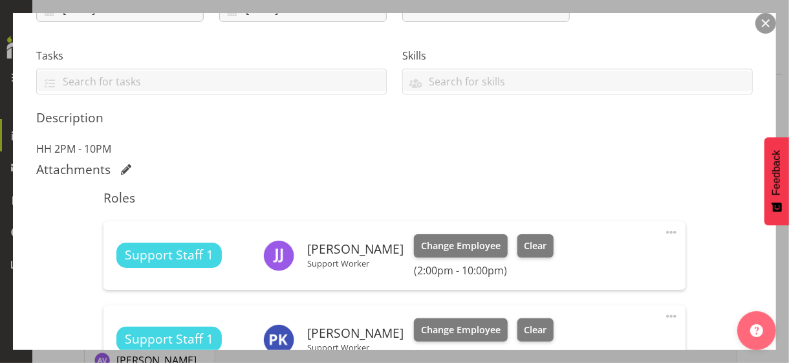
scroll to position [447, 0]
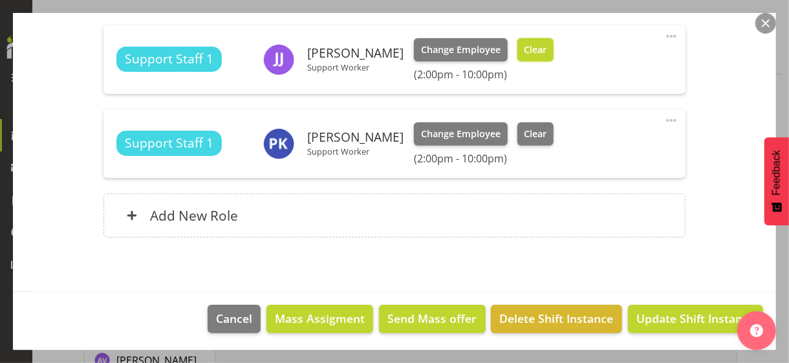
click at [524, 54] on span "Clear" at bounding box center [535, 50] width 23 height 14
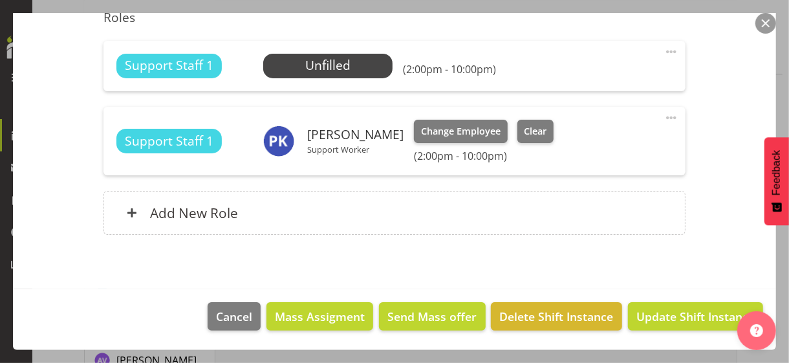
scroll to position [430, 0]
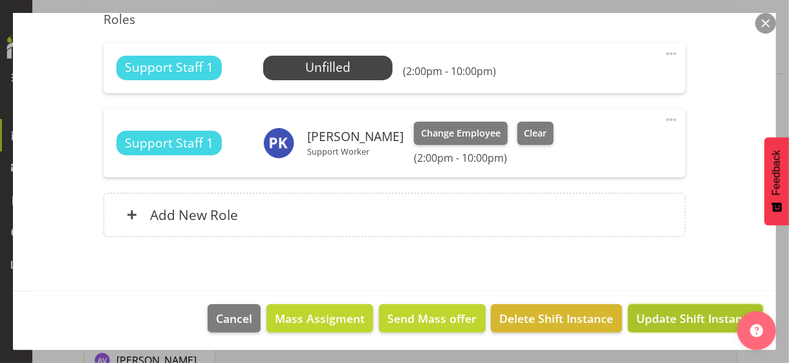
click at [650, 310] on span "Update Shift Instance" at bounding box center [696, 318] width 118 height 17
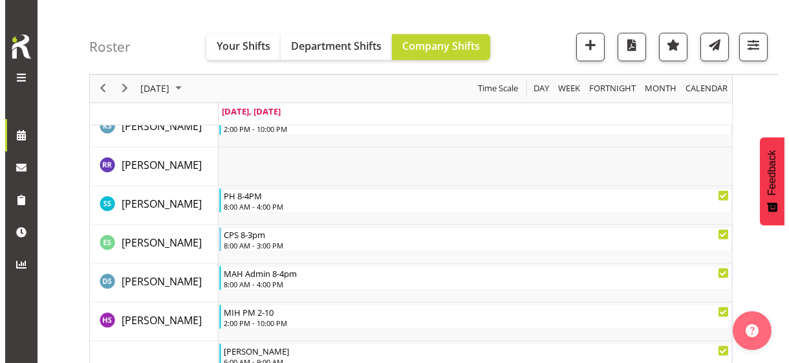
scroll to position [3485, 0]
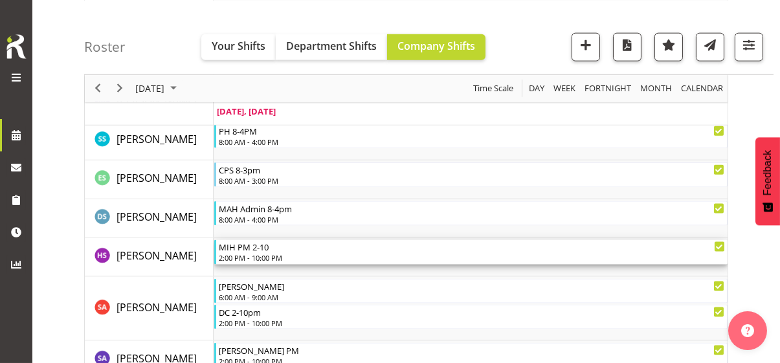
click at [254, 255] on div "2:00 PM - 10:00 PM" at bounding box center [472, 257] width 506 height 10
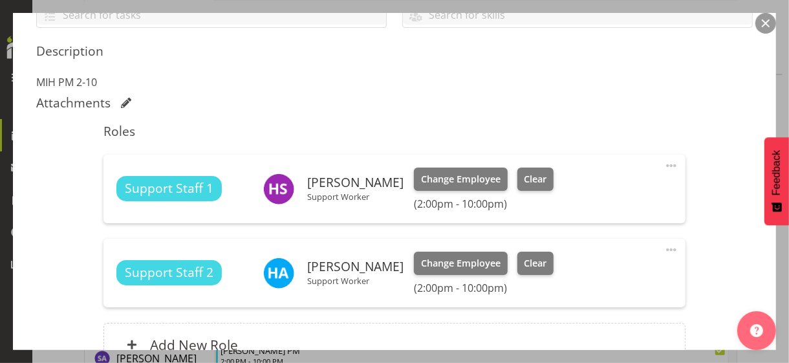
scroll to position [324, 0]
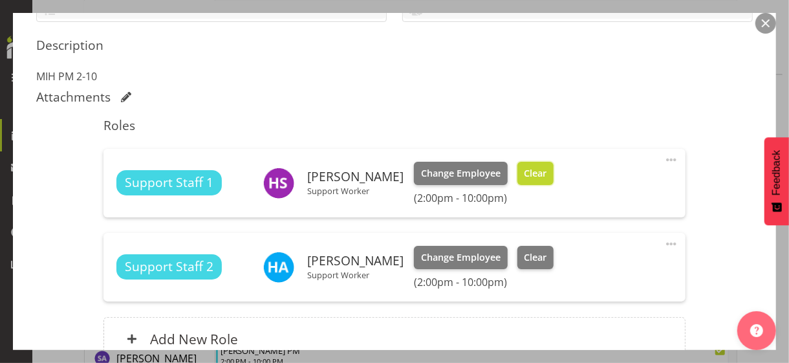
click at [529, 173] on span "Clear" at bounding box center [535, 173] width 23 height 14
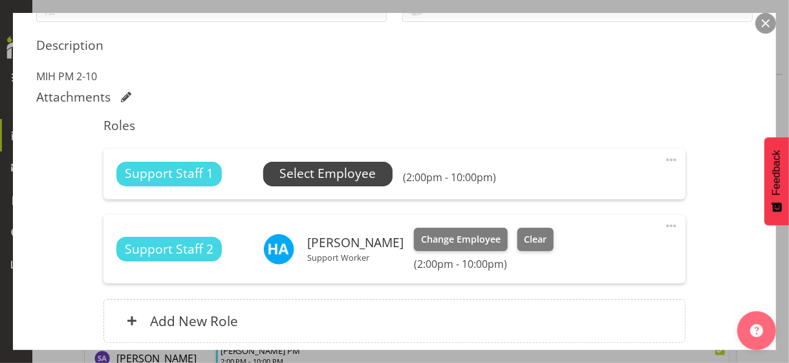
click at [316, 175] on span "Select Employee" at bounding box center [328, 173] width 96 height 19
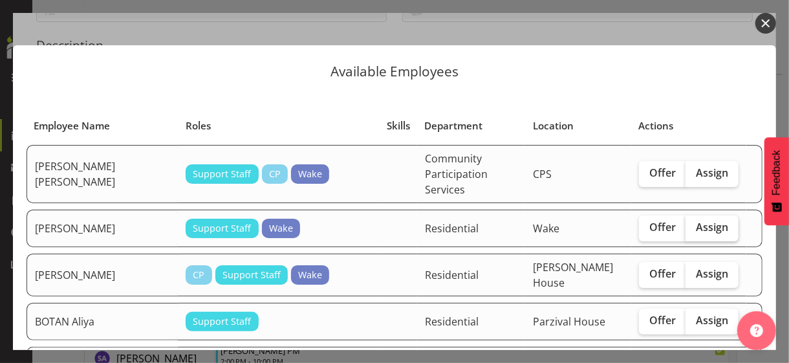
click at [688, 221] on span "Assign" at bounding box center [712, 227] width 32 height 13
click at [688, 223] on input "Assign" at bounding box center [690, 227] width 8 height 8
checkbox input "true"
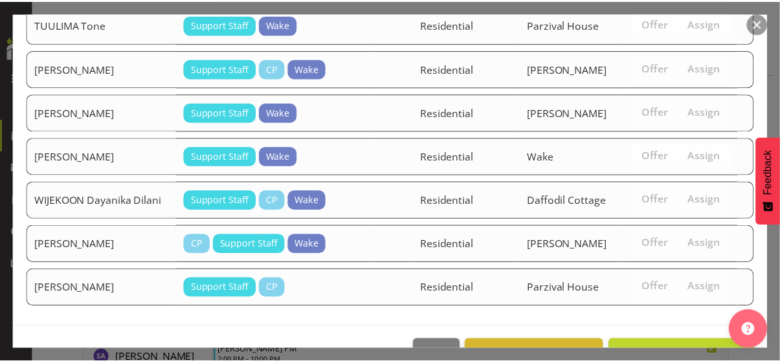
scroll to position [1485, 0]
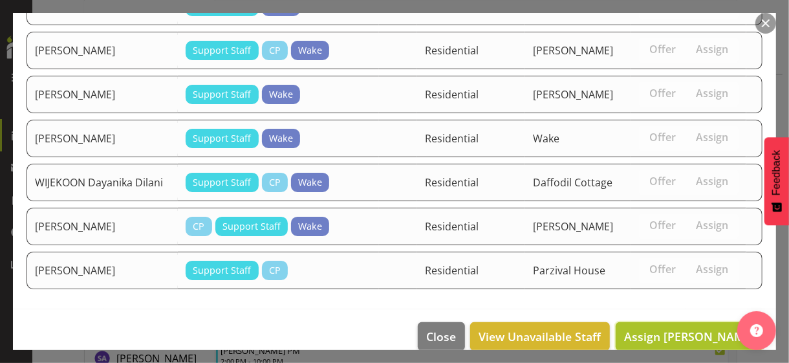
click at [675, 314] on span "Assign [PERSON_NAME]" at bounding box center [689, 337] width 131 height 16
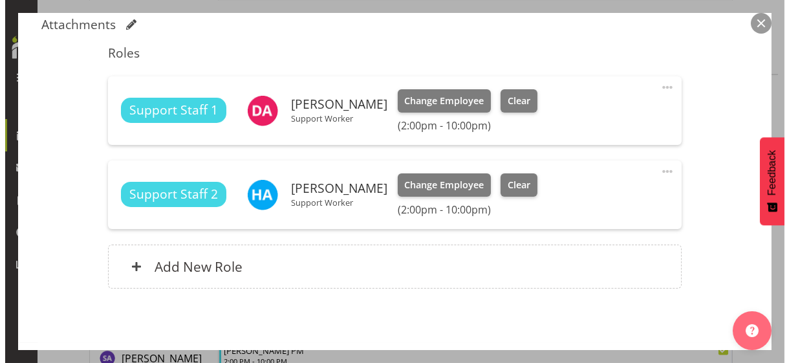
scroll to position [447, 0]
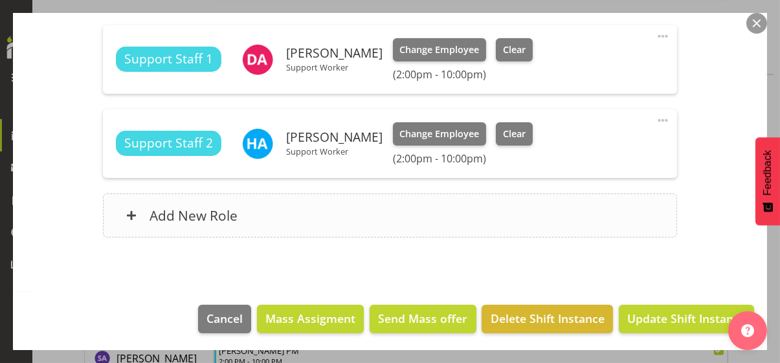
click at [298, 218] on div "Add New Role" at bounding box center [390, 215] width 574 height 44
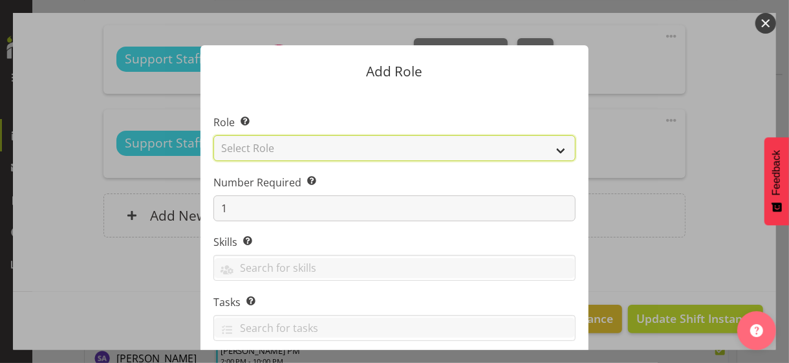
click at [266, 140] on select "Select Role CP House Leader Support Staff Wake" at bounding box center [395, 148] width 362 height 26
select select "1091"
click at [214, 135] on select "Select Role CP House Leader Support Staff Wake" at bounding box center [395, 148] width 362 height 26
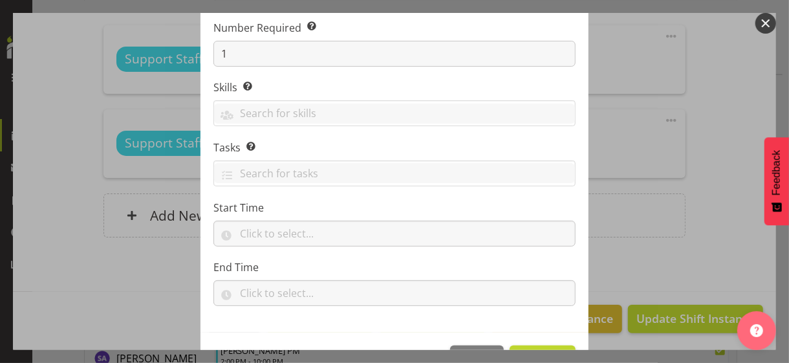
scroll to position [197, 0]
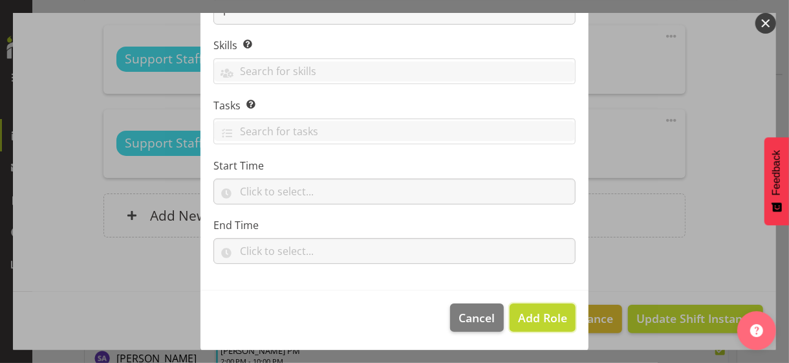
click at [544, 314] on span "Add Role" at bounding box center [542, 318] width 49 height 16
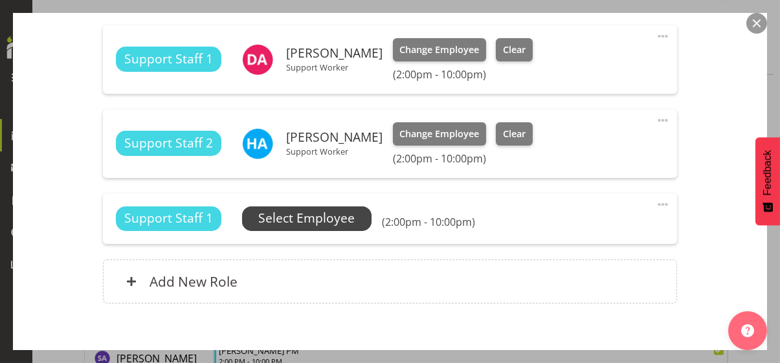
click at [318, 217] on span "Select Employee" at bounding box center [306, 218] width 96 height 19
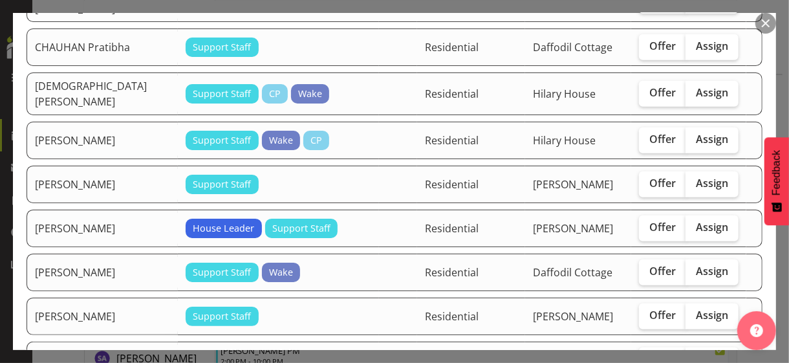
scroll to position [582, 0]
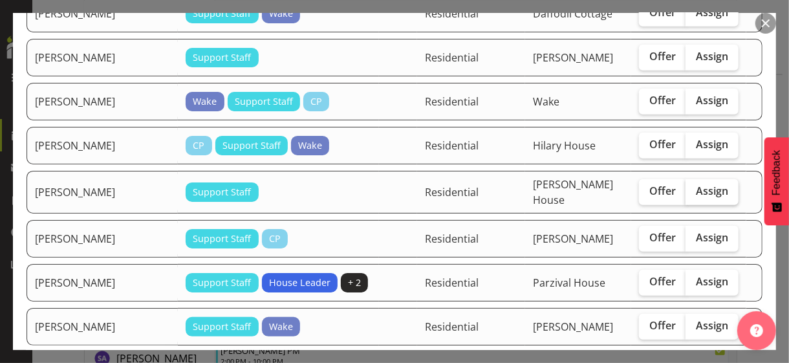
click at [688, 184] on label "Assign" at bounding box center [712, 192] width 53 height 26
click at [688, 187] on input "Assign" at bounding box center [690, 191] width 8 height 8
checkbox input "true"
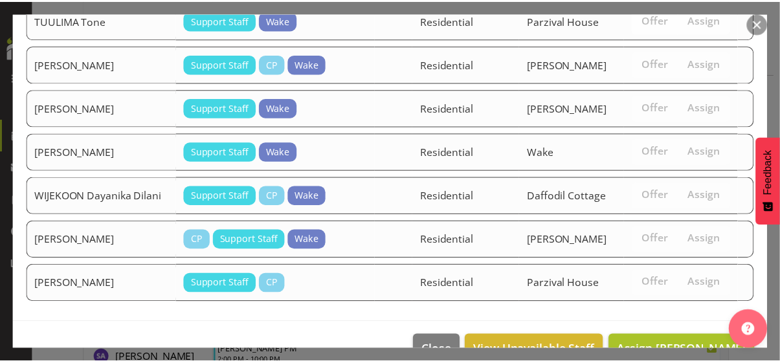
scroll to position [1442, 0]
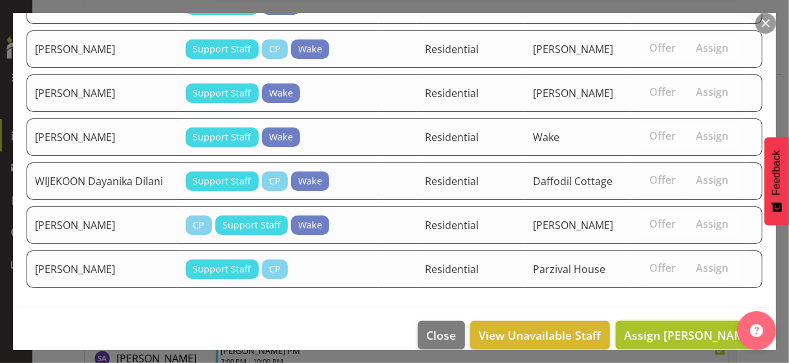
click at [681, 314] on span "Assign [PERSON_NAME]" at bounding box center [689, 335] width 131 height 16
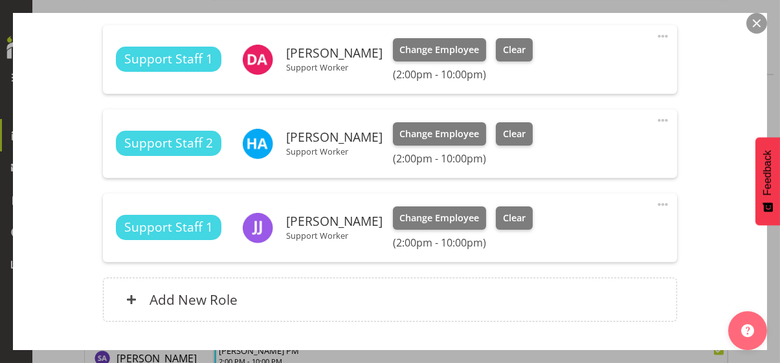
click at [688, 250] on div "Shift Instance Name MIH PM 2-10 Location [PERSON_NAME] Department Residential J…" at bounding box center [389, 15] width 707 height 643
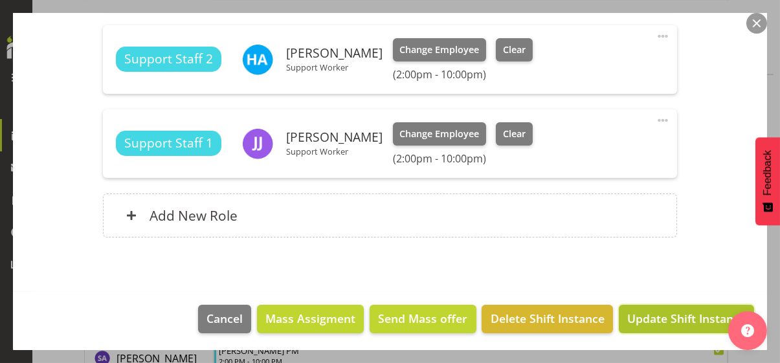
click at [688, 314] on span "Update Shift Instance" at bounding box center [686, 318] width 118 height 17
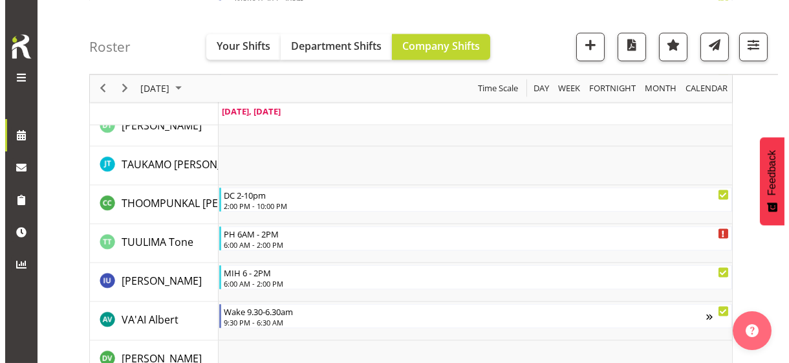
scroll to position [3873, 0]
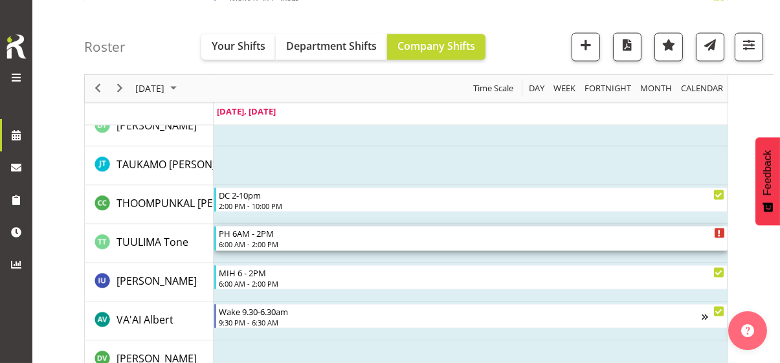
click at [249, 243] on div "6:00 AM - 2:00 PM" at bounding box center [472, 244] width 506 height 10
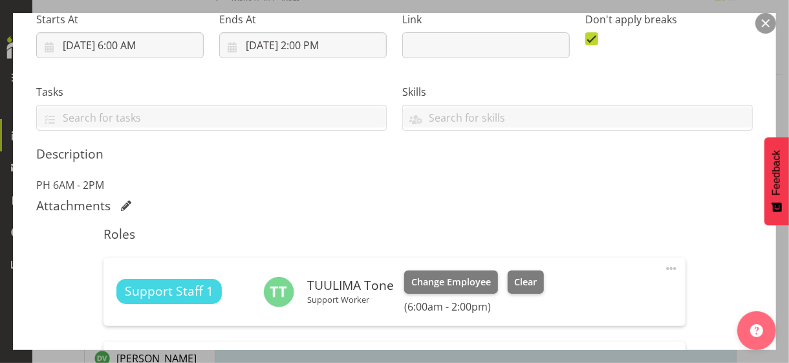
scroll to position [324, 0]
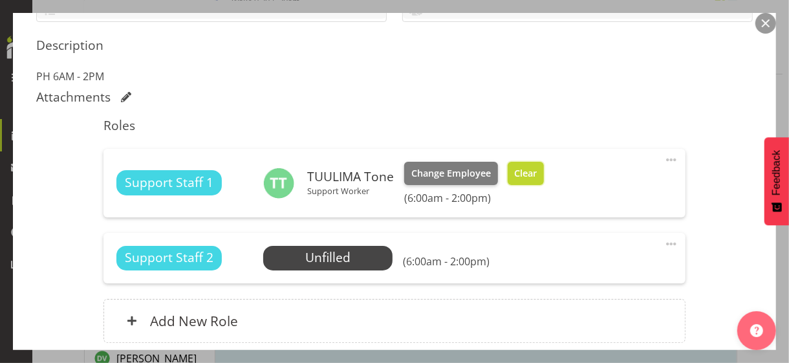
click at [520, 166] on span "Clear" at bounding box center [525, 173] width 23 height 14
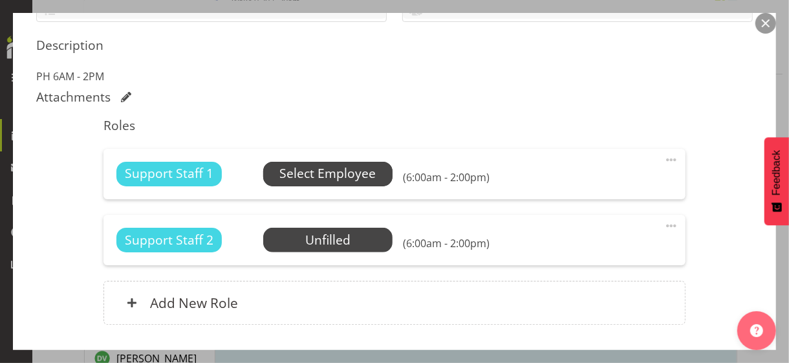
click at [342, 173] on span "Select Employee" at bounding box center [328, 173] width 96 height 19
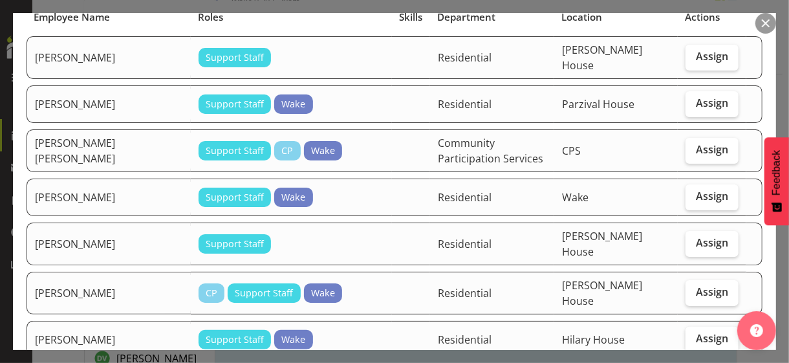
scroll to position [129, 0]
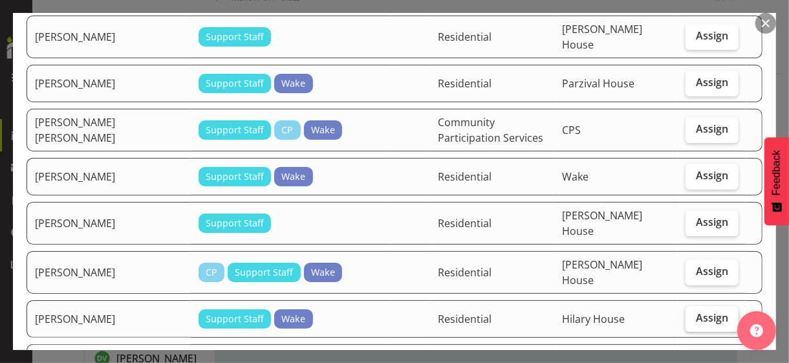
click at [688, 311] on span "Assign" at bounding box center [712, 317] width 32 height 13
click at [688, 314] on input "Assign" at bounding box center [690, 318] width 8 height 8
checkbox input "true"
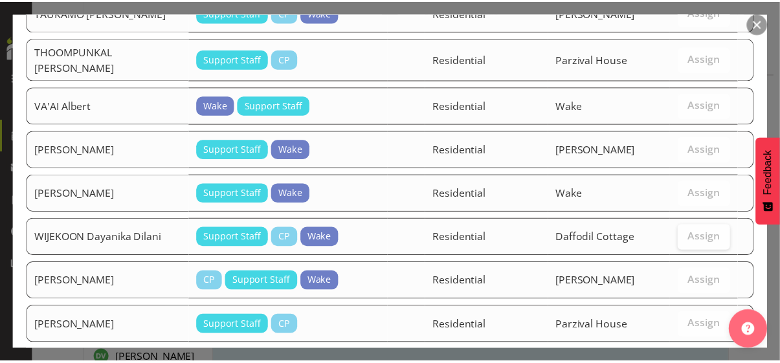
scroll to position [1719, 0]
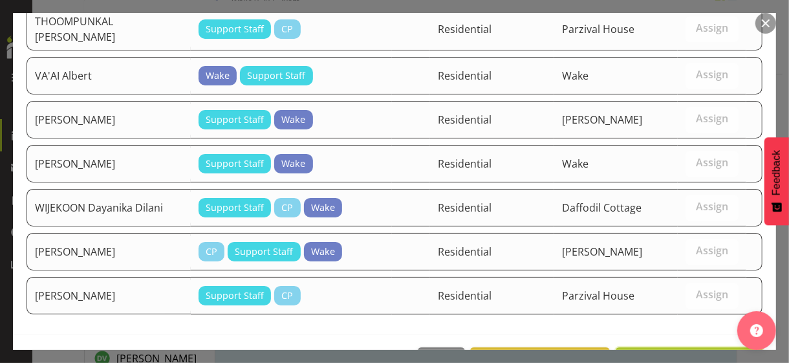
click at [672, 314] on span "Assign [PERSON_NAME]" at bounding box center [689, 362] width 131 height 16
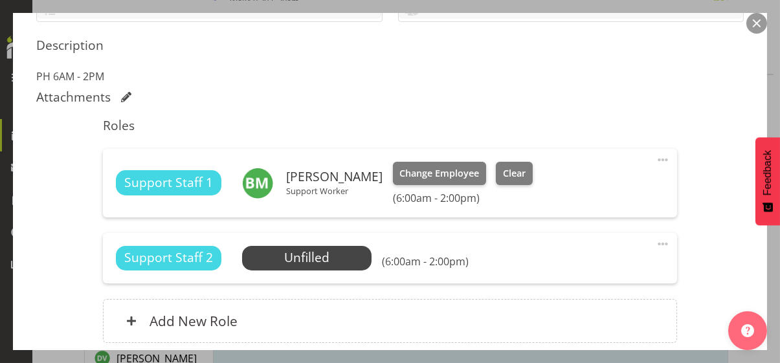
click at [688, 254] on div "Shift Instance Name PH 6AM - 2PM Location [GEOGRAPHIC_DATA] Department Resident…" at bounding box center [389, 88] width 707 height 541
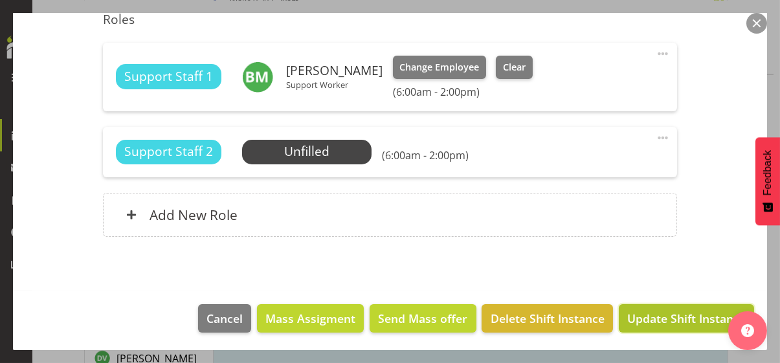
click at [672, 314] on span "Update Shift Instance" at bounding box center [686, 318] width 118 height 17
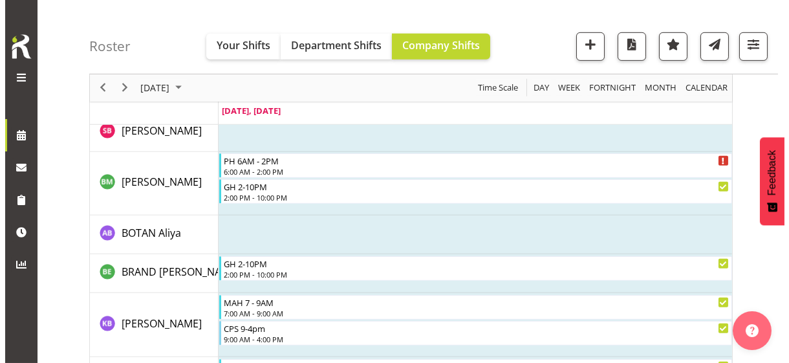
scroll to position [1246, 0]
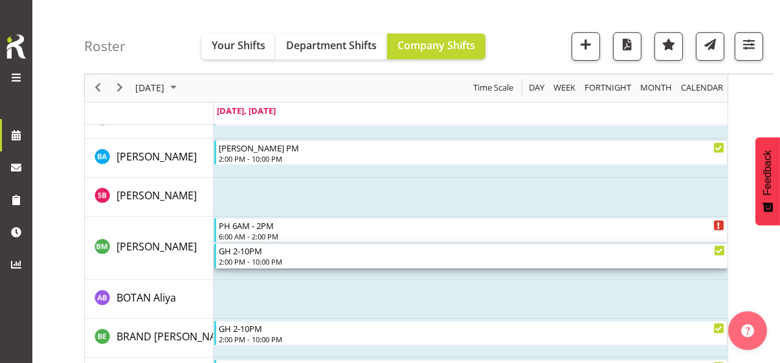
click at [256, 258] on div "2:00 PM - 10:00 PM" at bounding box center [472, 261] width 506 height 10
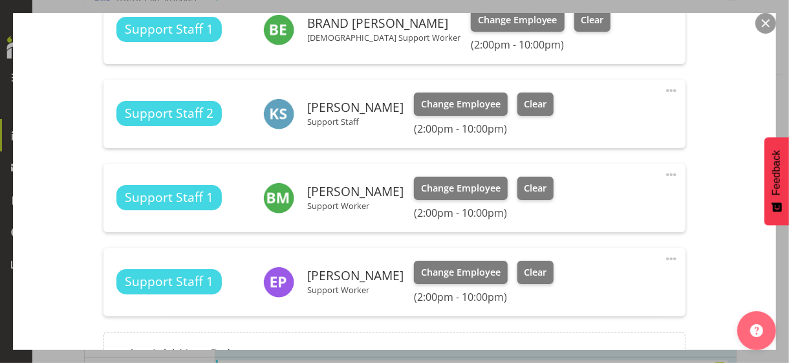
scroll to position [518, 0]
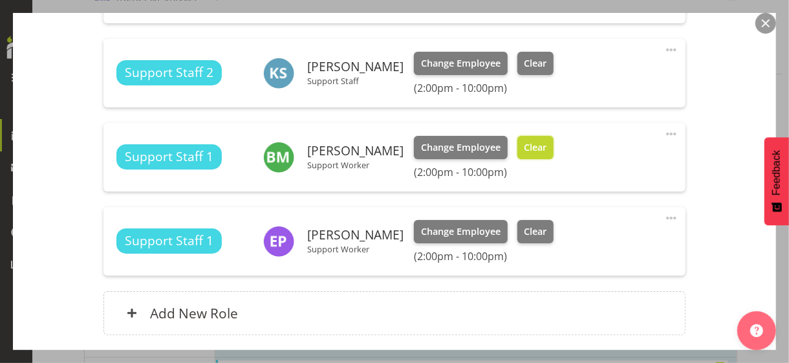
click at [526, 149] on span "Clear" at bounding box center [535, 147] width 23 height 14
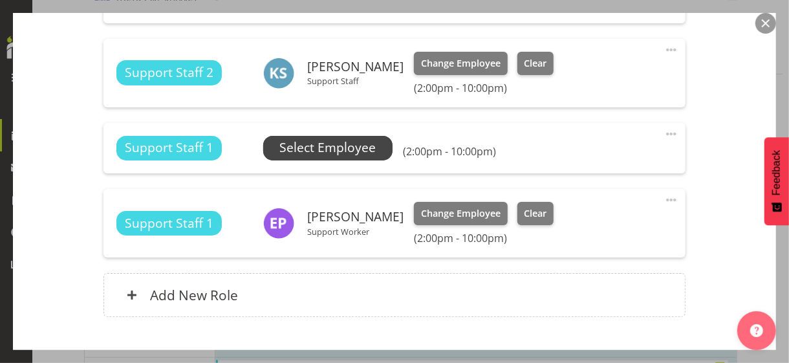
click at [331, 150] on span "Select Employee" at bounding box center [328, 147] width 96 height 19
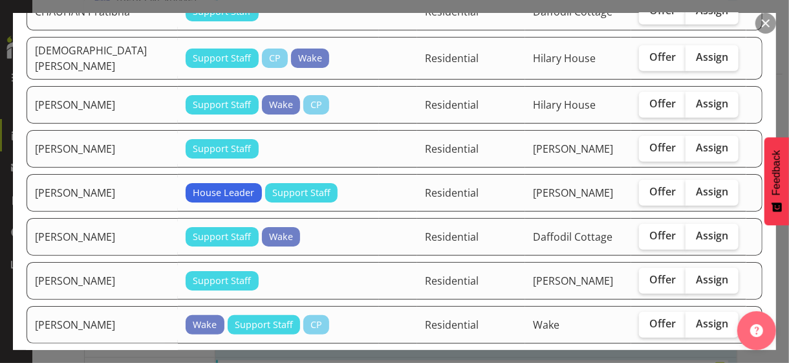
scroll to position [388, 0]
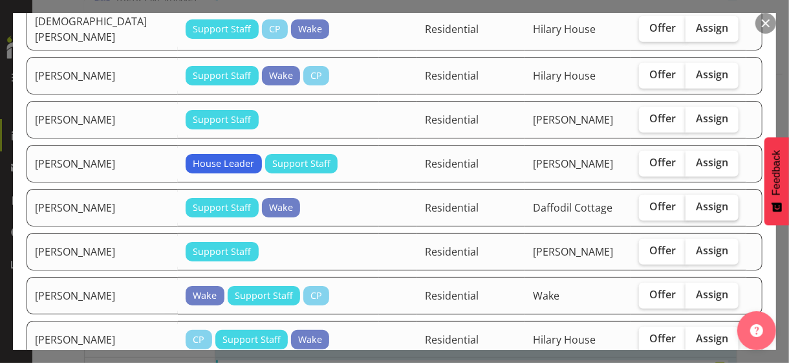
click at [688, 200] on span "Assign" at bounding box center [712, 206] width 32 height 13
click at [688, 203] on input "Assign" at bounding box center [690, 207] width 8 height 8
checkbox input "true"
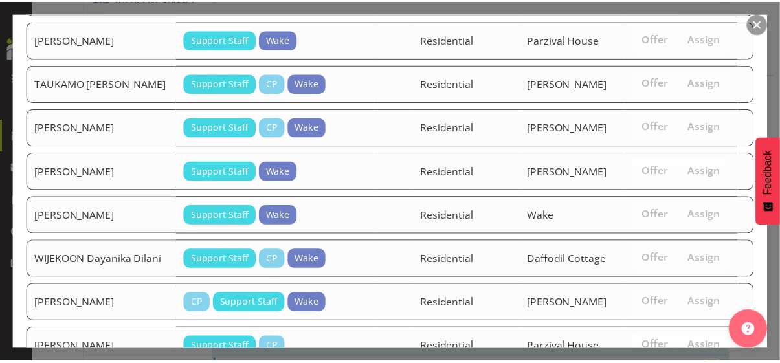
scroll to position [1398, 0]
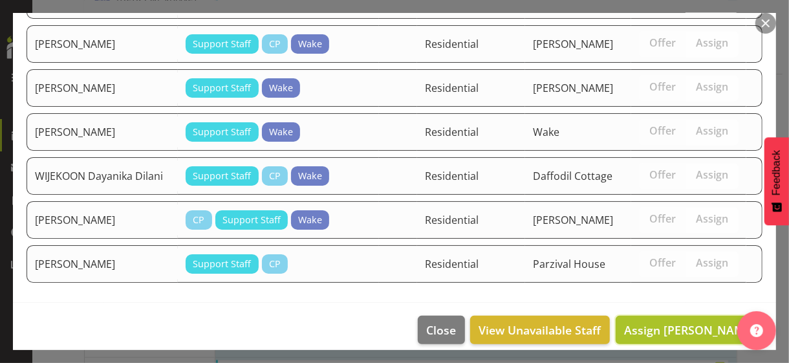
click at [679, 314] on span "Assign [PERSON_NAME]" at bounding box center [689, 330] width 131 height 16
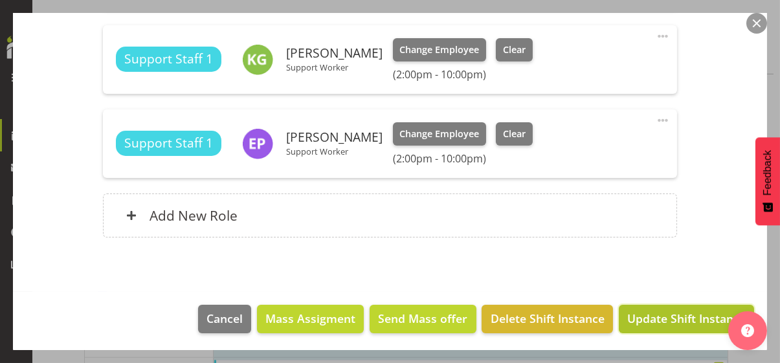
click at [681, 314] on span "Update Shift Instance" at bounding box center [686, 318] width 118 height 17
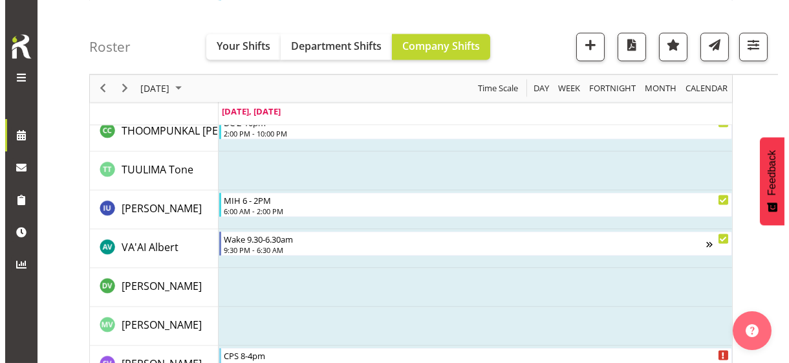
scroll to position [3963, 0]
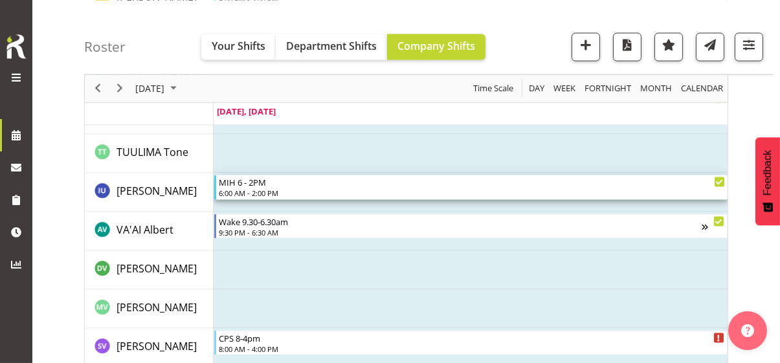
click at [253, 190] on div "6:00 AM - 2:00 PM" at bounding box center [472, 193] width 506 height 10
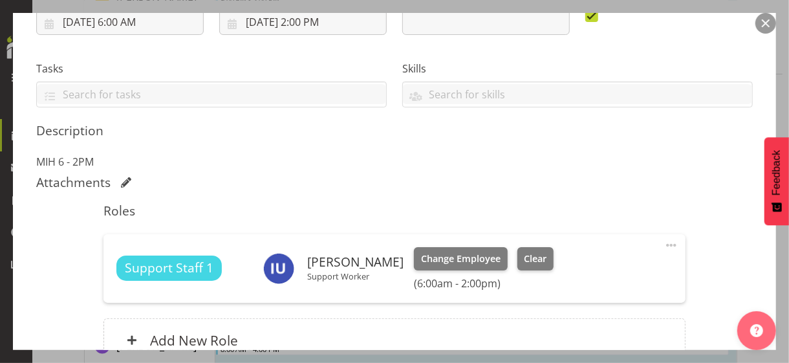
scroll to position [363, 0]
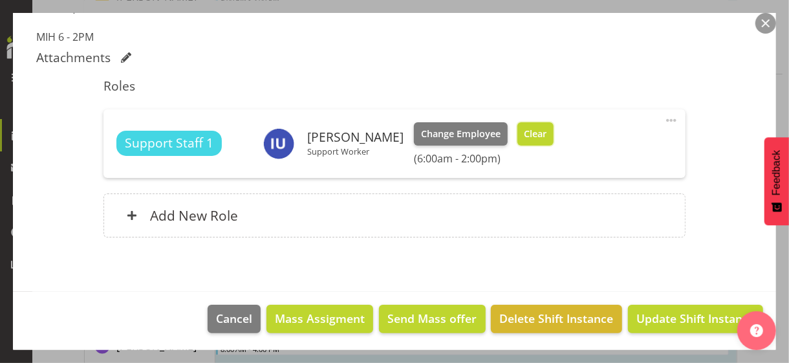
click at [527, 136] on span "Clear" at bounding box center [535, 134] width 23 height 14
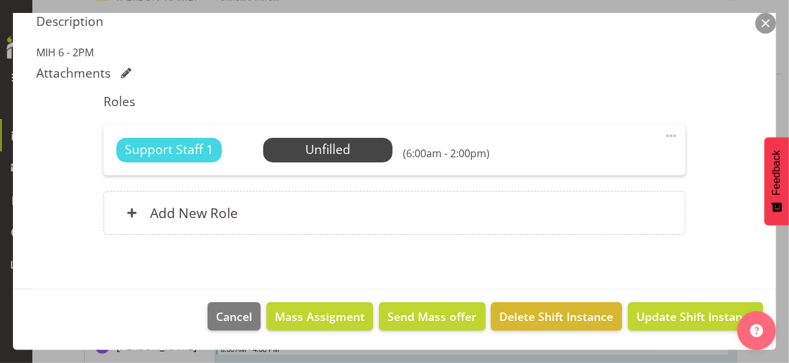
scroll to position [346, 0]
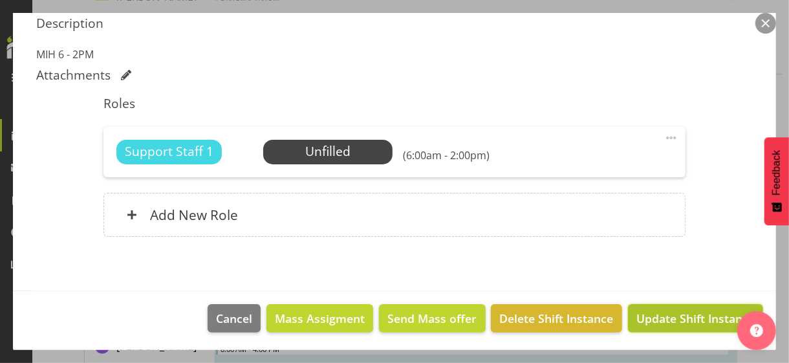
click at [655, 314] on span "Update Shift Instance" at bounding box center [696, 318] width 118 height 17
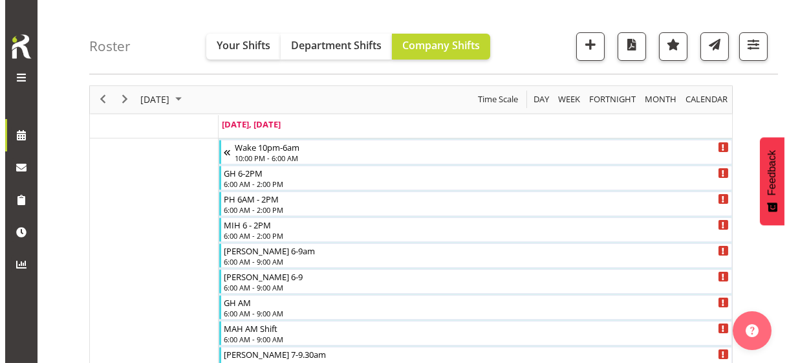
scroll to position [42, 0]
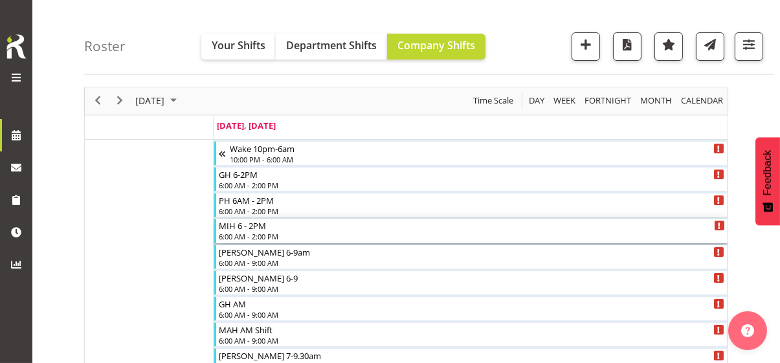
click at [250, 232] on div "6:00 AM - 2:00 PM" at bounding box center [472, 236] width 506 height 10
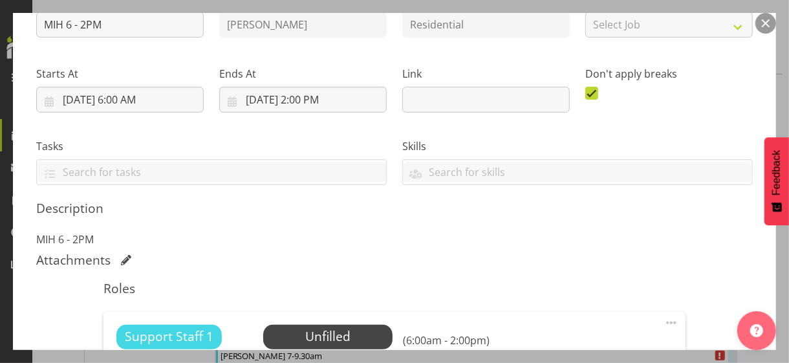
scroll to position [324, 0]
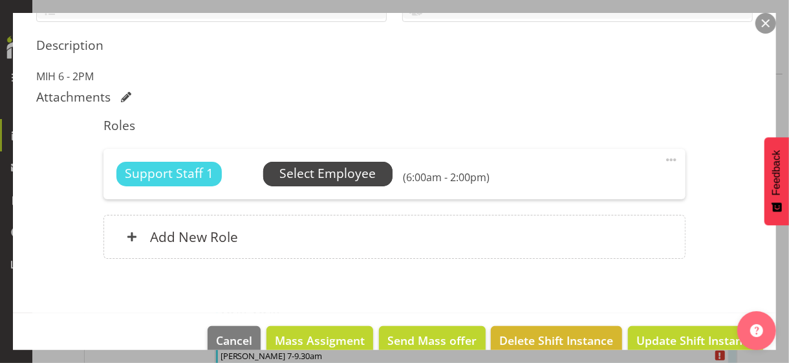
click at [298, 177] on span "Select Employee" at bounding box center [328, 173] width 96 height 19
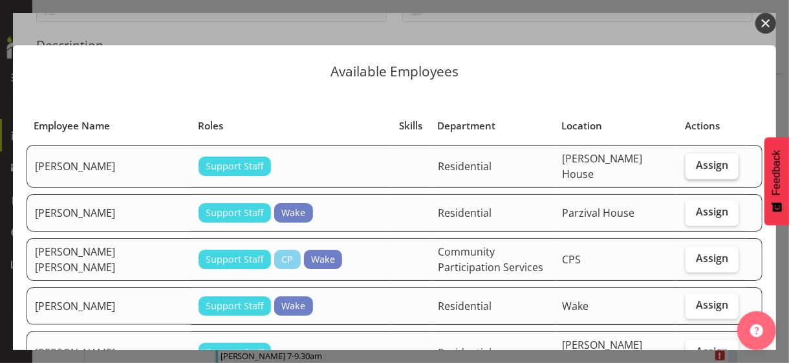
click at [688, 168] on span "Assign" at bounding box center [712, 165] width 32 height 13
click at [688, 168] on input "Assign" at bounding box center [690, 165] width 8 height 8
checkbox input "true"
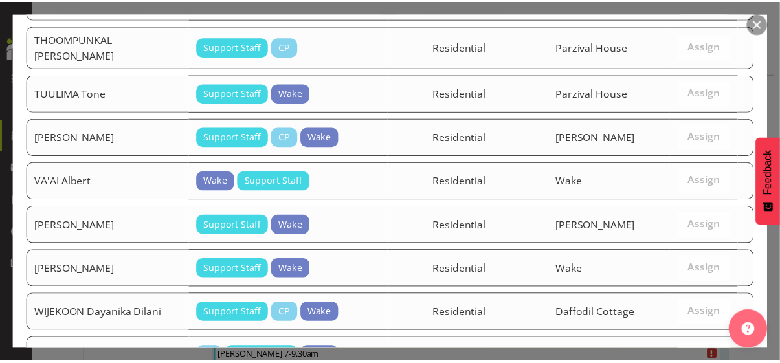
scroll to position [1719, 0]
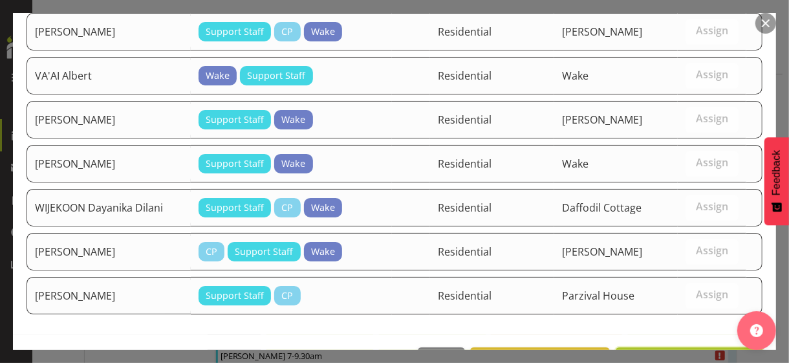
drag, startPoint x: 675, startPoint y: 314, endPoint x: 681, endPoint y: 310, distance: 7.9
click at [676, 314] on span "Assign [PERSON_NAME]" at bounding box center [689, 362] width 131 height 16
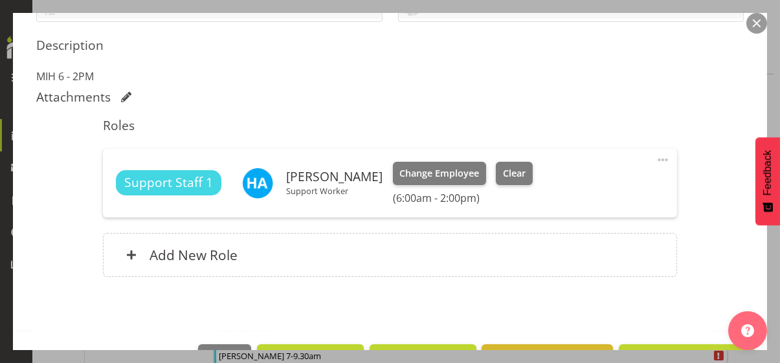
click at [688, 240] on div "Shift Instance Name MIH 6 - 2PM Location [PERSON_NAME] Department Residential J…" at bounding box center [389, 55] width 707 height 475
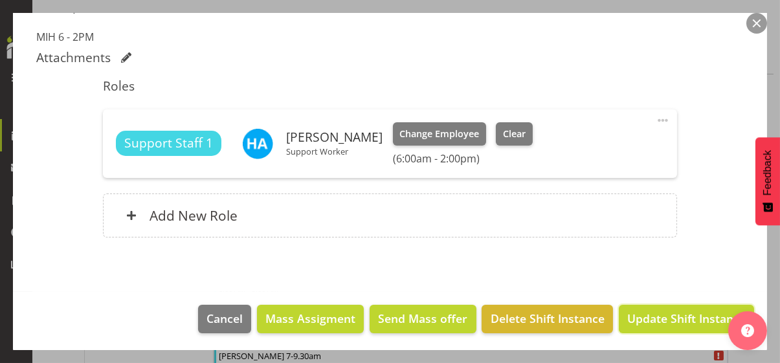
click at [674, 314] on span "Update Shift Instance" at bounding box center [686, 318] width 118 height 17
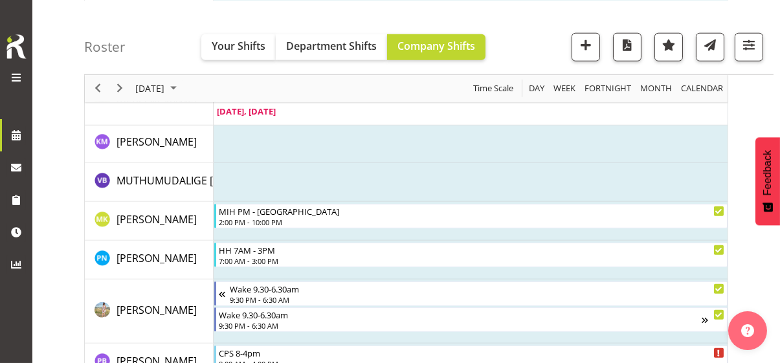
scroll to position [2825, 0]
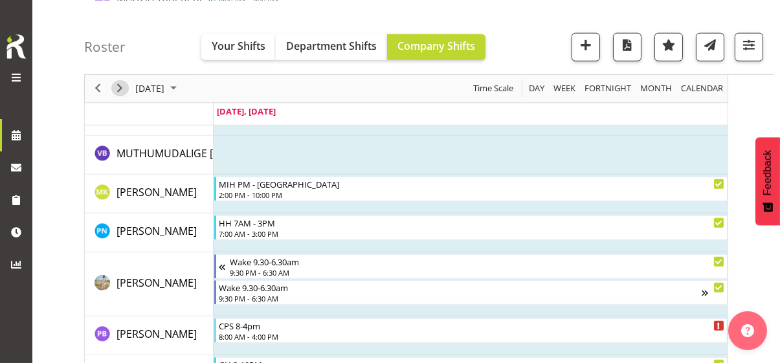
drag, startPoint x: 125, startPoint y: 86, endPoint x: 254, endPoint y: 204, distance: 175.4
click at [125, 86] on span "Next" at bounding box center [120, 88] width 16 height 16
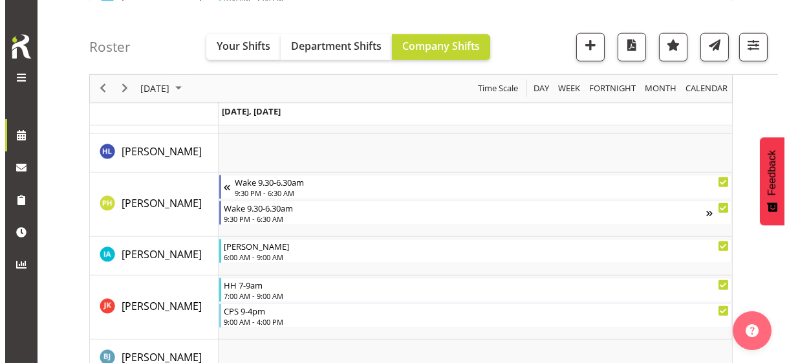
scroll to position [1902, 0]
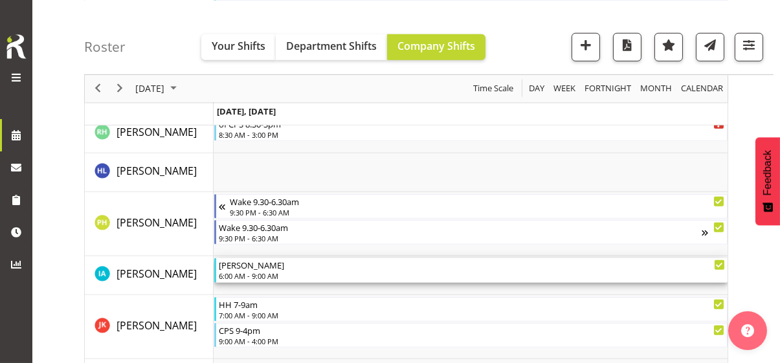
click at [263, 275] on div "6:00 AM - 9:00 AM" at bounding box center [472, 275] width 506 height 10
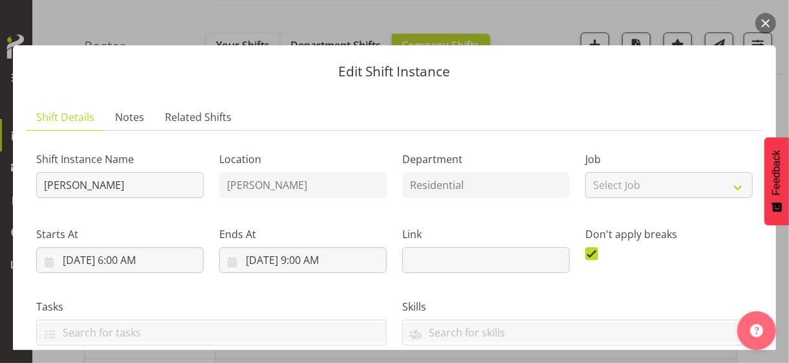
scroll to position [388, 0]
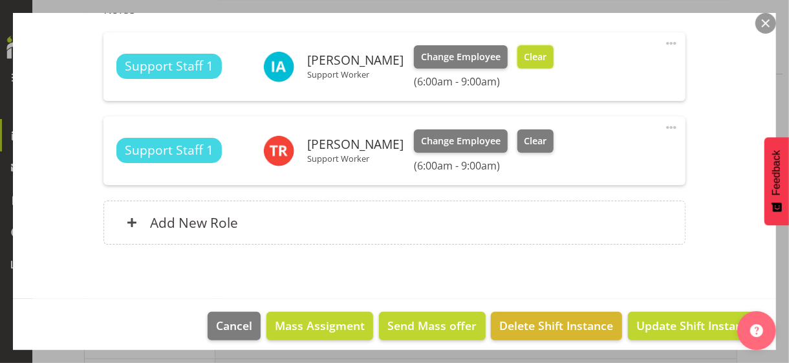
drag, startPoint x: 522, startPoint y: 60, endPoint x: 538, endPoint y: 88, distance: 32.7
click at [524, 60] on span "Clear" at bounding box center [535, 57] width 23 height 14
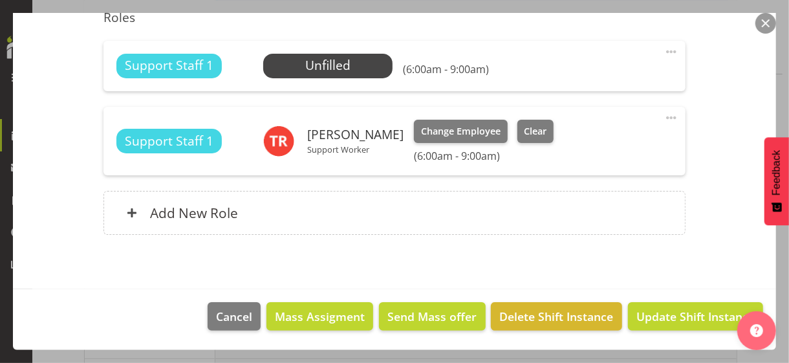
scroll to position [378, 0]
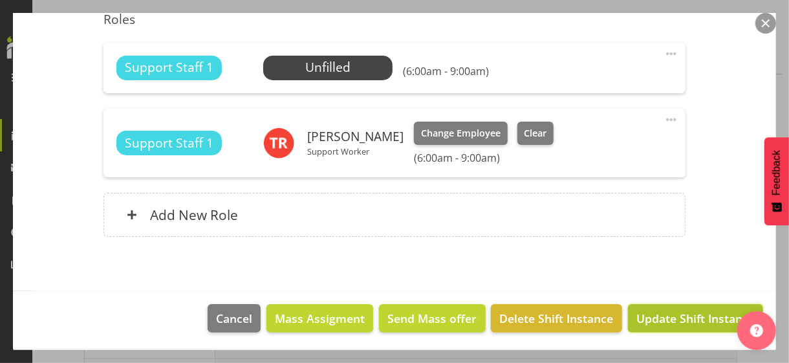
click at [653, 313] on span "Update Shift Instance" at bounding box center [696, 318] width 118 height 17
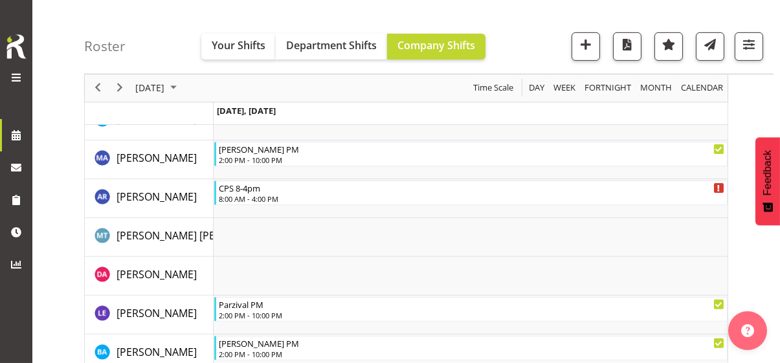
scroll to position [1928, 0]
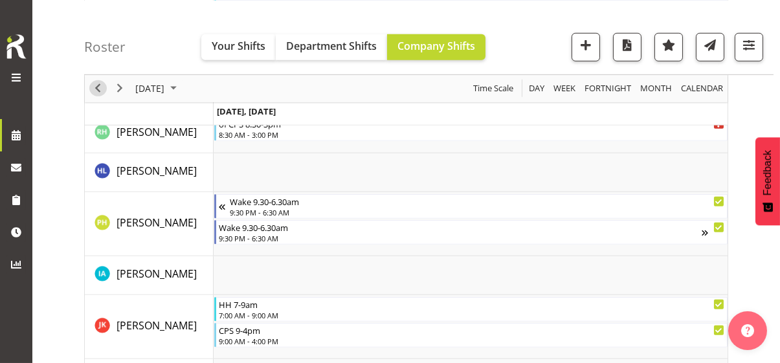
click at [96, 85] on span "Previous" at bounding box center [98, 88] width 16 height 16
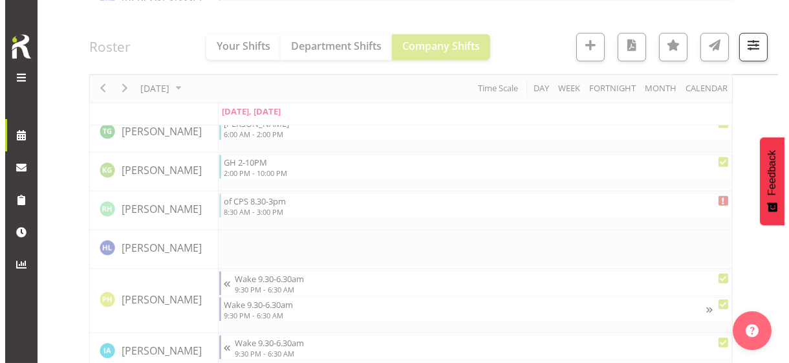
scroll to position [2960, 0]
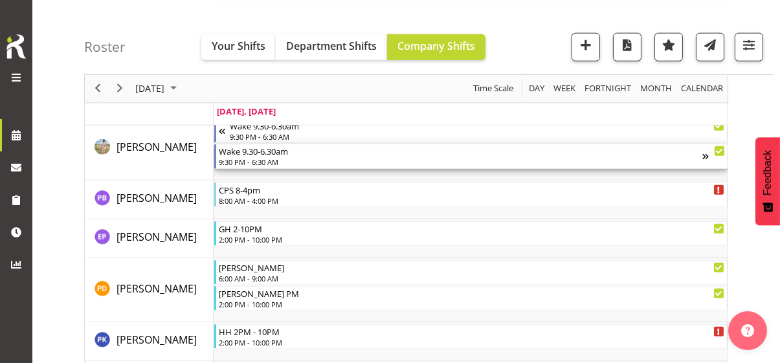
click at [270, 159] on div "9:30 PM - 6:30 AM" at bounding box center [460, 162] width 483 height 10
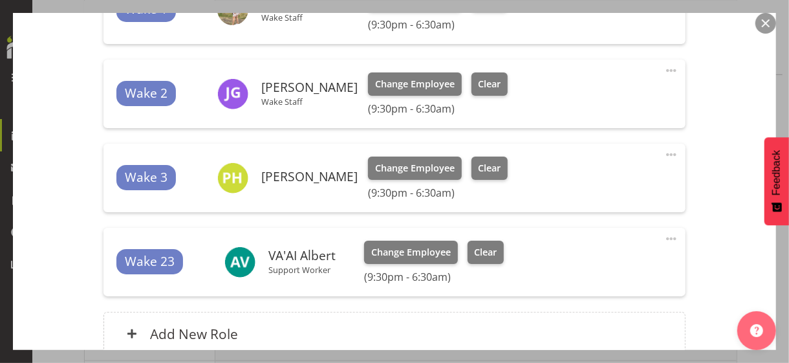
scroll to position [564, 0]
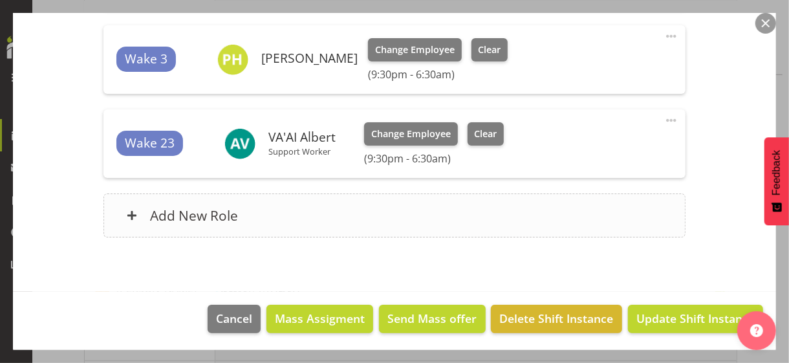
click at [299, 208] on div "Add New Role" at bounding box center [395, 215] width 582 height 44
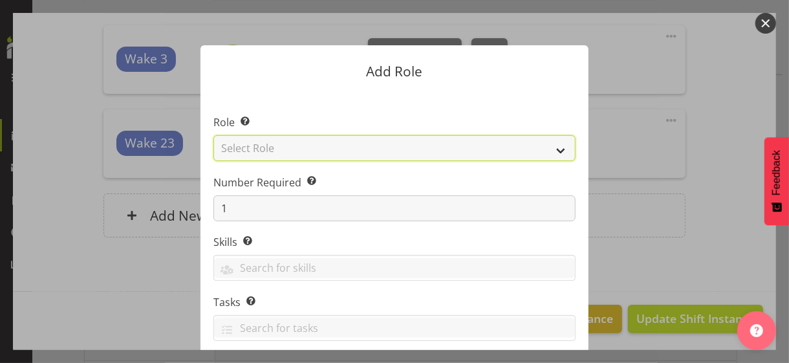
click at [270, 146] on select "Select Role CP House Leader Support Staff Wake" at bounding box center [395, 148] width 362 height 26
select select "1091"
click at [214, 135] on select "Select Role CP House Leader Support Staff Wake" at bounding box center [395, 148] width 362 height 26
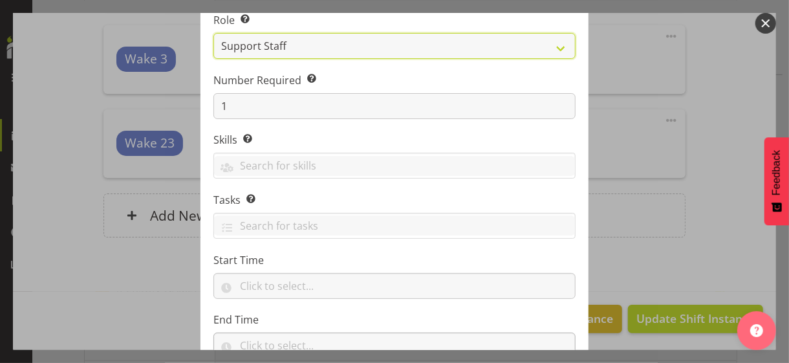
scroll to position [197, 0]
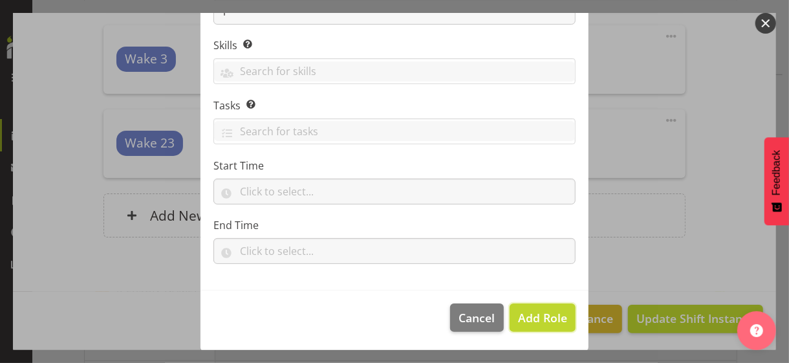
drag, startPoint x: 525, startPoint y: 313, endPoint x: 463, endPoint y: 302, distance: 63.7
click at [525, 313] on span "Add Role" at bounding box center [542, 318] width 49 height 16
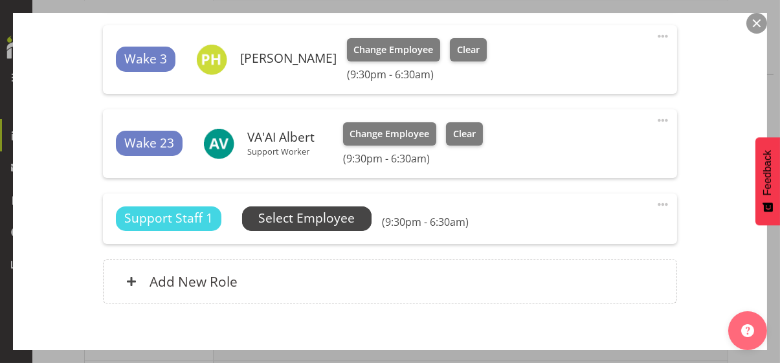
click at [315, 219] on span "Select Employee" at bounding box center [306, 218] width 96 height 19
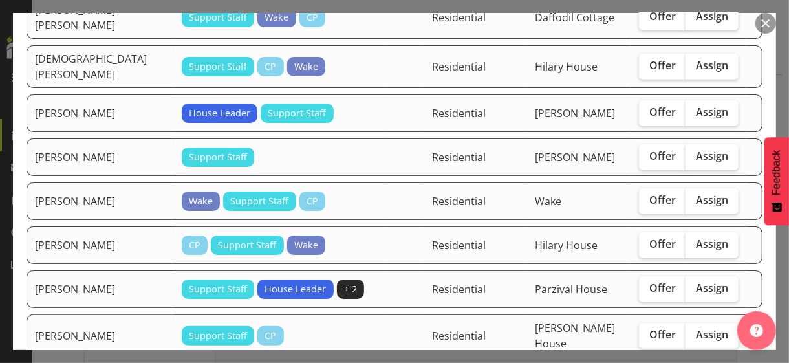
scroll to position [518, 0]
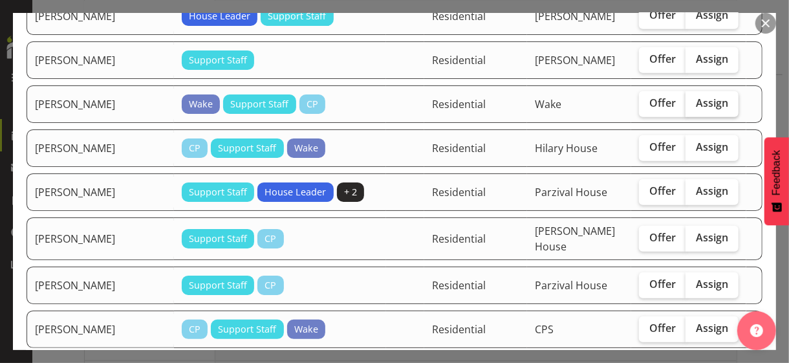
click at [688, 96] on span "Assign" at bounding box center [712, 102] width 32 height 13
click at [688, 99] on input "Assign" at bounding box center [690, 103] width 8 height 8
checkbox input "true"
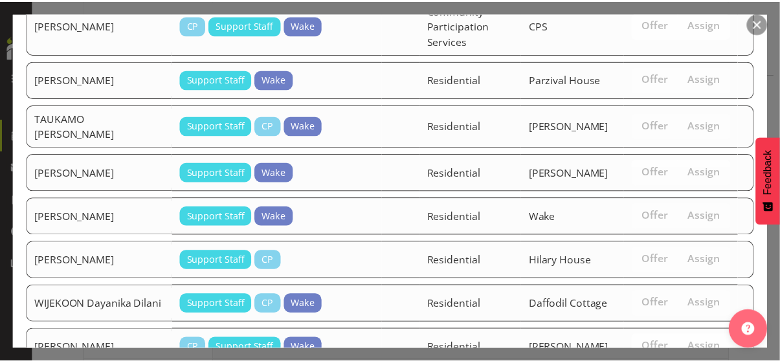
scroll to position [1499, 0]
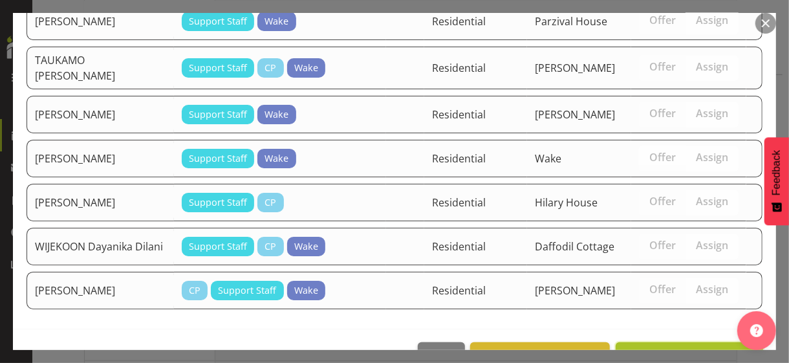
click at [648, 314] on span "Assign [PERSON_NAME]" at bounding box center [689, 357] width 131 height 16
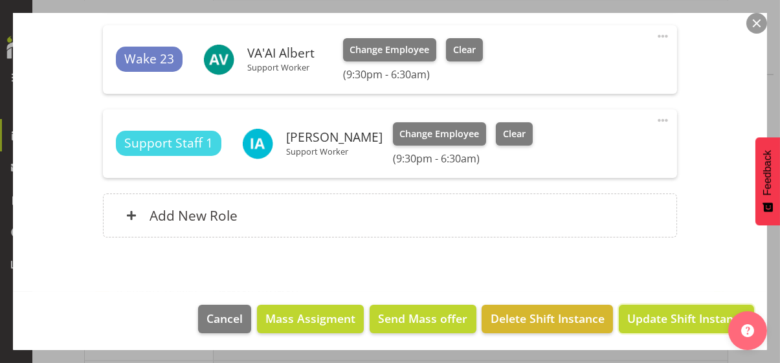
click at [647, 314] on span "Update Shift Instance" at bounding box center [686, 318] width 118 height 17
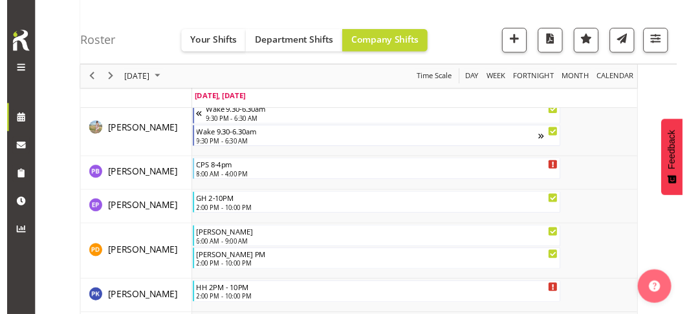
scroll to position [2986, 0]
